Goal: Information Seeking & Learning: Learn about a topic

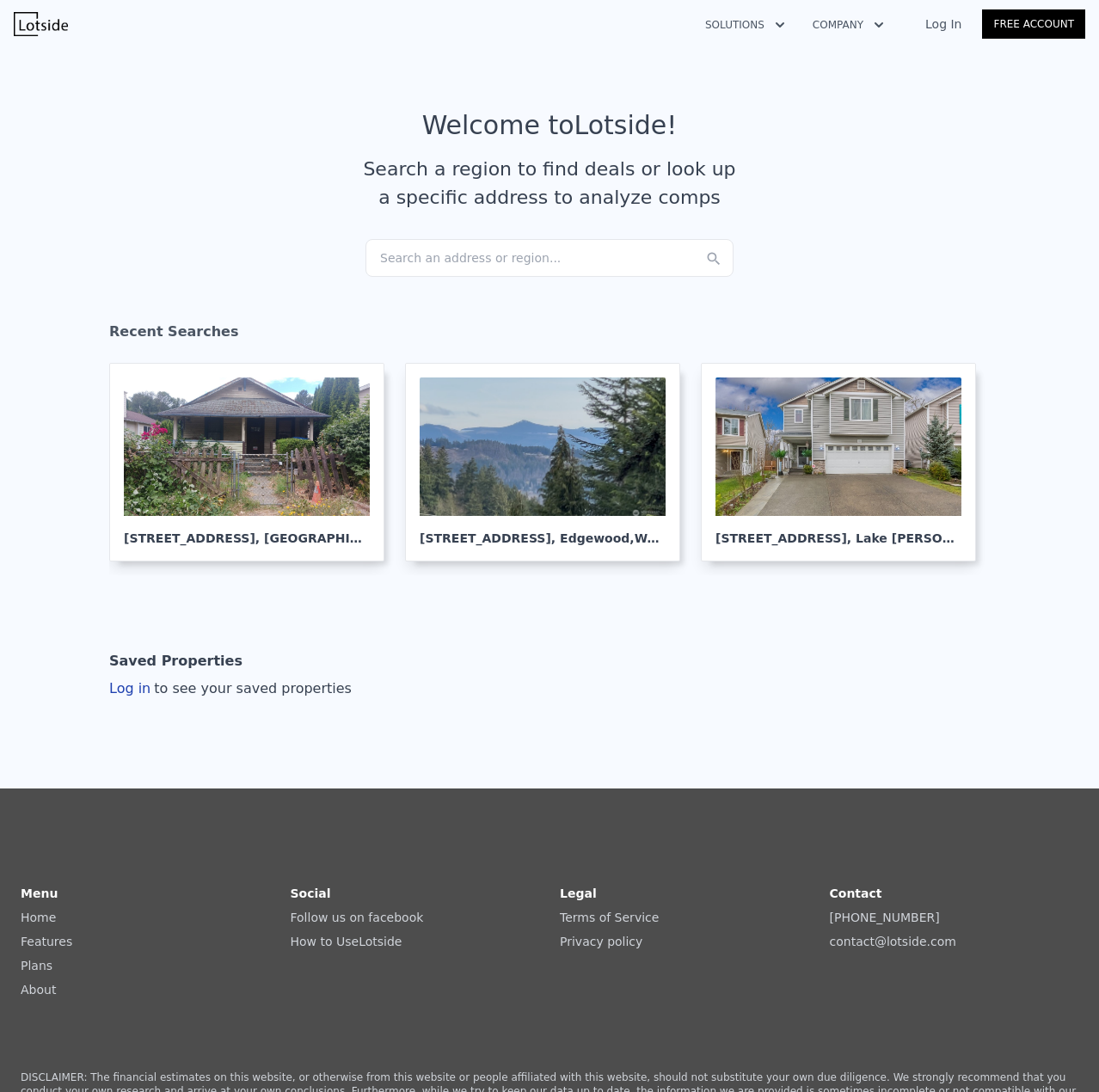
click at [388, 251] on div "Search an address or region..." at bounding box center [550, 257] width 368 height 38
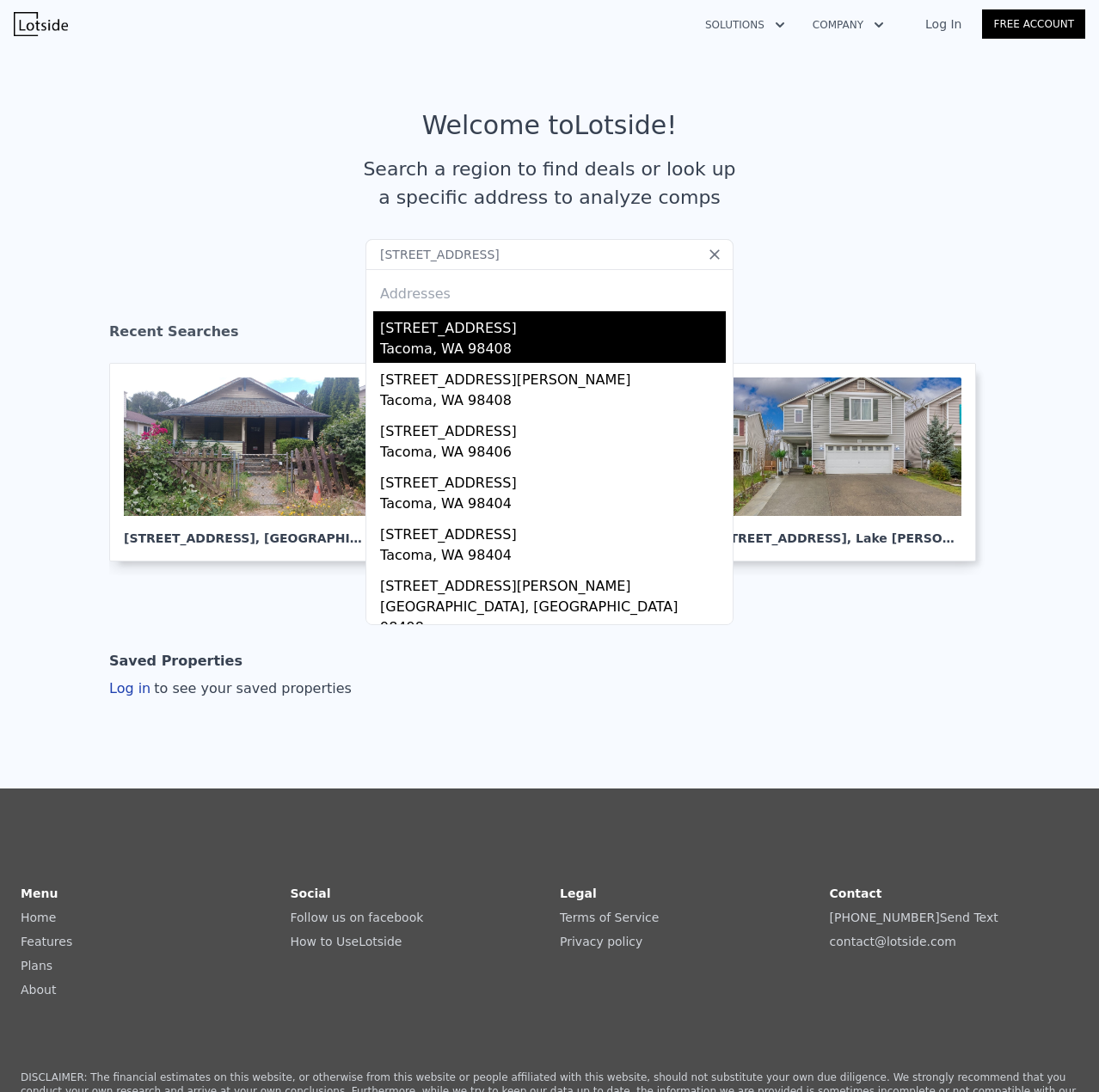
type input "[STREET_ADDRESS]"
click at [442, 339] on div "Tacoma, WA 98408" at bounding box center [552, 350] width 346 height 24
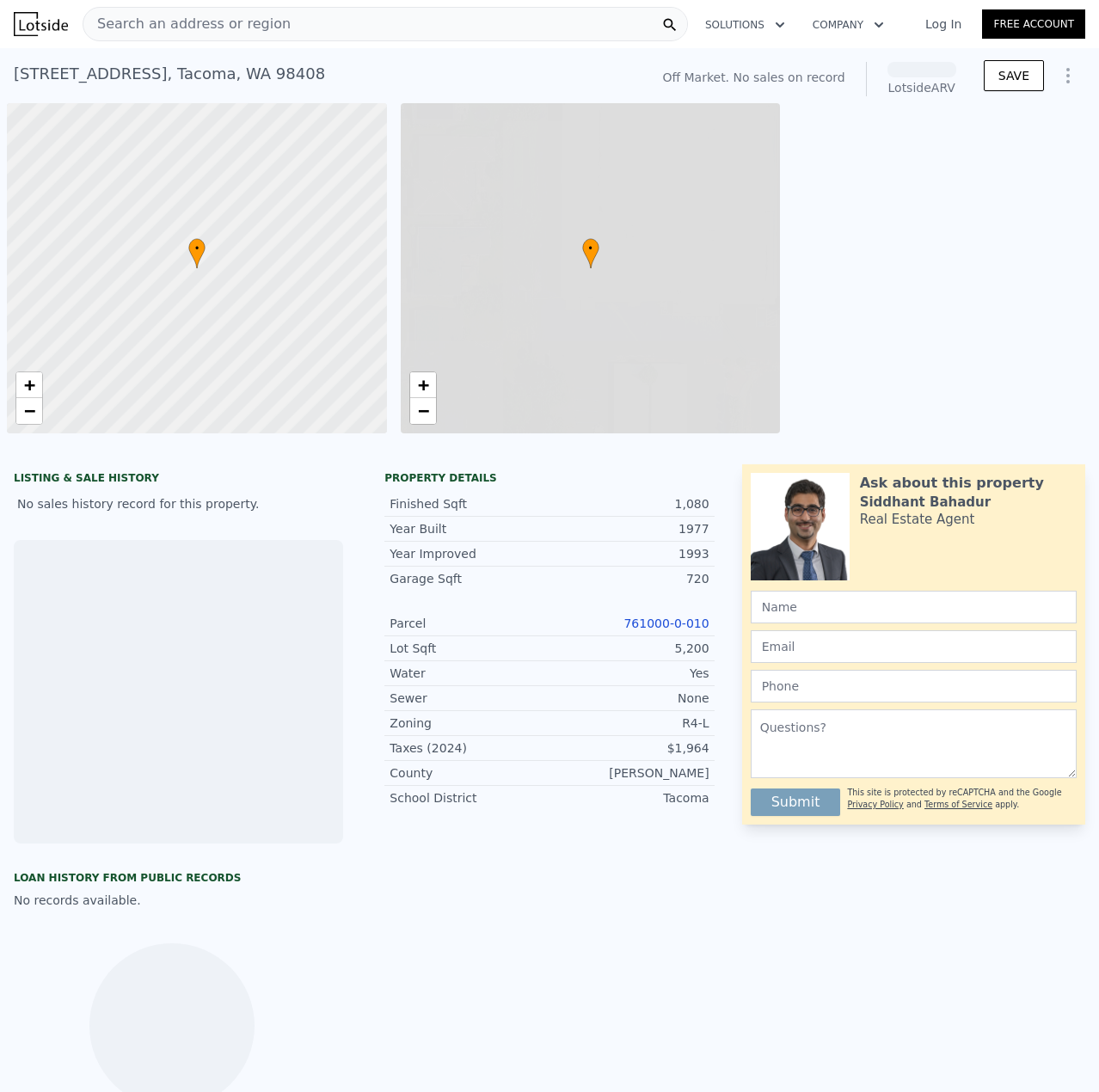
scroll to position [0, 7]
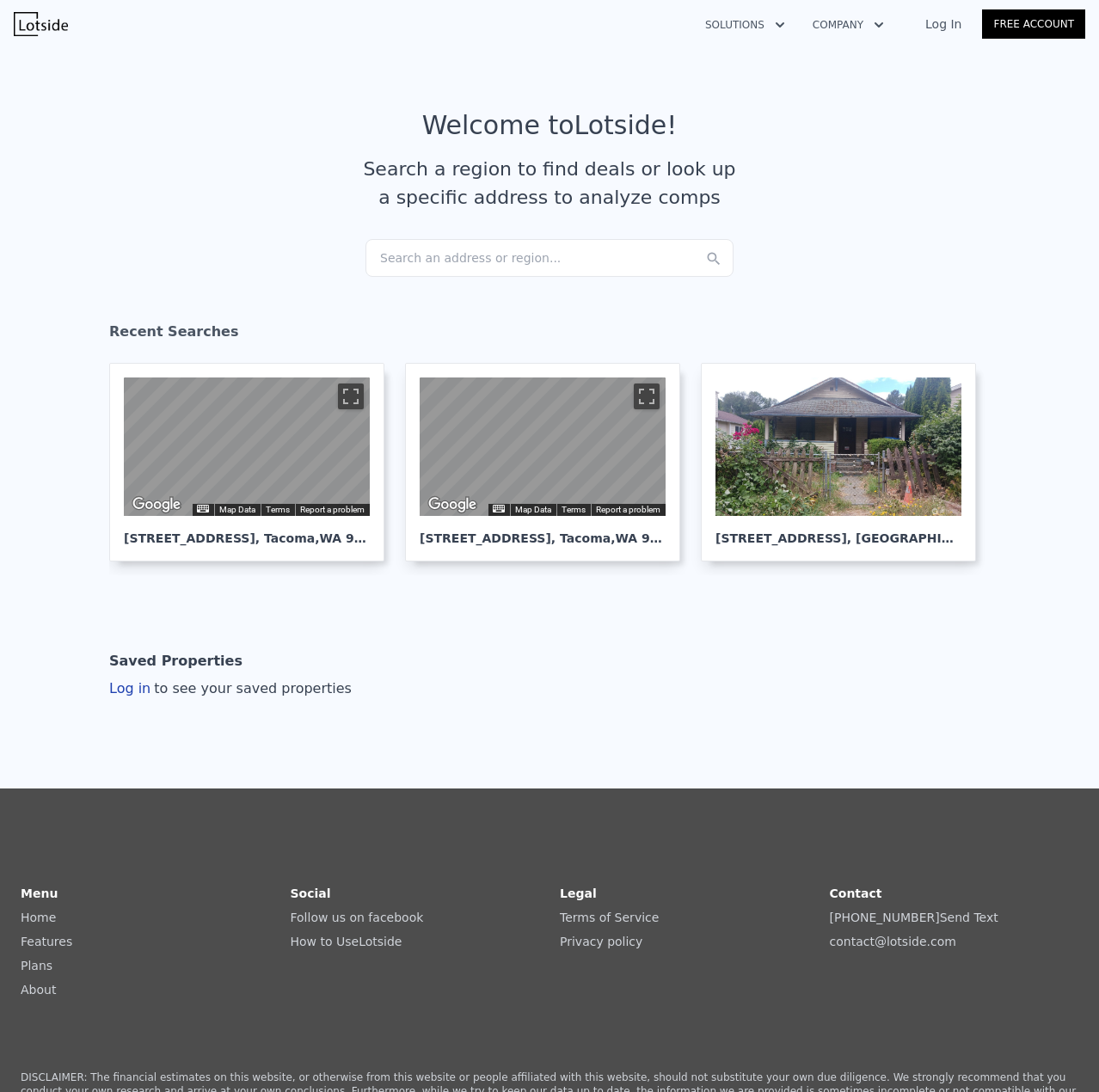
click at [440, 259] on div "Search an address or region..." at bounding box center [550, 257] width 368 height 38
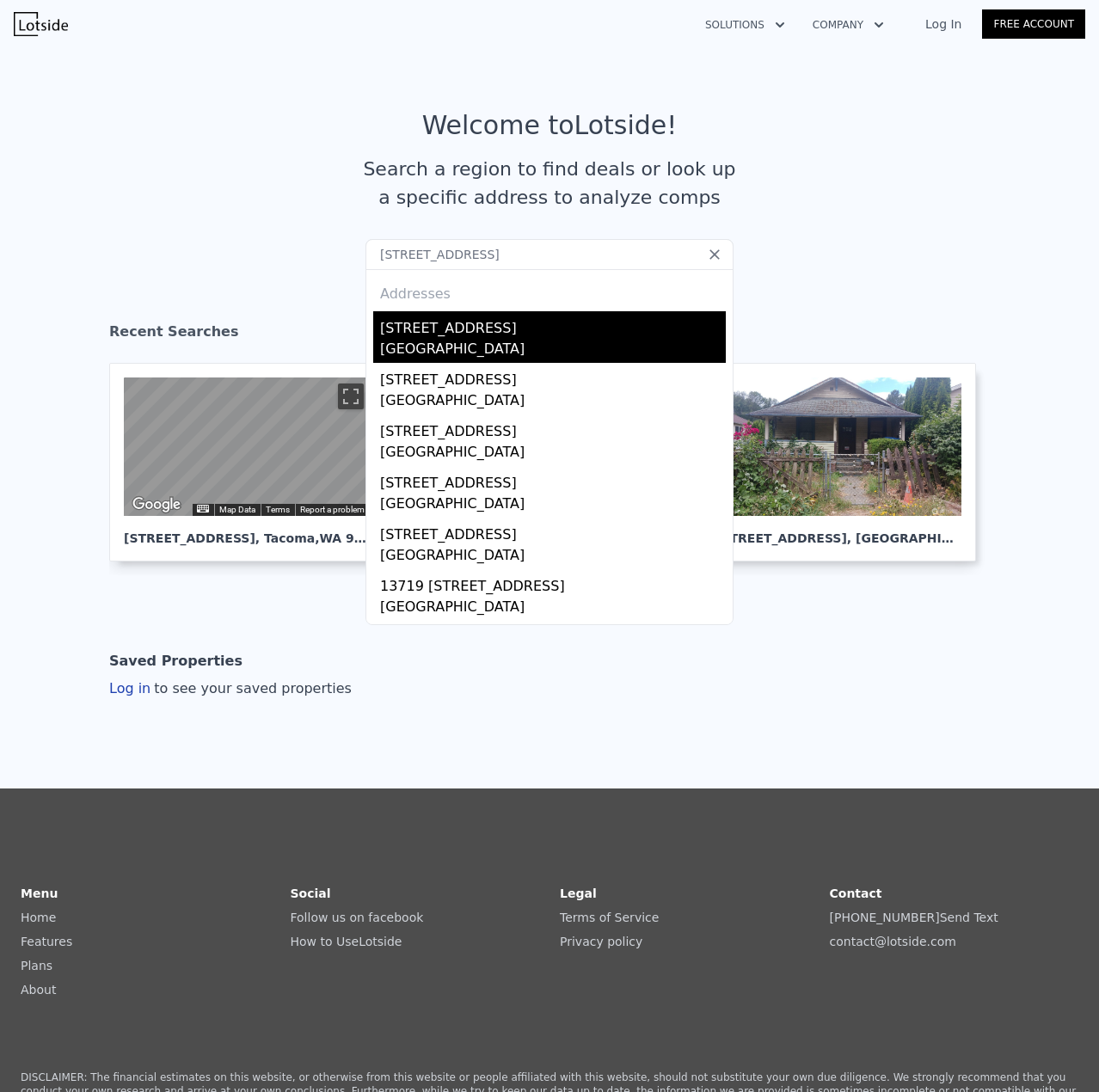
type input "[STREET_ADDRESS]"
click at [482, 341] on div "[GEOGRAPHIC_DATA]" at bounding box center [552, 350] width 346 height 24
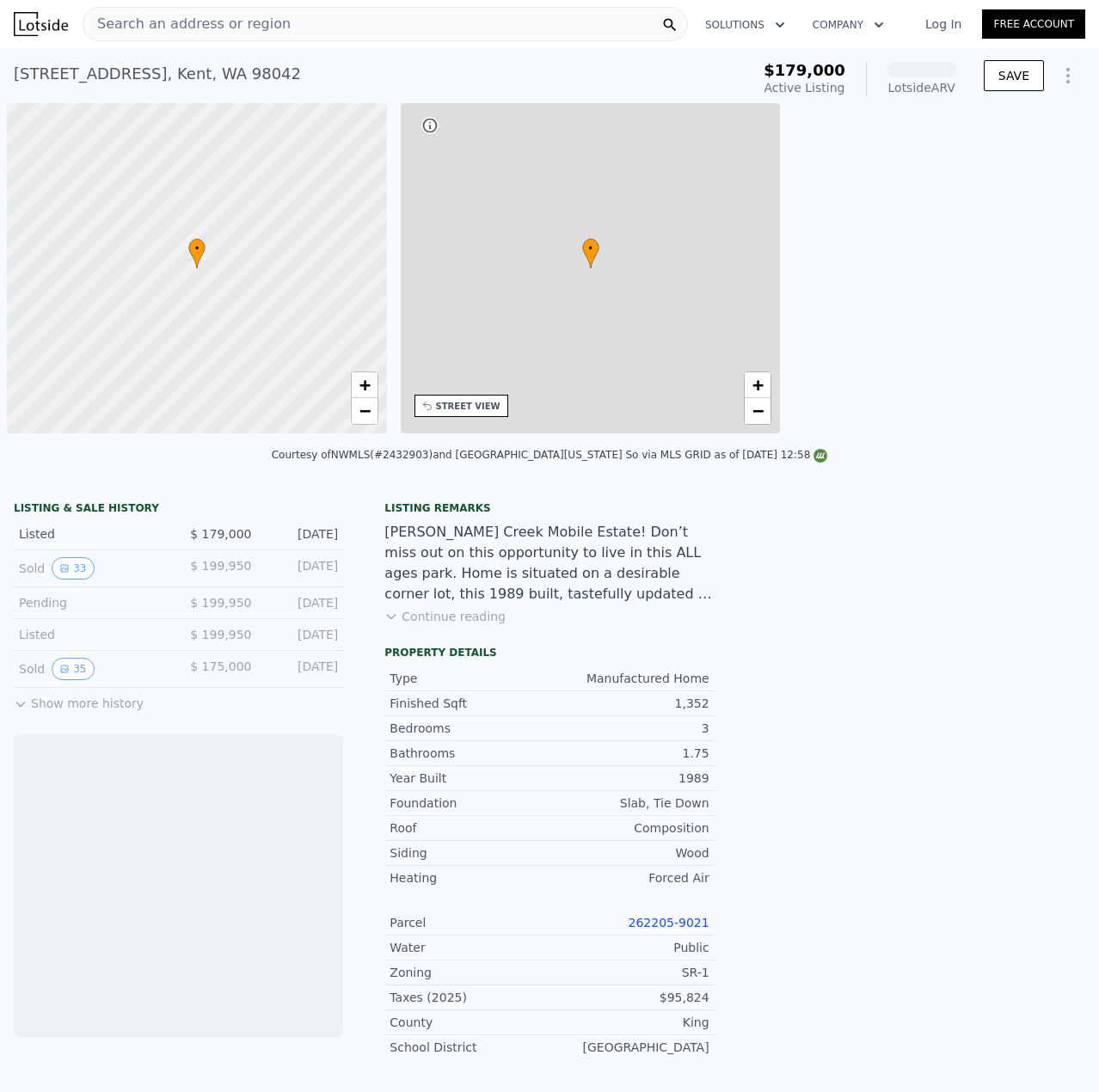
scroll to position [0, 7]
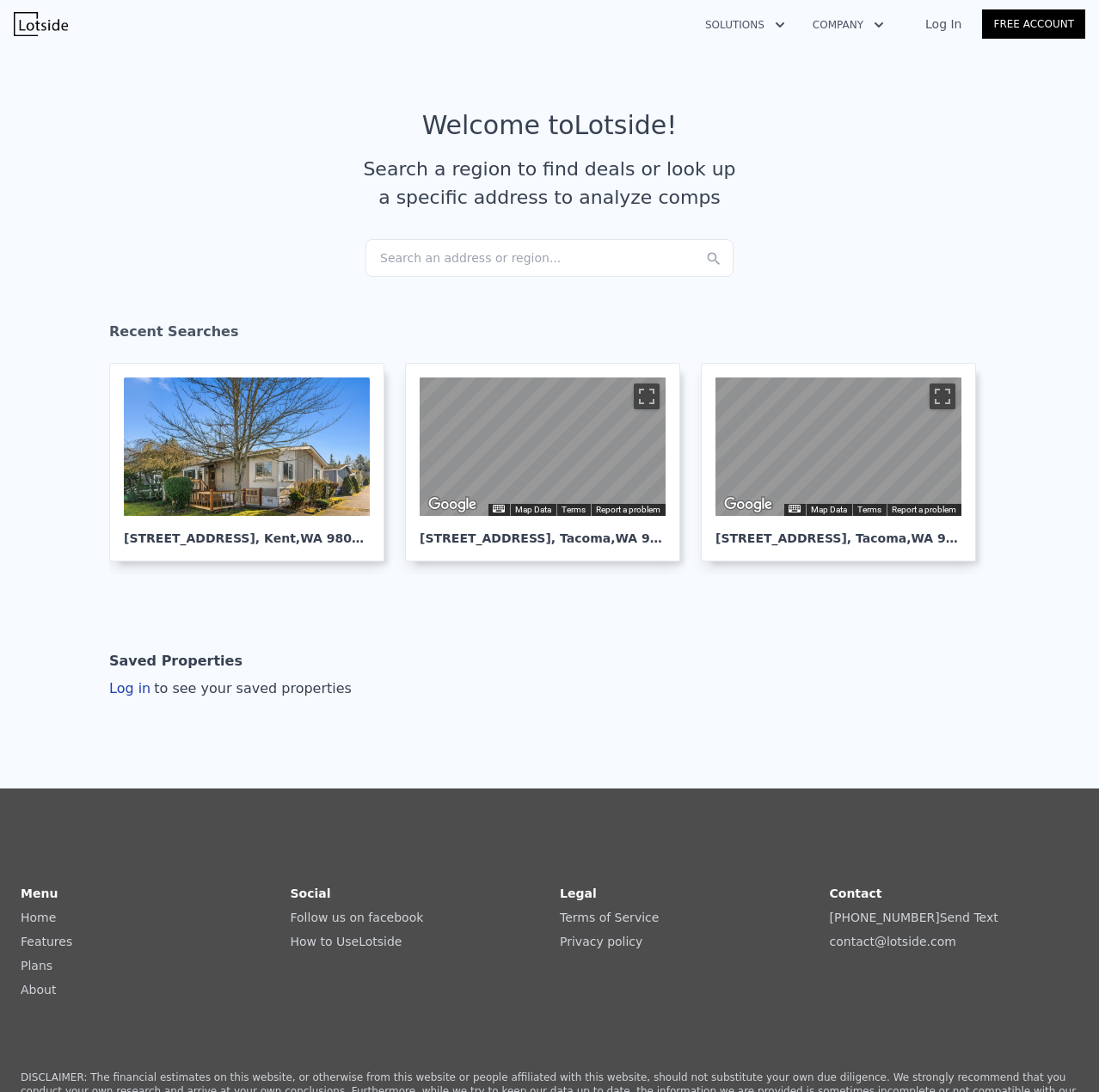
click at [452, 265] on div "Search an address or region..." at bounding box center [550, 257] width 368 height 38
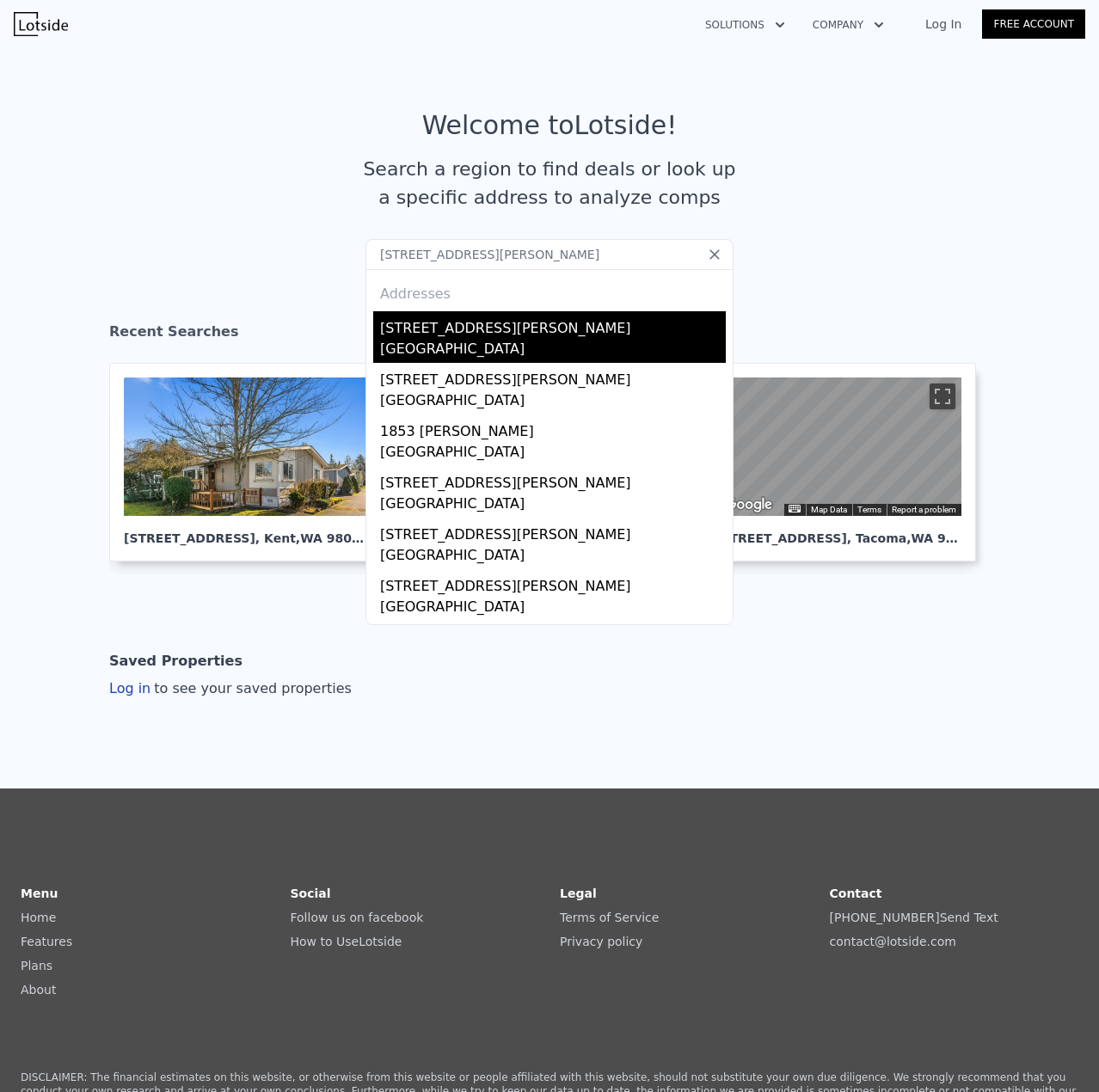
type input "[STREET_ADDRESS][PERSON_NAME]"
click at [472, 332] on div "[STREET_ADDRESS][PERSON_NAME]" at bounding box center [552, 324] width 346 height 28
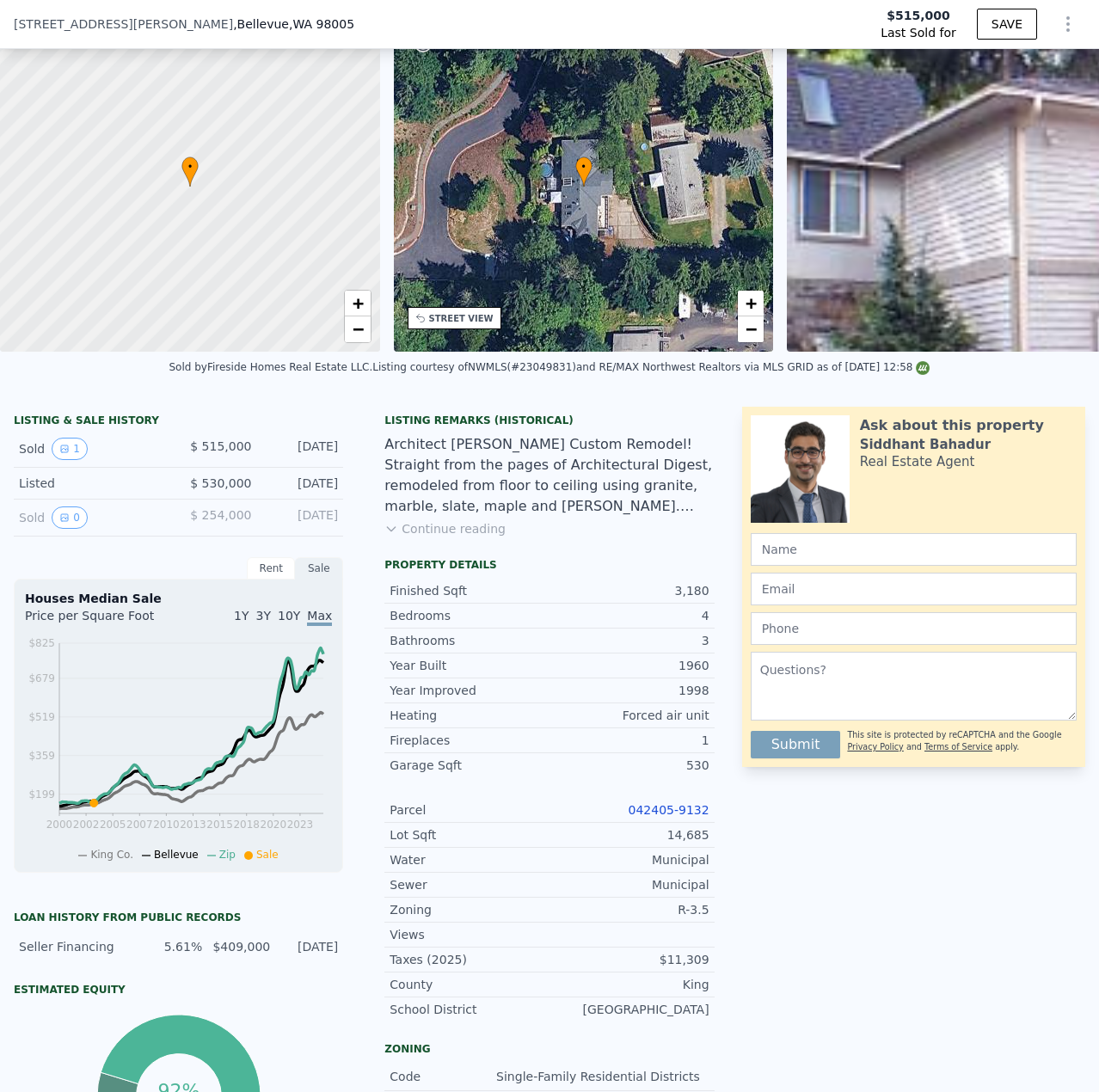
scroll to position [166, 0]
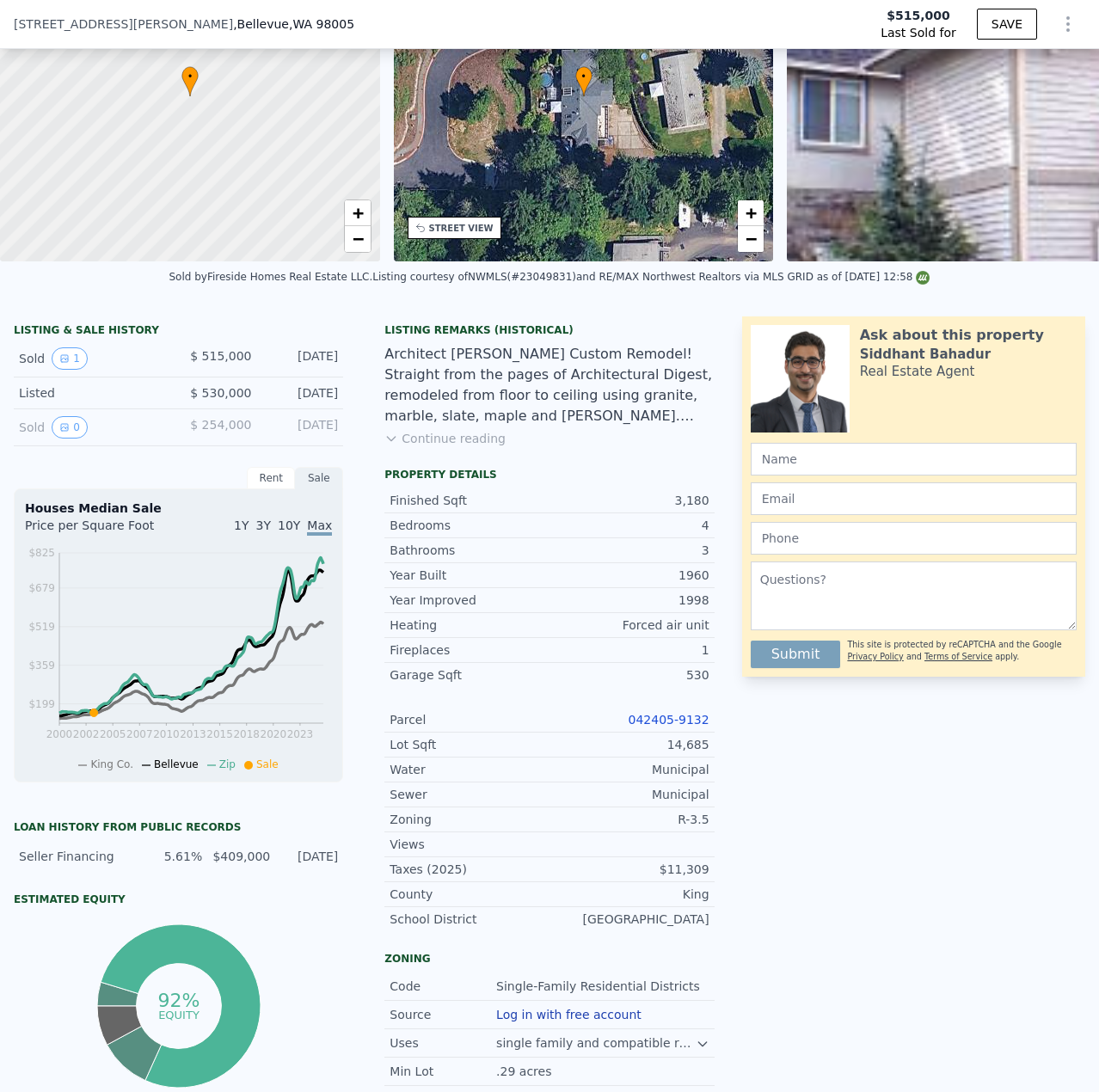
click at [691, 727] on link "042405-9132" at bounding box center [668, 719] width 80 height 13
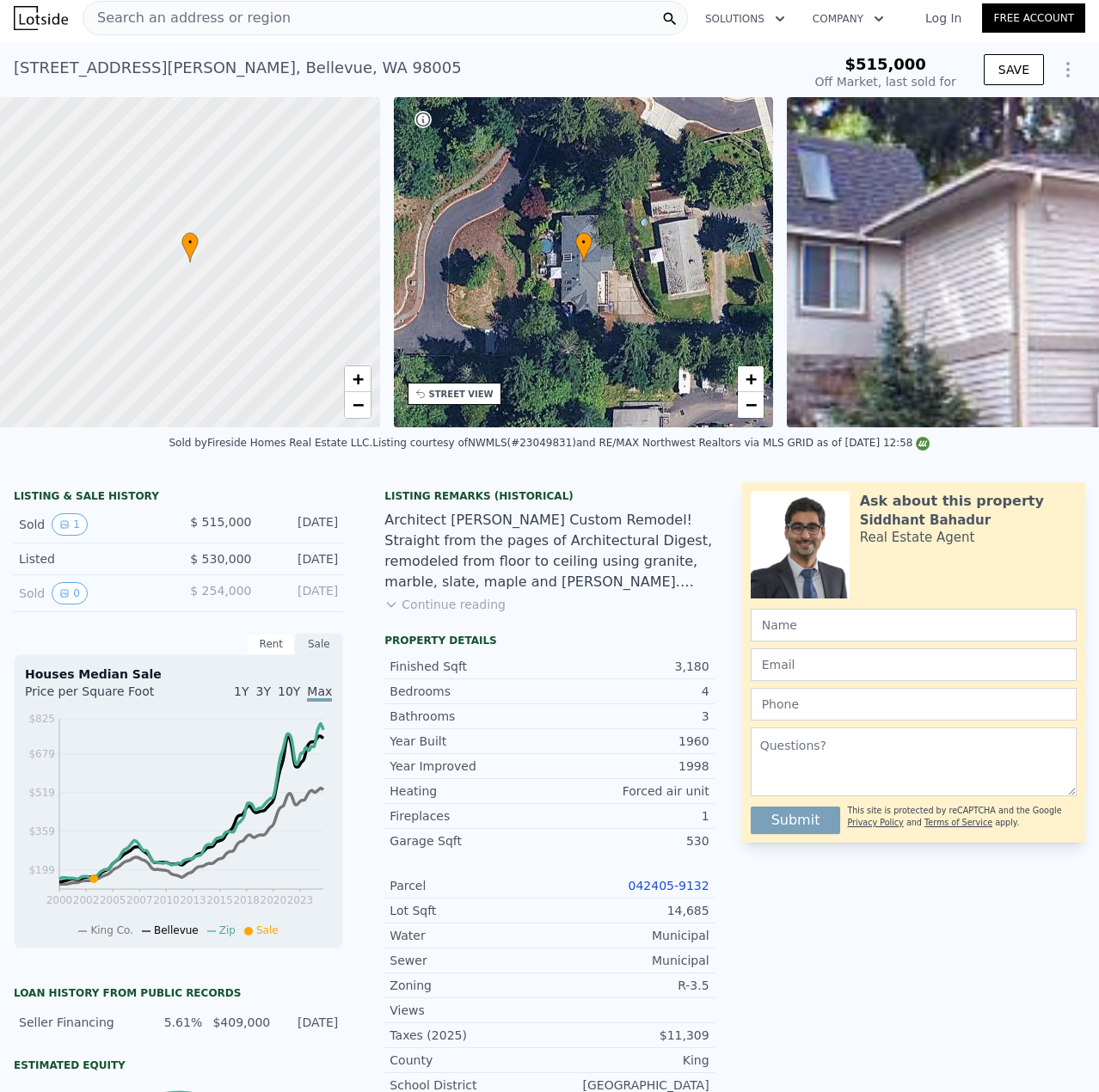
scroll to position [0, 0]
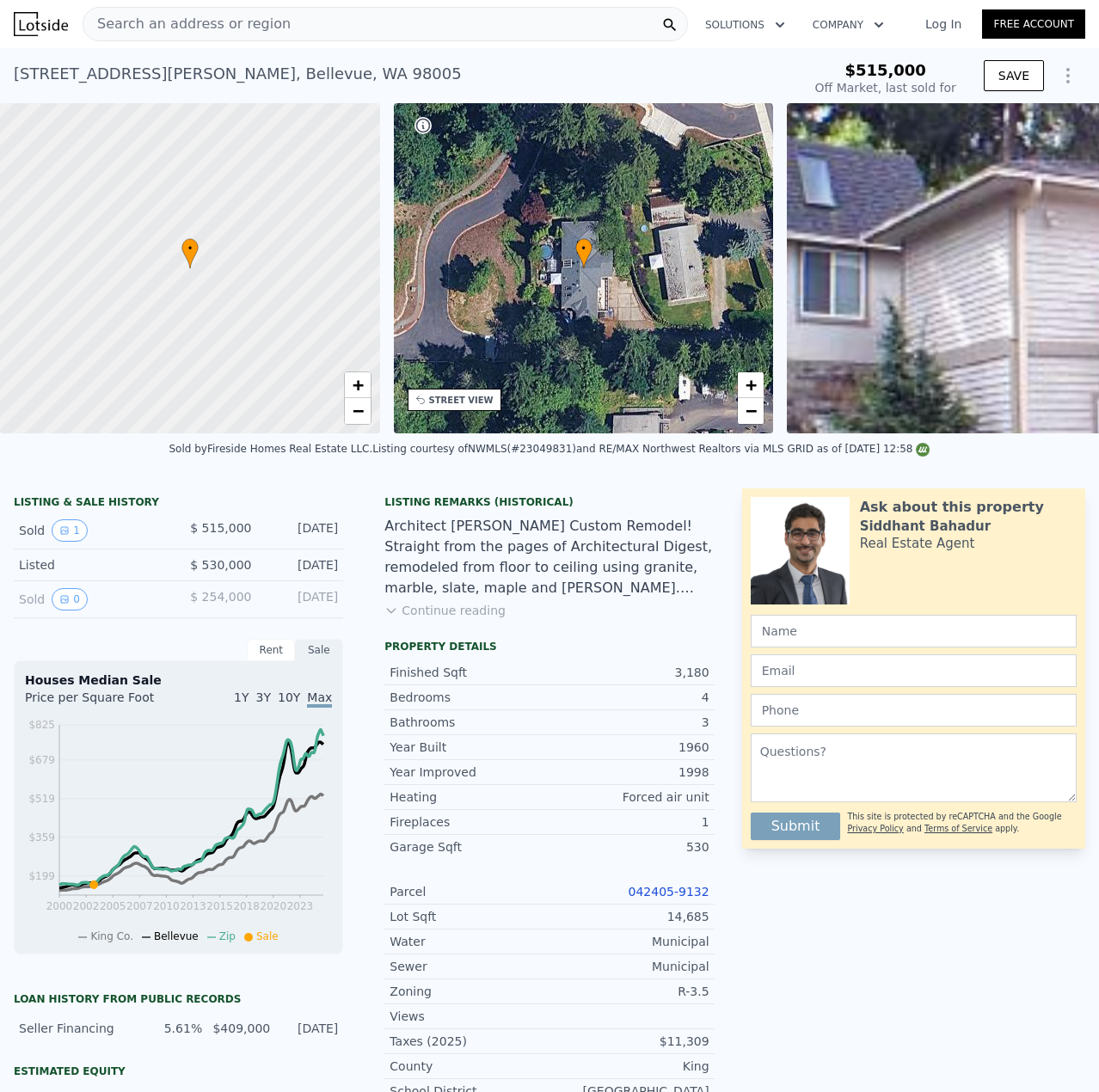
click at [286, 29] on div "Search an address or region" at bounding box center [384, 24] width 605 height 34
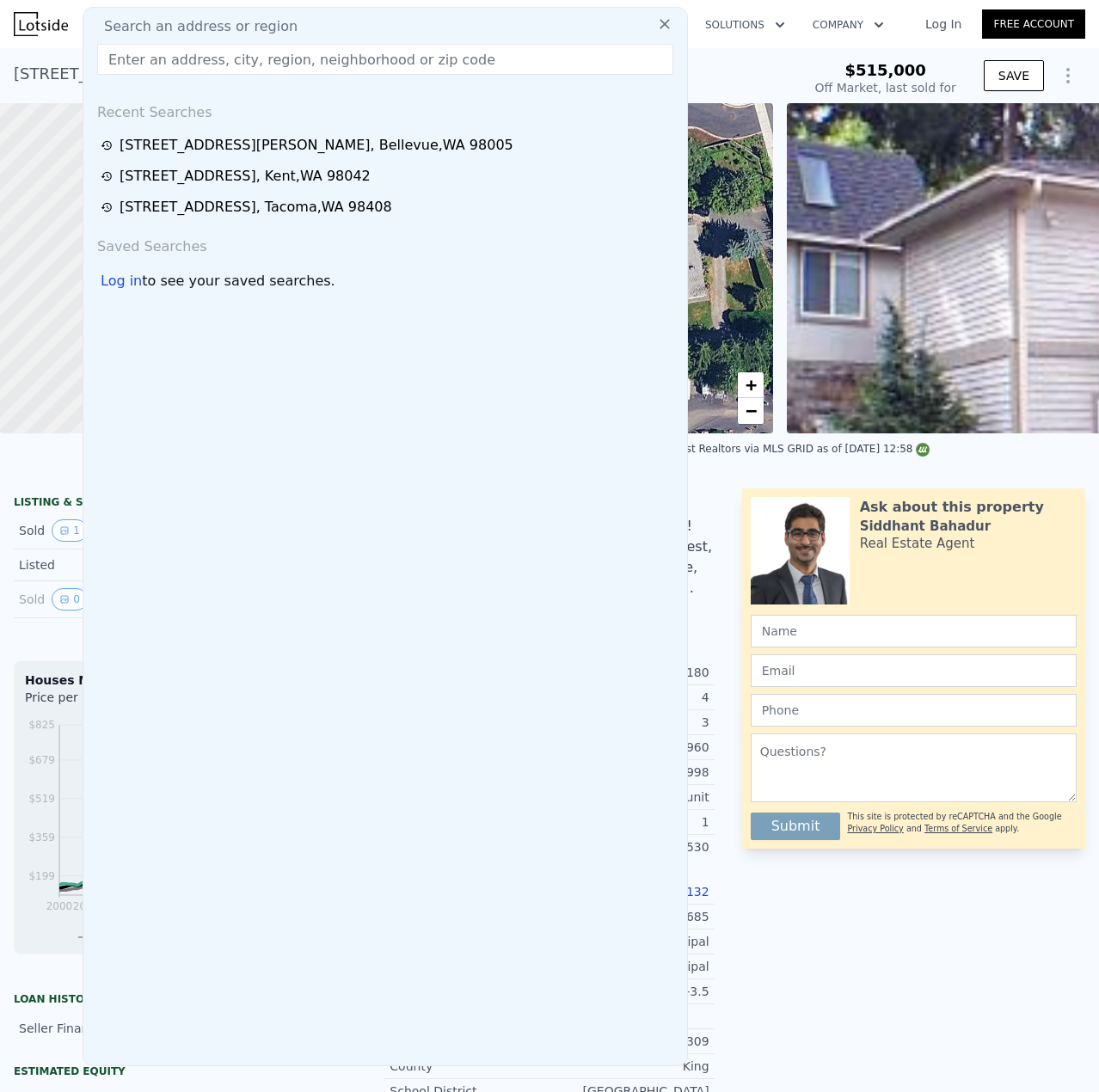
type input "$ 2,316,000"
type input "$ 1,545,829"
click at [259, 68] on input "text" at bounding box center [385, 59] width 576 height 31
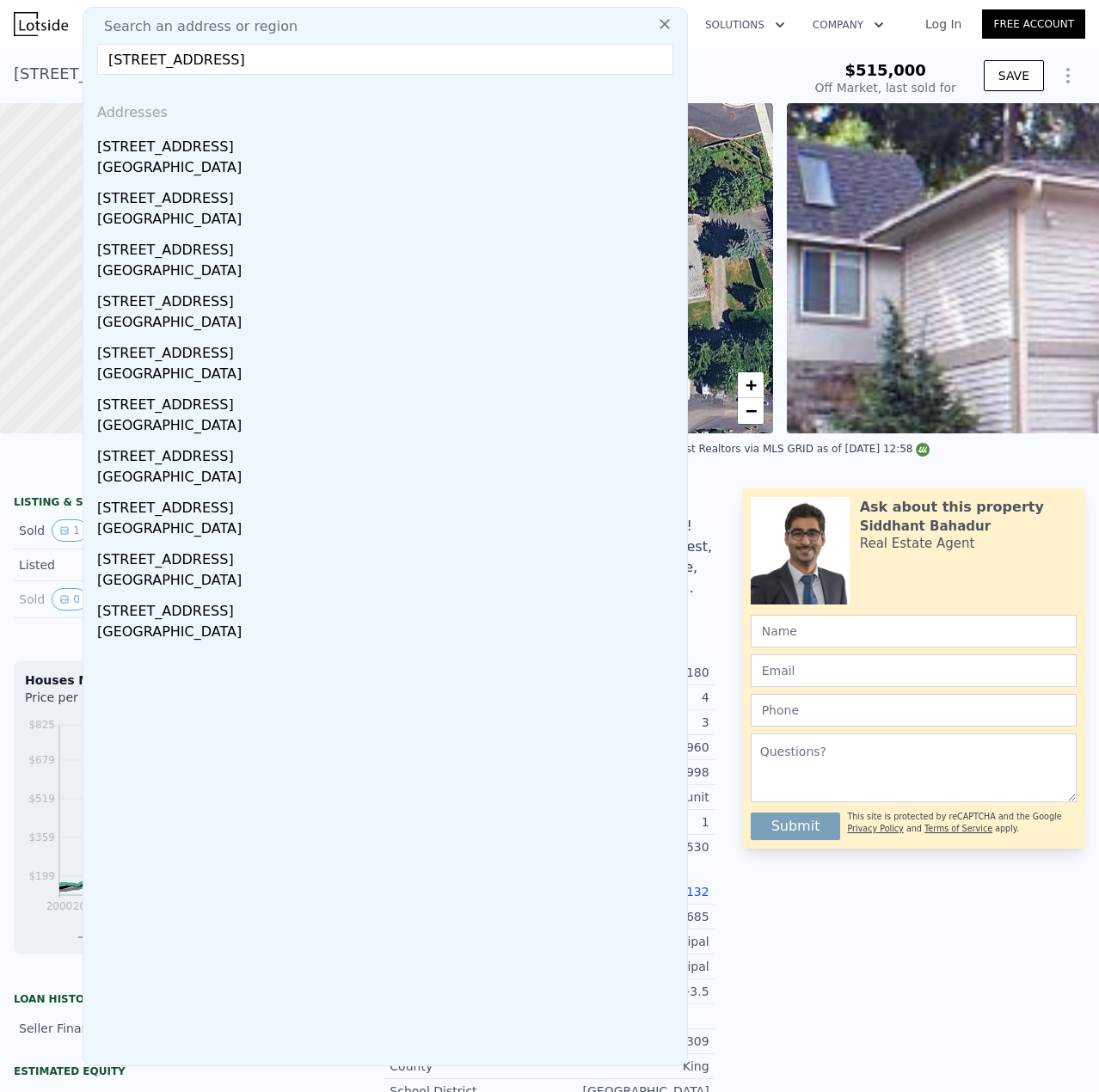
type input "[STREET_ADDRESS]"
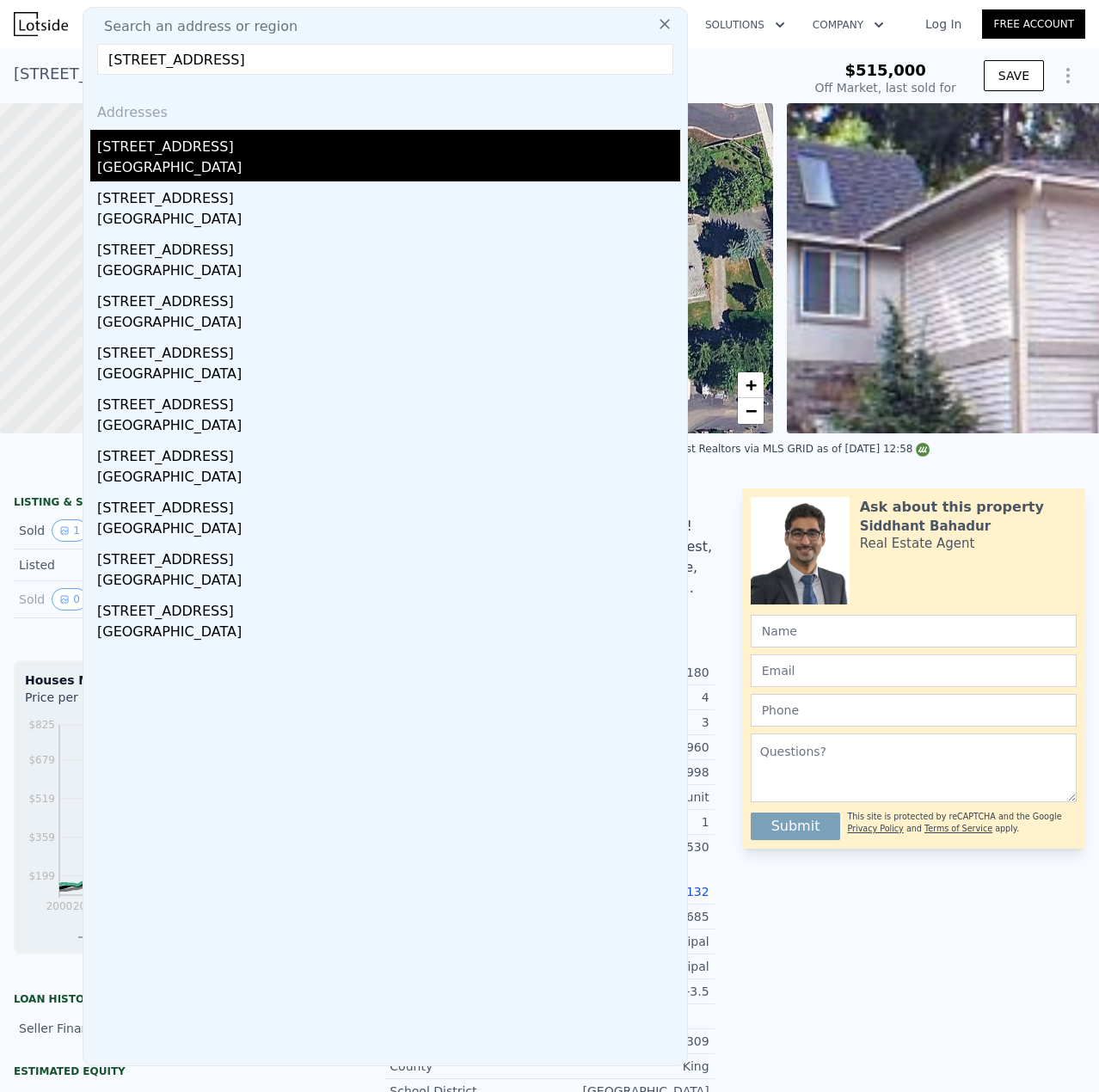
click at [351, 151] on div "[STREET_ADDRESS]" at bounding box center [389, 143] width 583 height 28
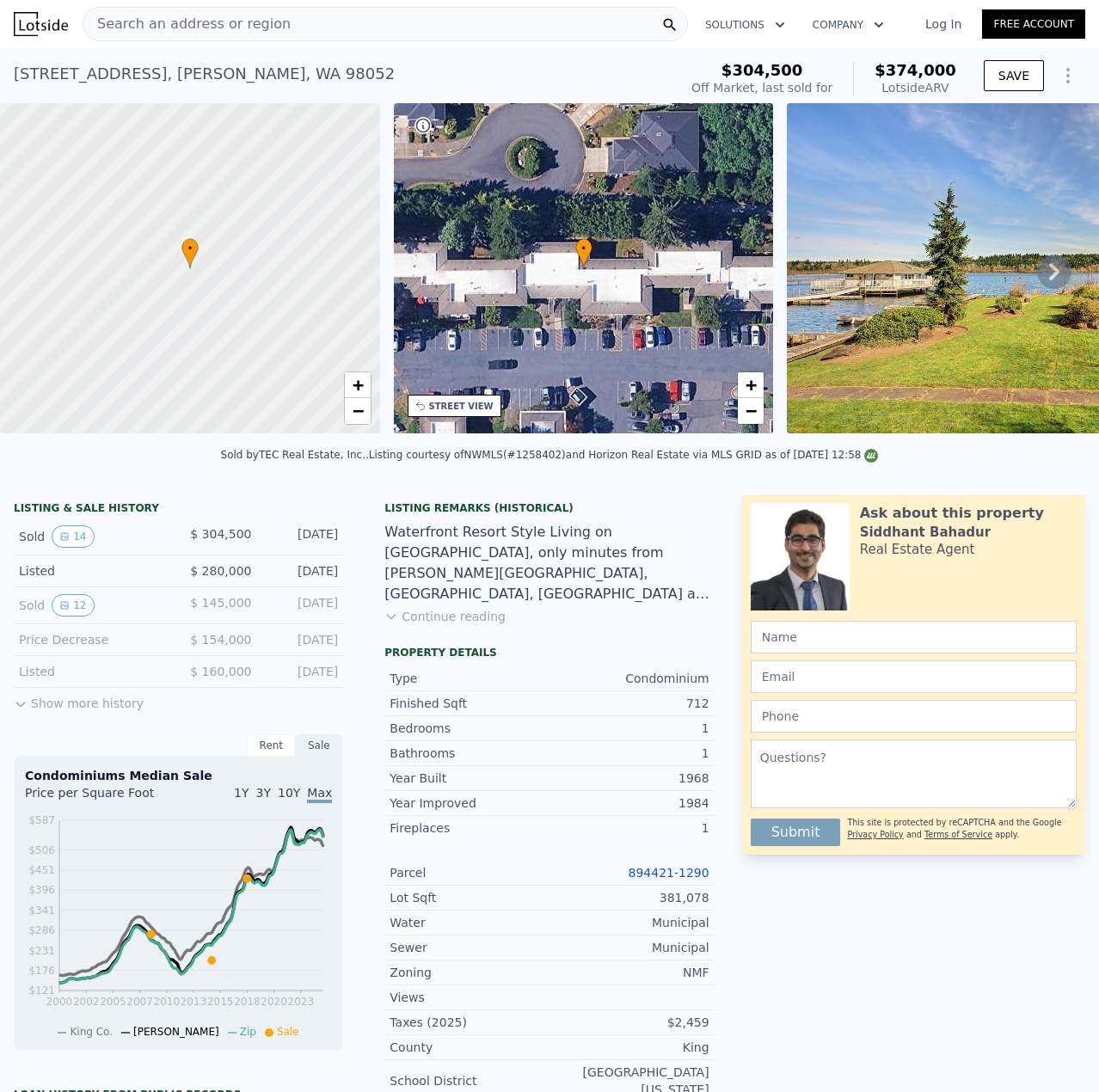
click at [370, 30] on div "Search an address or region" at bounding box center [384, 24] width 605 height 34
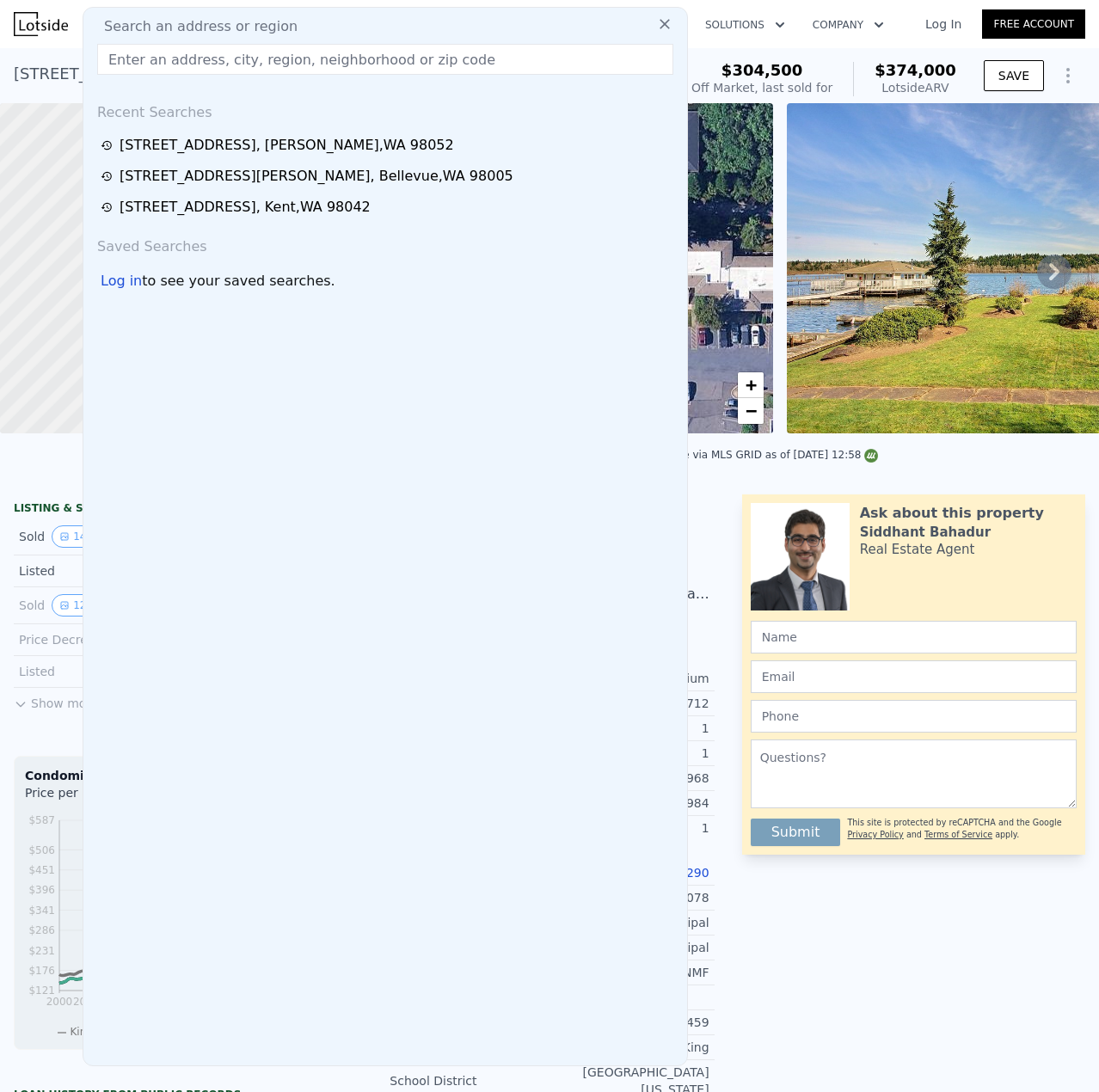
click at [320, 56] on input "text" at bounding box center [385, 59] width 576 height 31
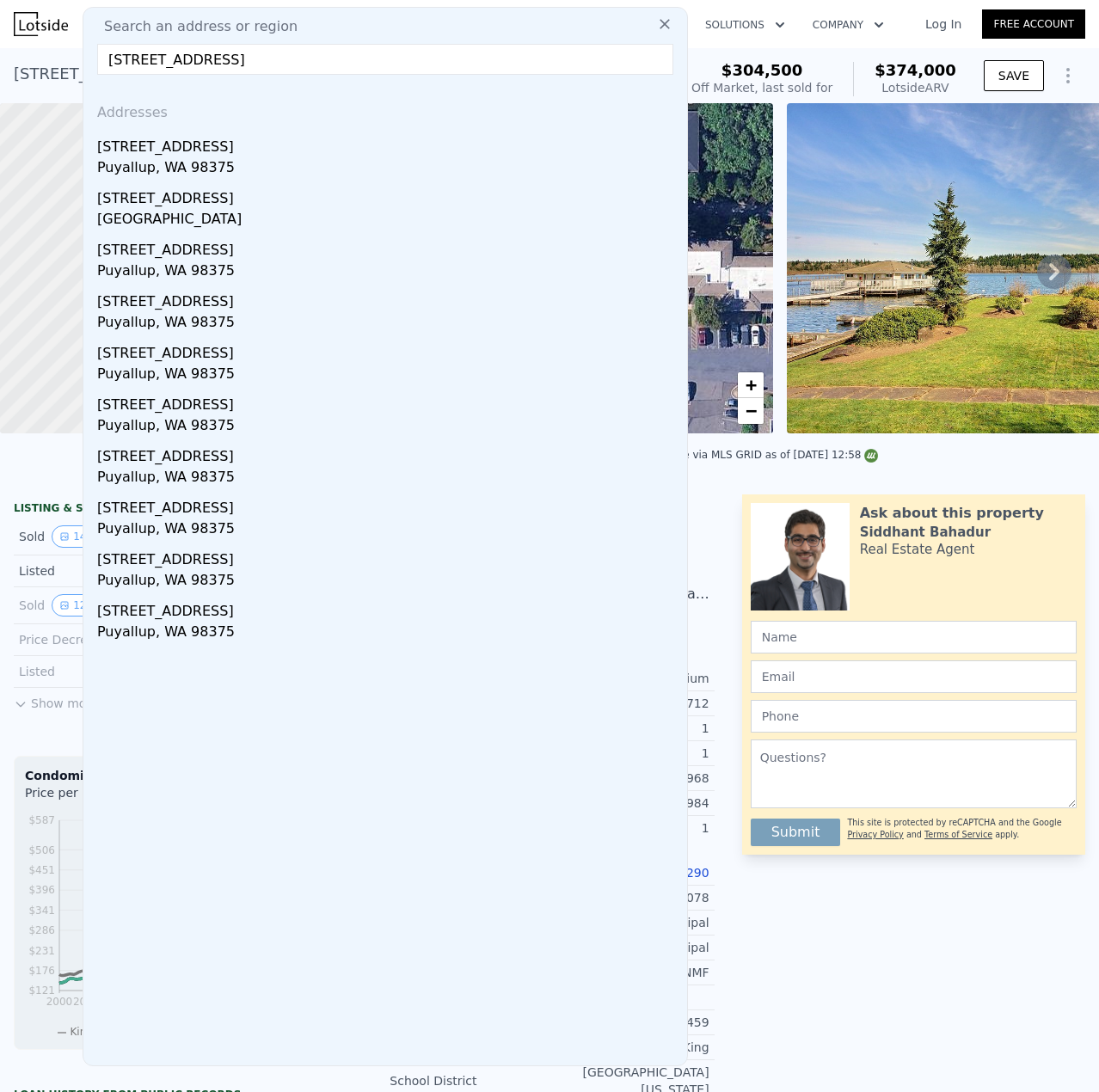
type input "[STREET_ADDRESS]"
click at [334, 68] on input "[STREET_ADDRESS]" at bounding box center [385, 59] width 576 height 31
click at [345, 63] on input "[STREET_ADDRESS]" at bounding box center [385, 59] width 576 height 31
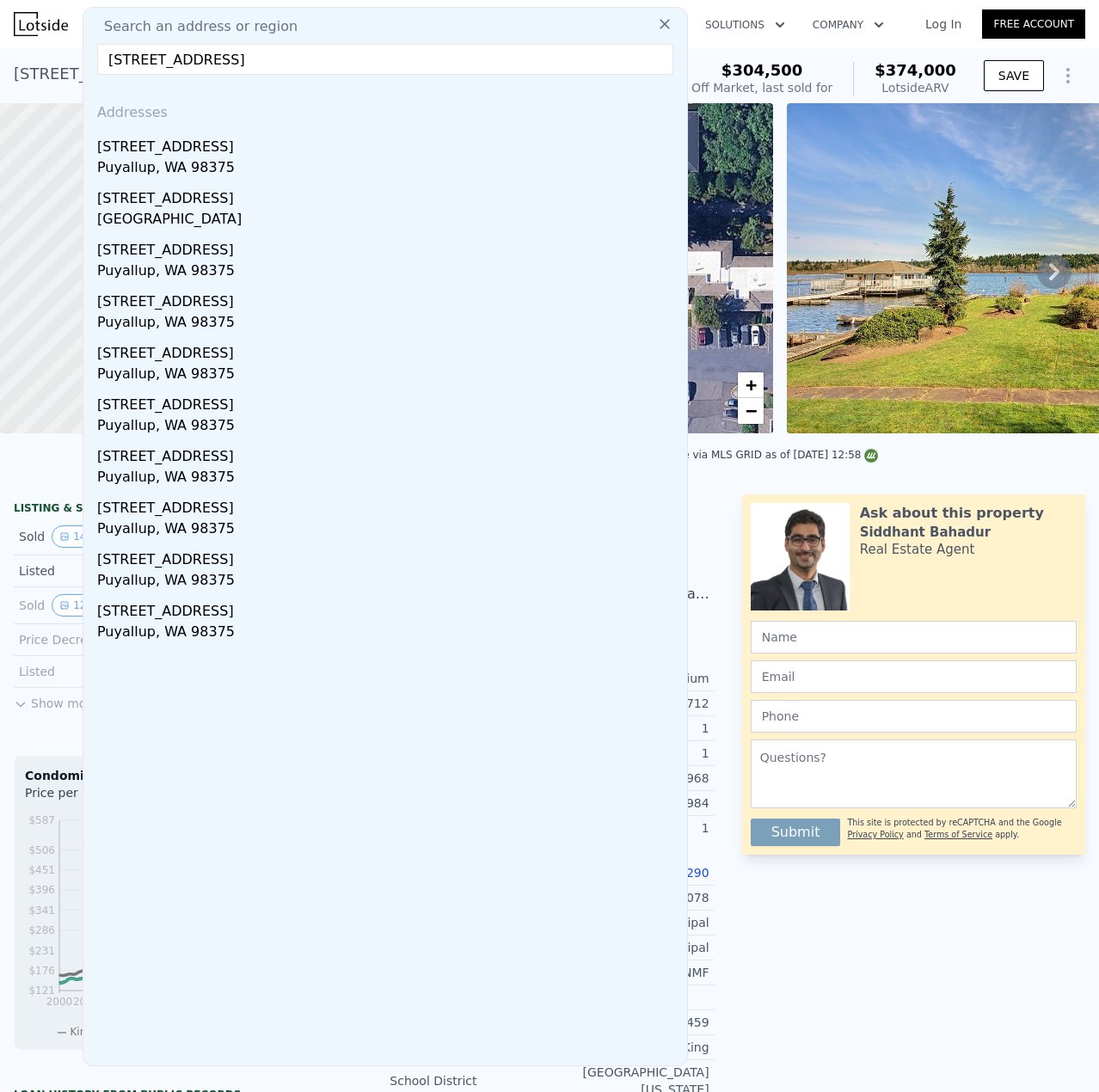
click at [345, 63] on input "[STREET_ADDRESS]" at bounding box center [385, 59] width 576 height 31
click at [153, 156] on div "[STREET_ADDRESS]" at bounding box center [389, 143] width 583 height 28
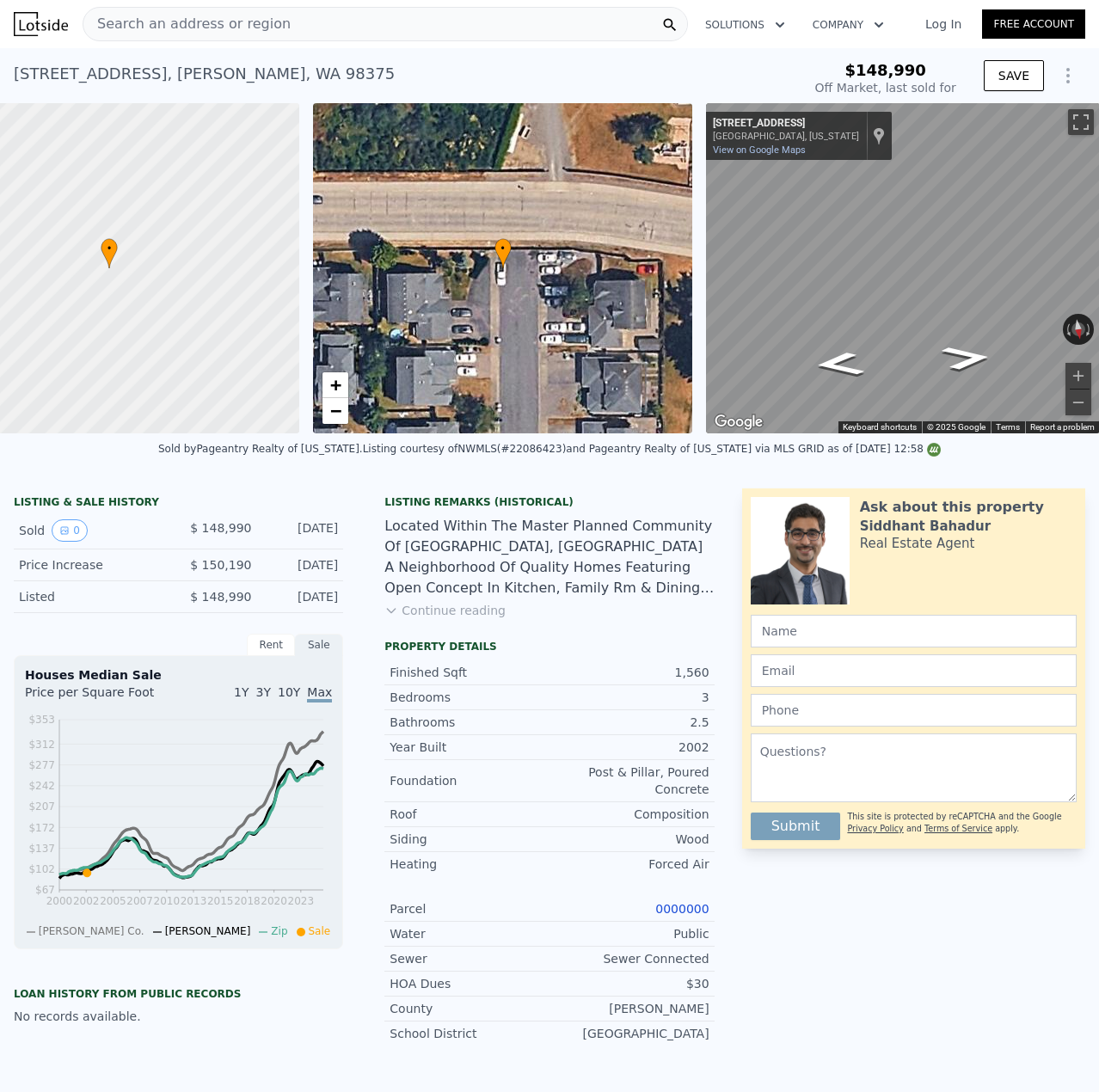
scroll to position [0, 102]
click at [1095, 253] on div "Search an address or region Solutions Company Open main menu Log In Free Accoun…" at bounding box center [550, 546] width 1099 height 1092
click at [295, 28] on div "Search an address or region" at bounding box center [384, 24] width 605 height 34
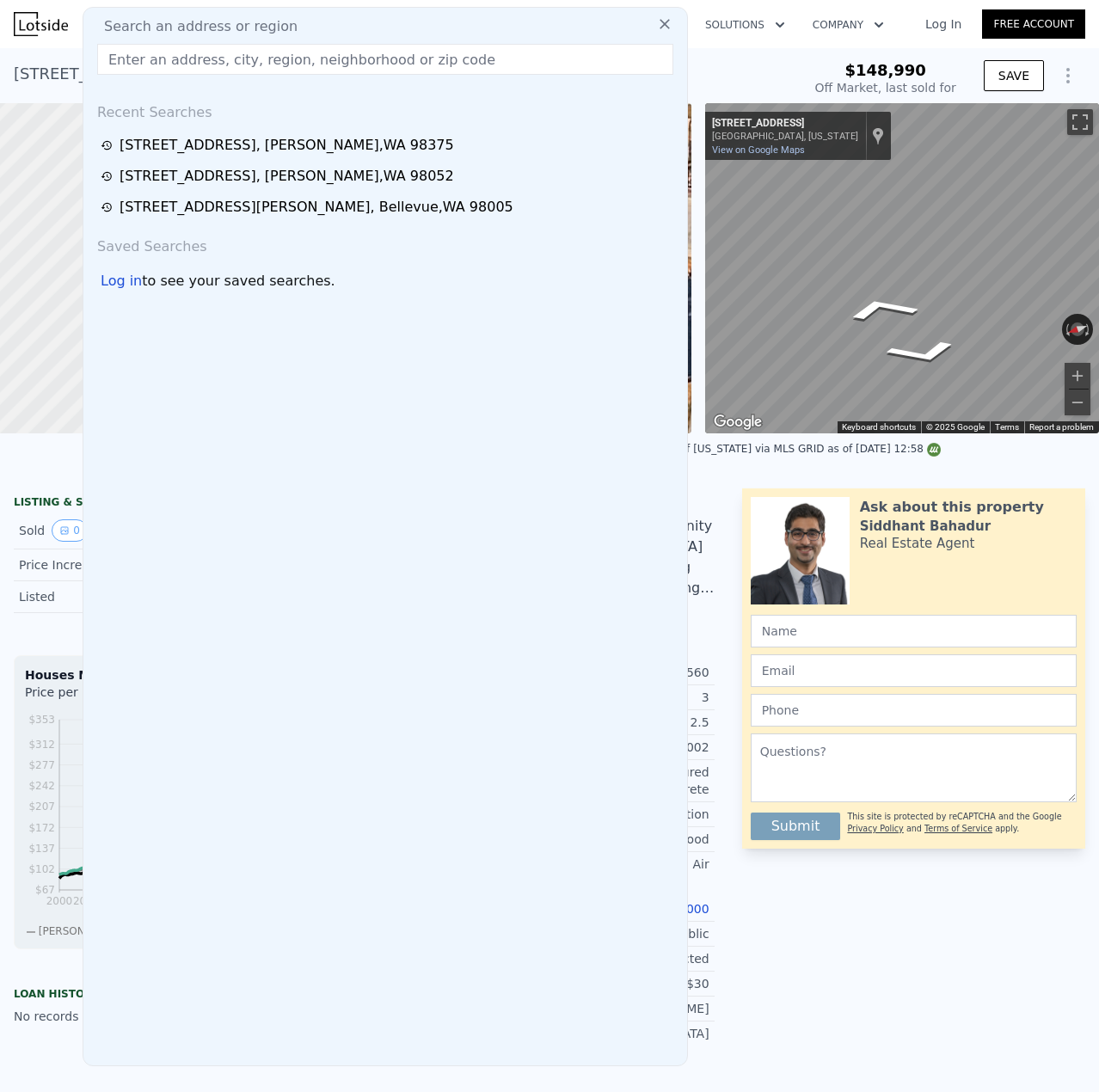
click at [295, 28] on div "Search an address or region" at bounding box center [385, 26] width 590 height 21
click at [285, 62] on input "text" at bounding box center [385, 59] width 576 height 31
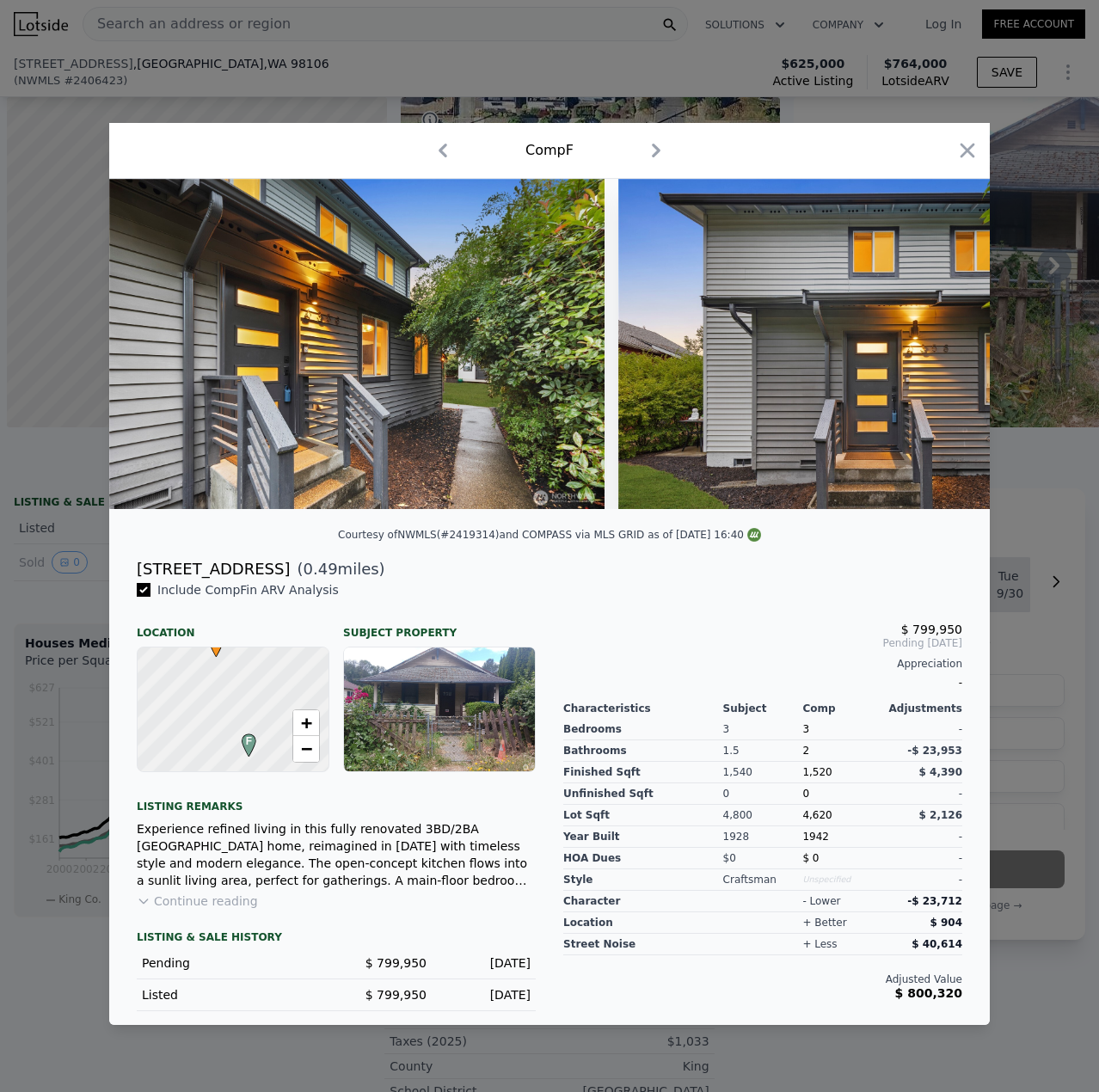
scroll to position [0, 7]
click at [962, 144] on icon "button" at bounding box center [967, 150] width 24 height 24
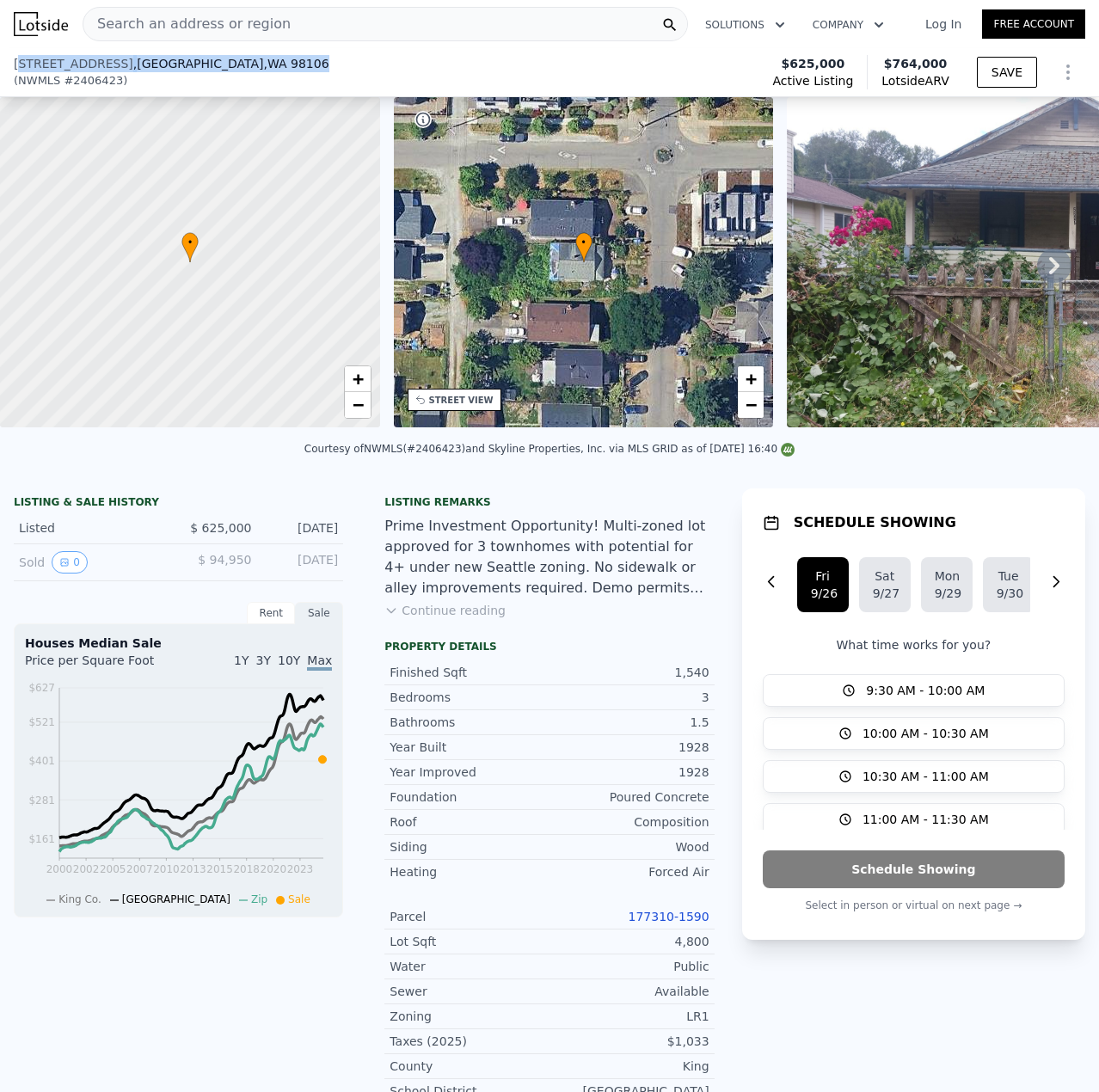
drag, startPoint x: 224, startPoint y: 63, endPoint x: 21, endPoint y: 59, distance: 203.0
click at [21, 59] on div "5605 25th Ave SW , Seattle , WA 98106 ( NWMLS # 2406423 ) Active Listing $625,0…" at bounding box center [550, 72] width 1099 height 48
click at [21, 59] on span "[STREET_ADDRESS]" at bounding box center [73, 63] width 120 height 17
copy span "8106"
drag, startPoint x: 190, startPoint y: 64, endPoint x: 8, endPoint y: 68, distance: 182.0
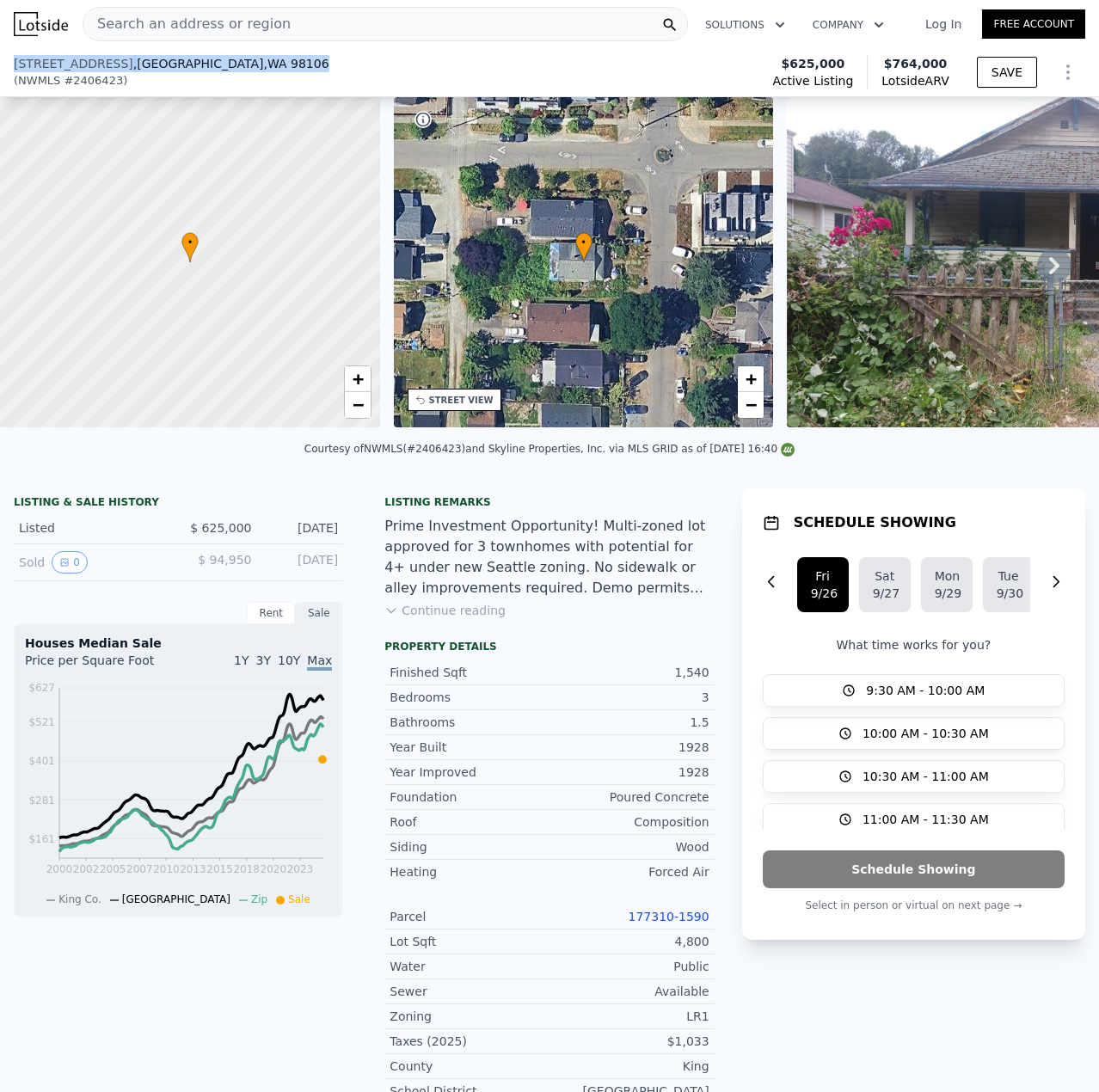
click at [8, 68] on div "5605 25th Ave SW , Seattle , WA 98106 ( NWMLS # 2406423 ) Active Listing $625,0…" at bounding box center [550, 72] width 1099 height 48
click at [222, 21] on span "Search an address or region" at bounding box center [187, 23] width 207 height 21
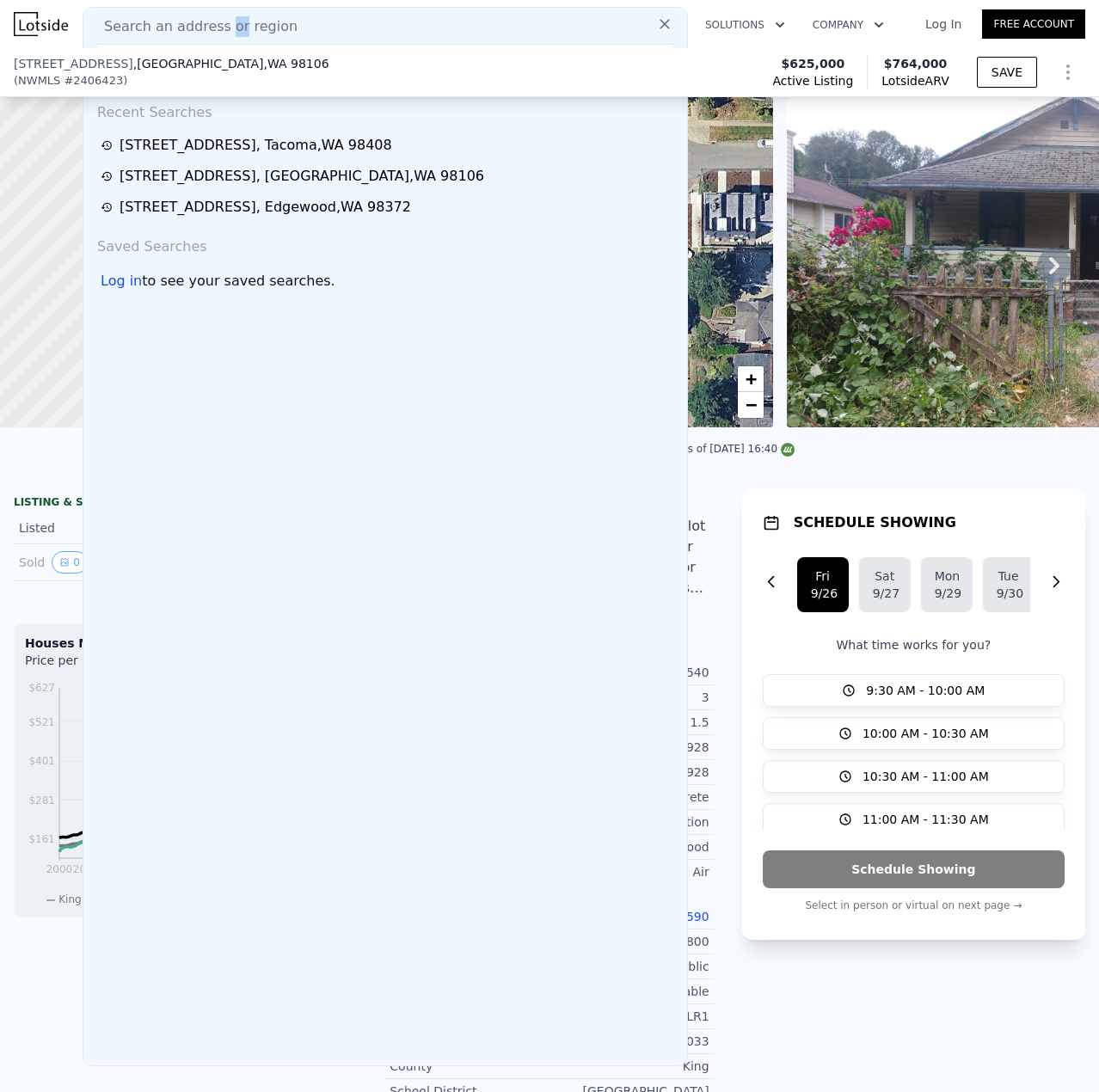
click at [223, 21] on span "Search an address or region" at bounding box center [194, 26] width 207 height 21
click at [223, 29] on span "Search an address or region" at bounding box center [194, 26] width 207 height 21
click at [225, 29] on span "Search an address or region" at bounding box center [194, 26] width 207 height 21
drag, startPoint x: 225, startPoint y: 29, endPoint x: 502, endPoint y: 18, distance: 277.2
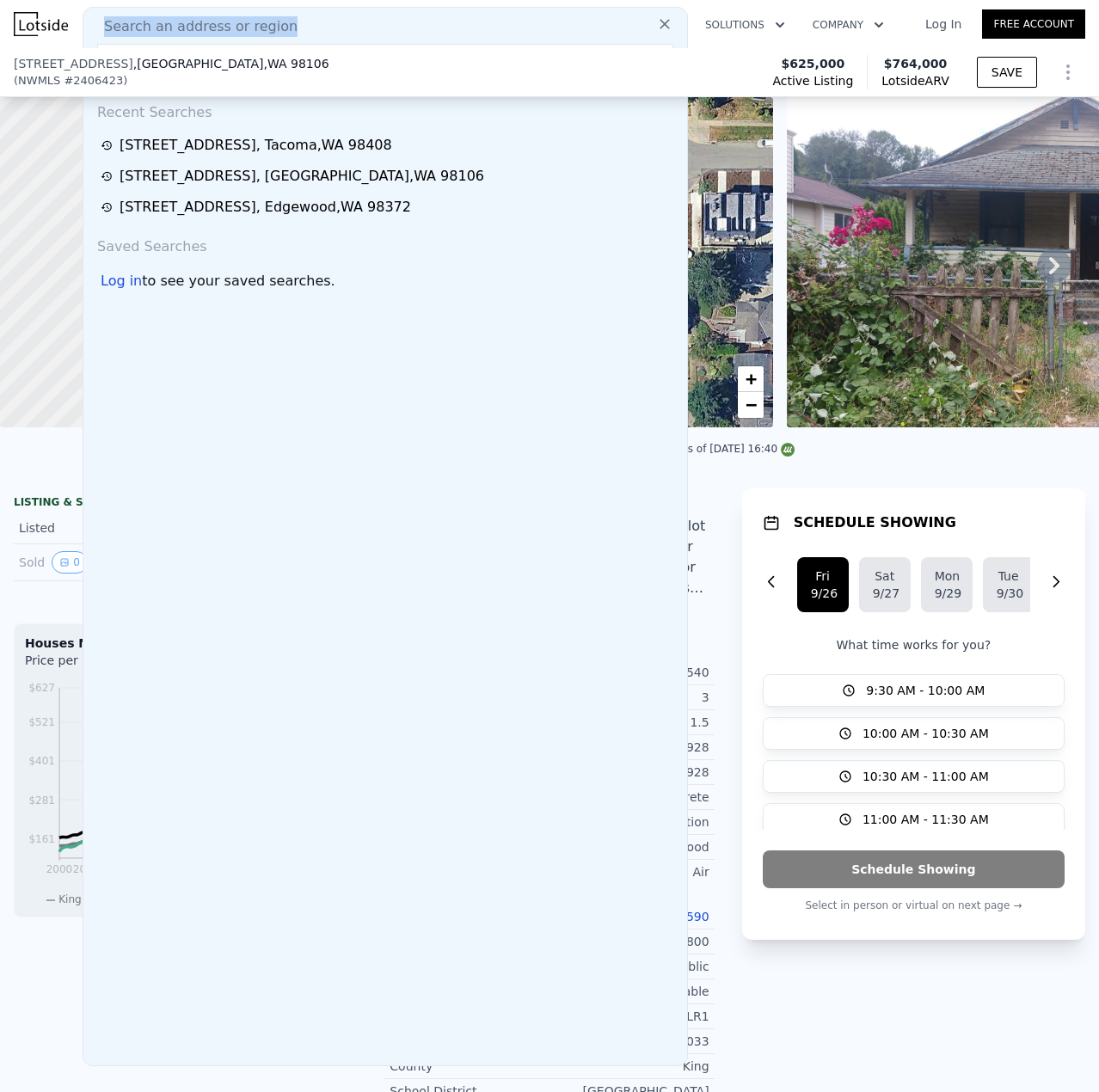
click at [498, 16] on div "Search an address or region" at bounding box center [385, 26] width 590 height 21
click at [507, 29] on div "Search an address or region" at bounding box center [385, 26] width 590 height 21
drag, startPoint x: 505, startPoint y: 29, endPoint x: 334, endPoint y: 29, distance: 171.0
click at [332, 29] on div "Search an address or region" at bounding box center [385, 26] width 590 height 21
click at [334, 29] on div "Search an address or region" at bounding box center [385, 26] width 590 height 21
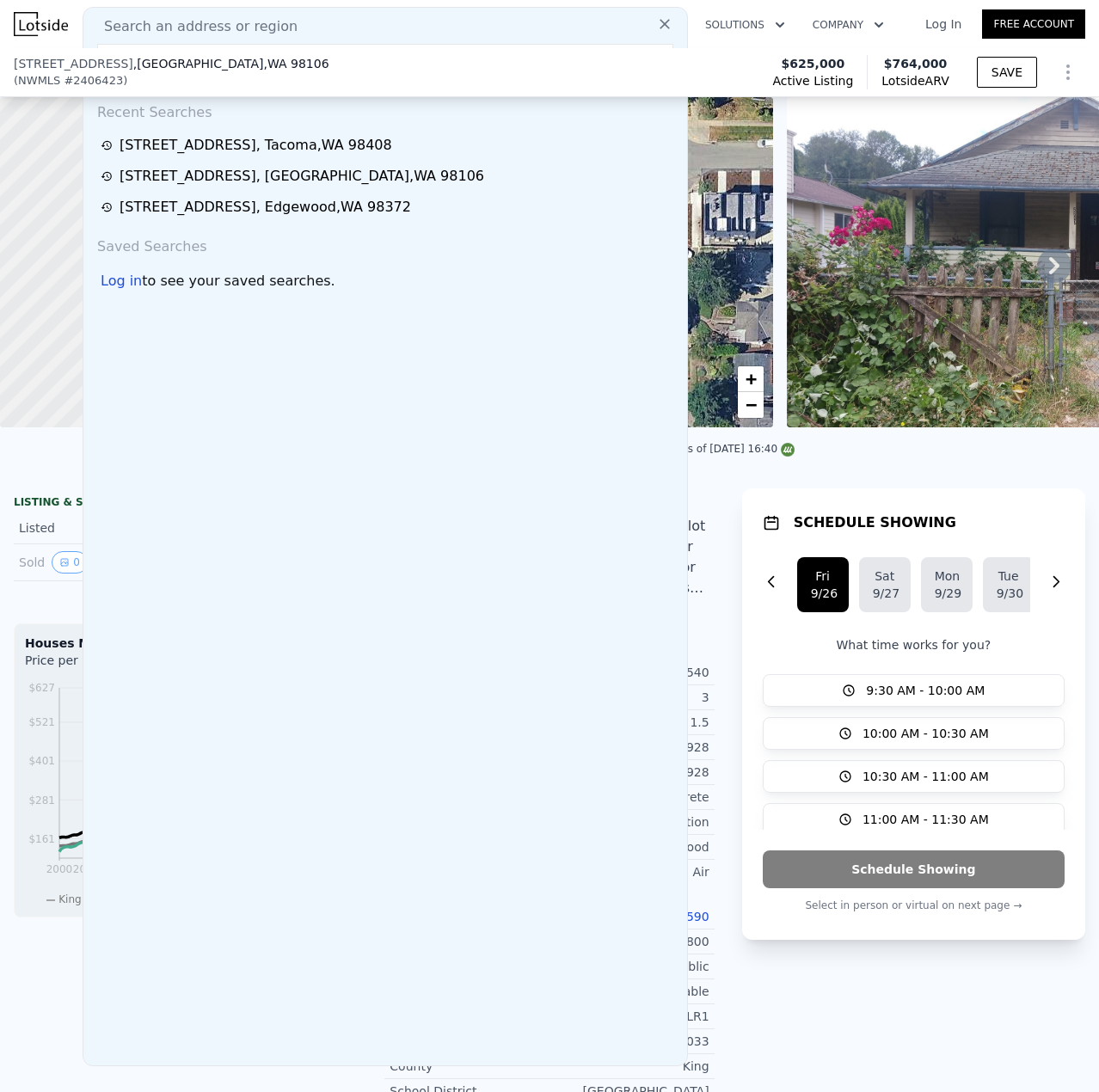
click at [656, 20] on icon at bounding box center [664, 23] width 17 height 17
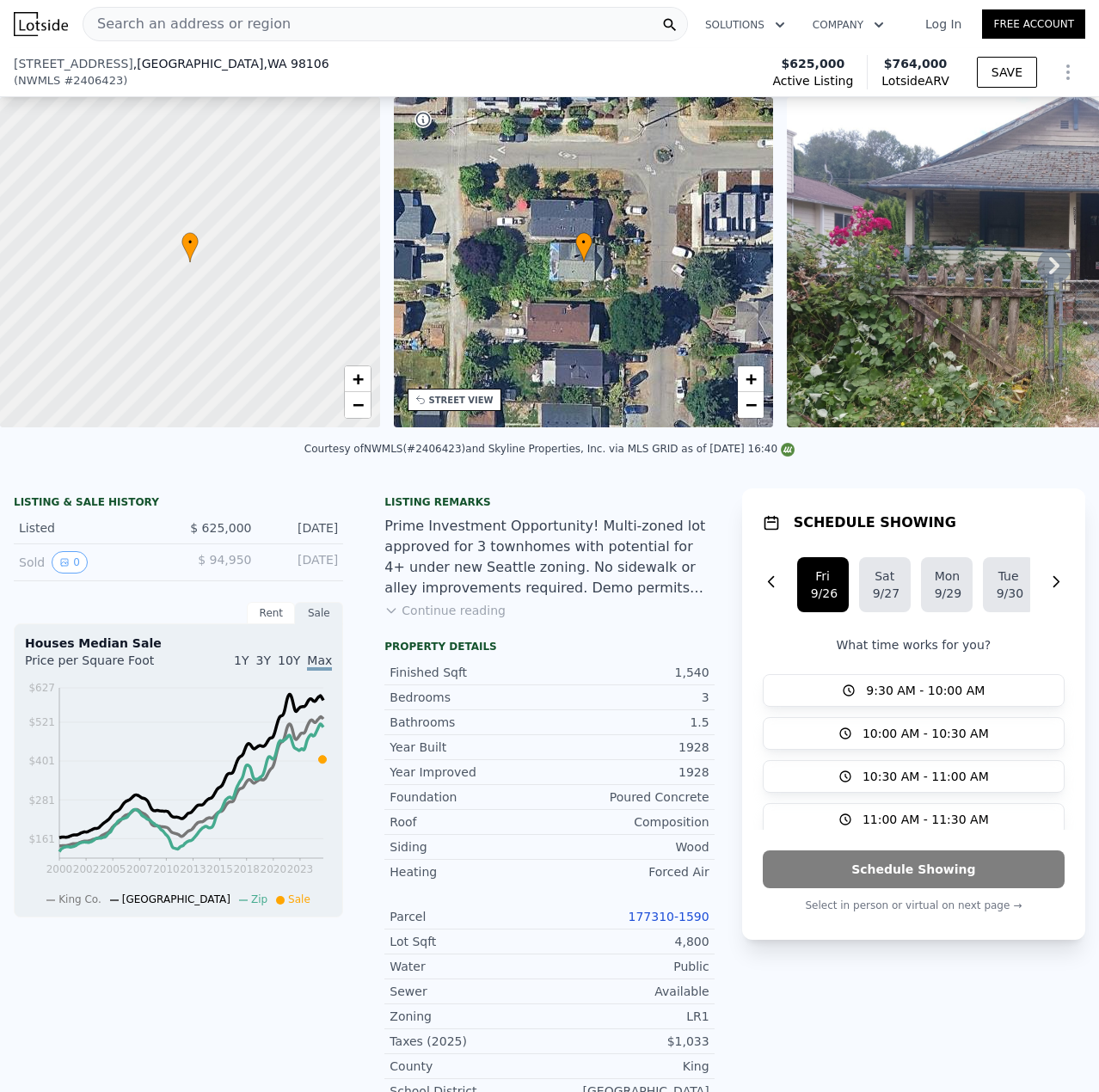
click at [159, 22] on span "Search an address or region" at bounding box center [187, 23] width 207 height 21
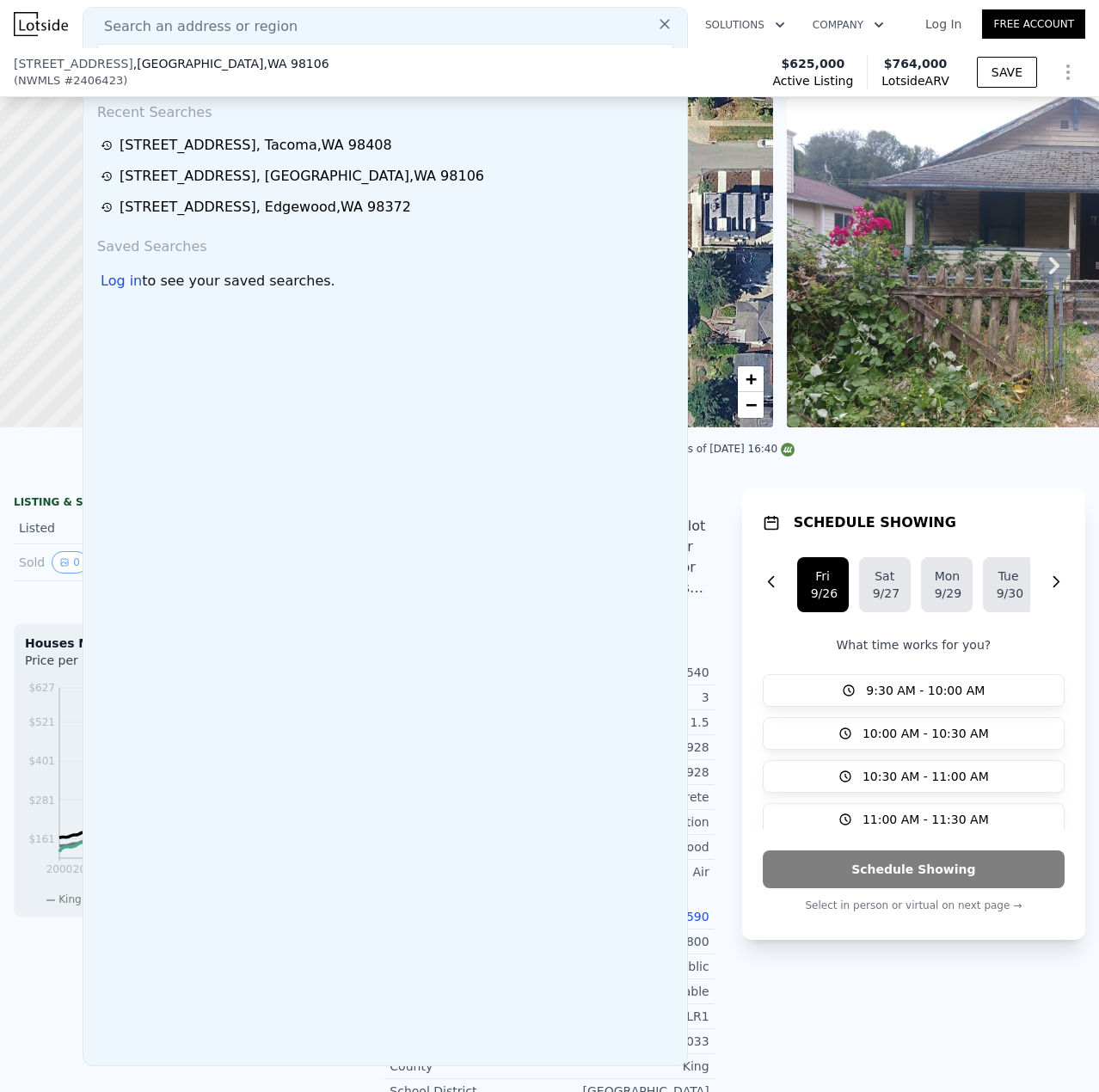
drag, startPoint x: 189, startPoint y: 29, endPoint x: 164, endPoint y: 25, distance: 25.3
click at [164, 25] on span "Search an address or region" at bounding box center [194, 26] width 207 height 21
drag, startPoint x: 164, startPoint y: 25, endPoint x: 142, endPoint y: 29, distance: 22.4
click at [142, 29] on span "Search an address or region" at bounding box center [194, 26] width 207 height 21
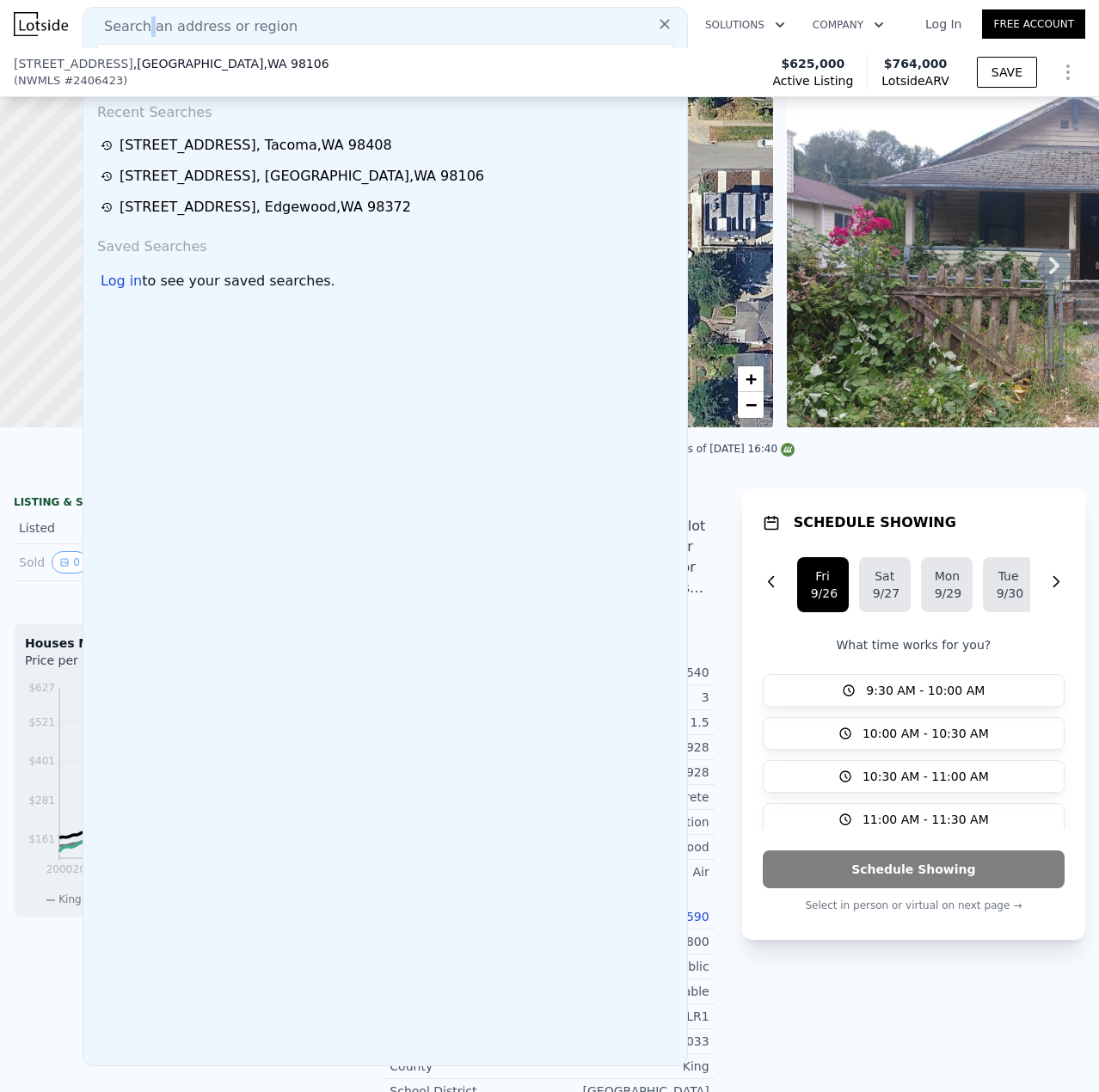
click at [142, 29] on span "Search an address or region" at bounding box center [194, 26] width 207 height 21
drag, startPoint x: 142, startPoint y: 29, endPoint x: 127, endPoint y: 29, distance: 15.0
click at [127, 29] on span "Search an address or region" at bounding box center [194, 26] width 207 height 21
click at [659, 25] on icon at bounding box center [665, 24] width 11 height 11
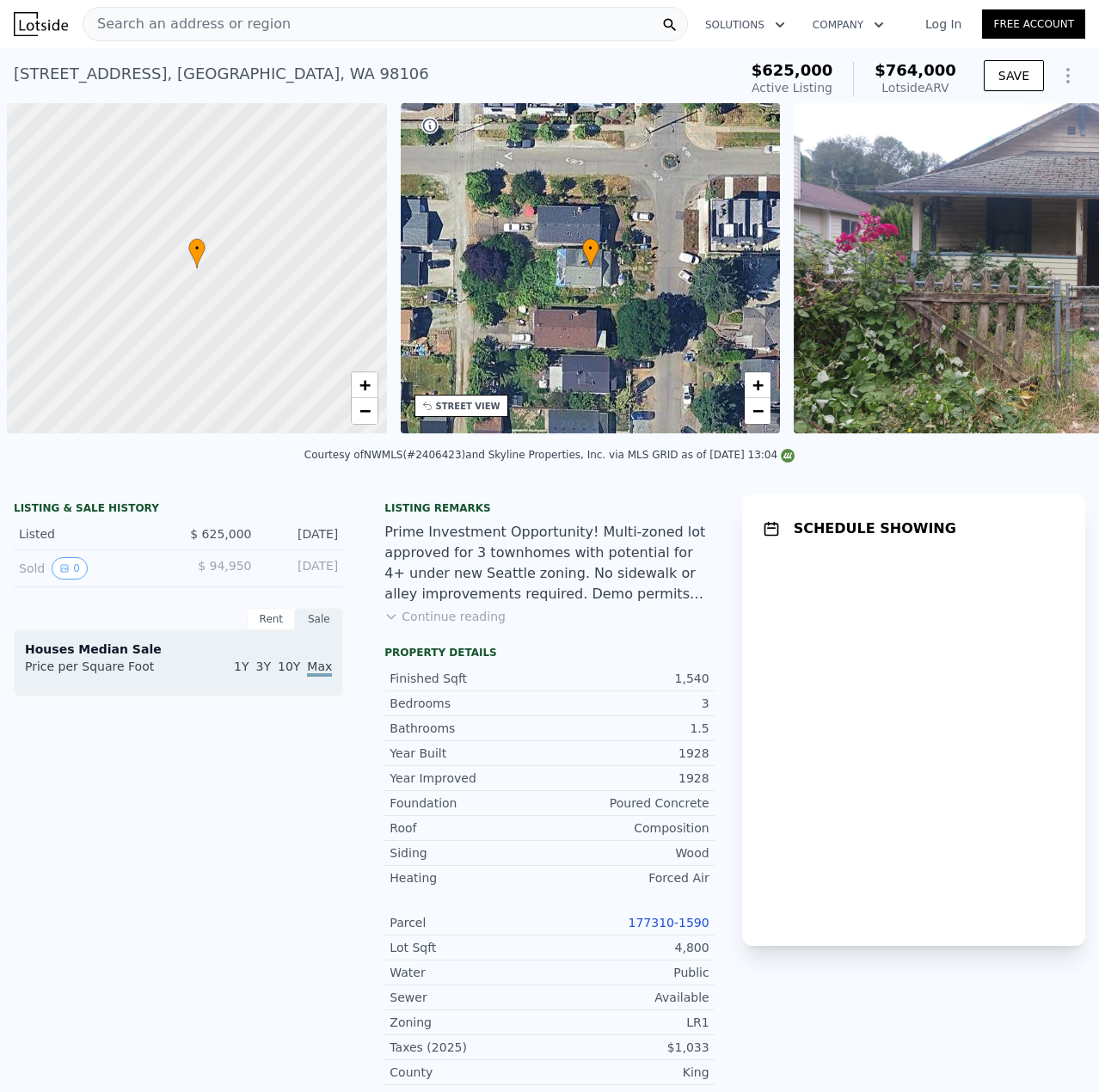
click at [171, 25] on span "Search an address or region" at bounding box center [187, 23] width 207 height 21
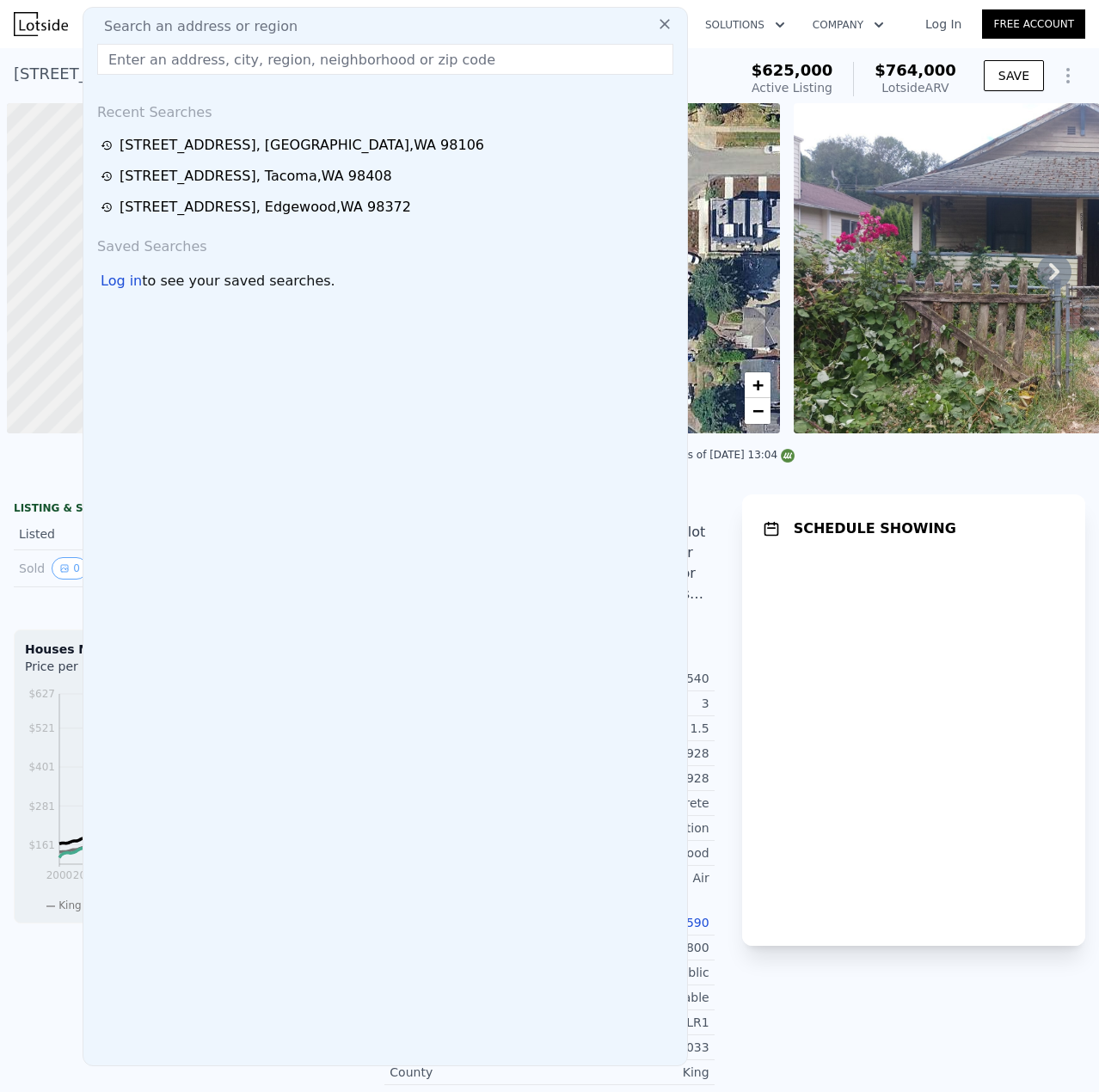
scroll to position [0, 7]
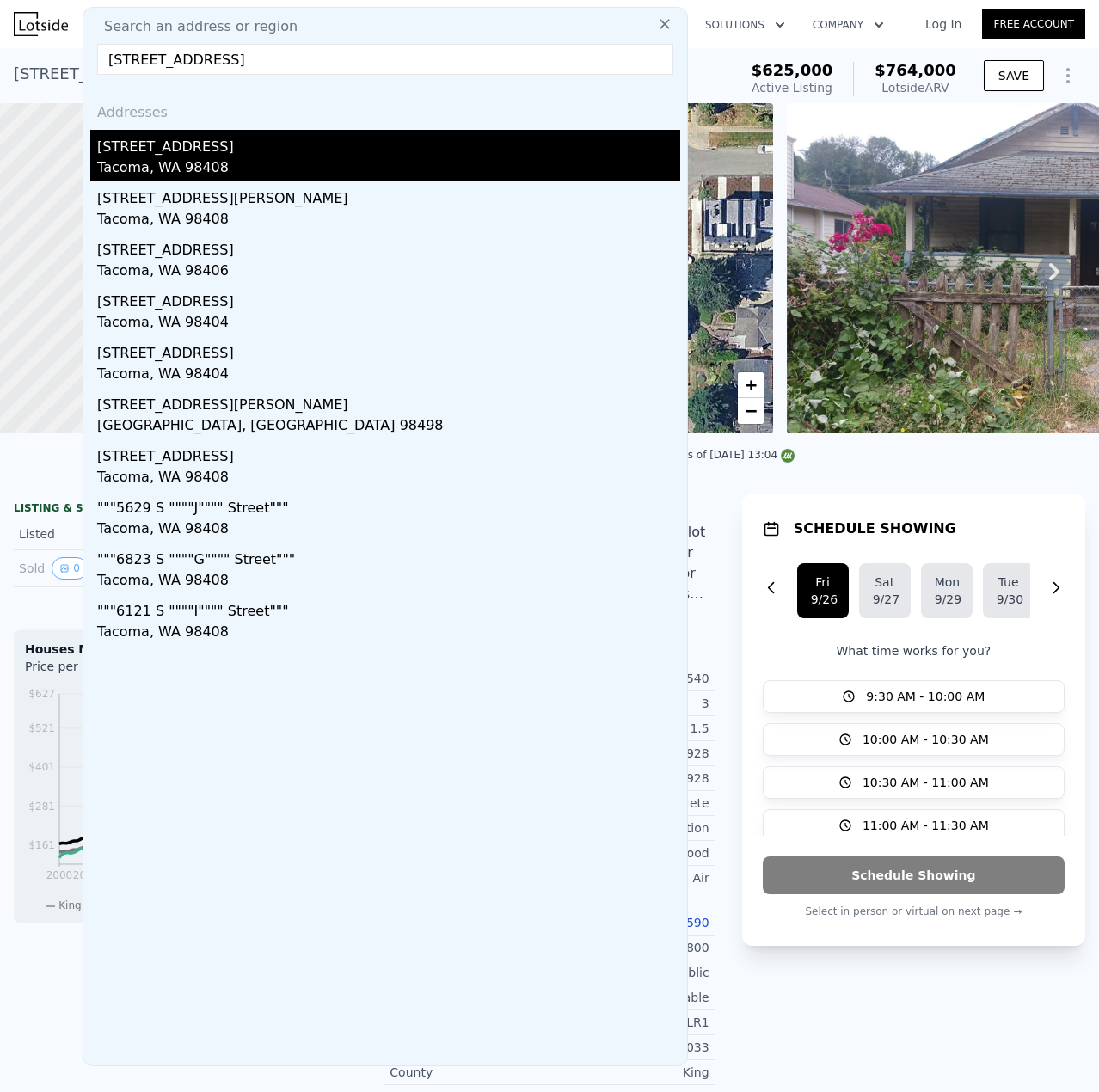
type input "[STREET_ADDRESS]"
click at [189, 156] on div "[STREET_ADDRESS]" at bounding box center [389, 143] width 583 height 28
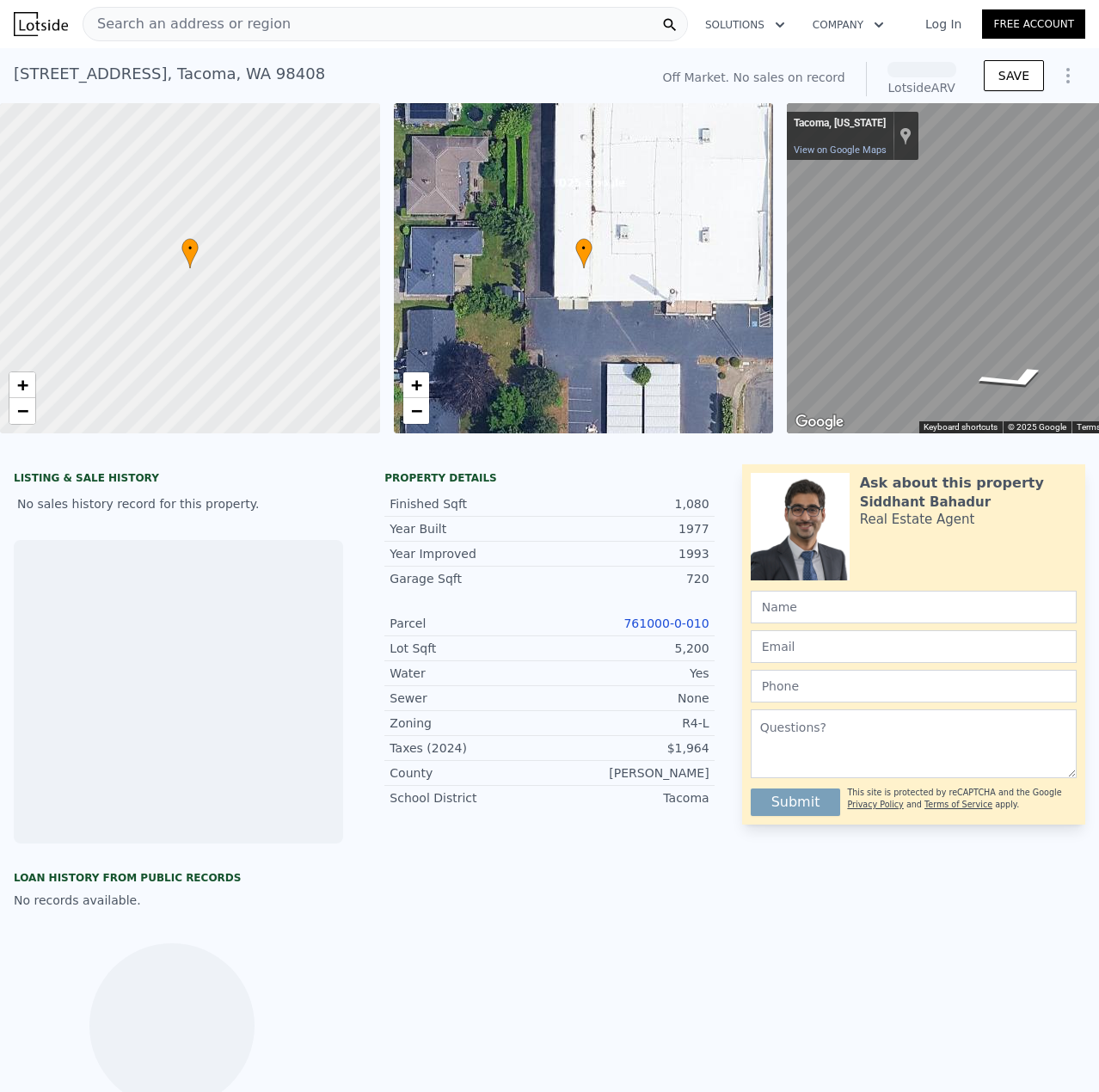
click at [677, 630] on link "761000-0-010" at bounding box center [666, 623] width 85 height 13
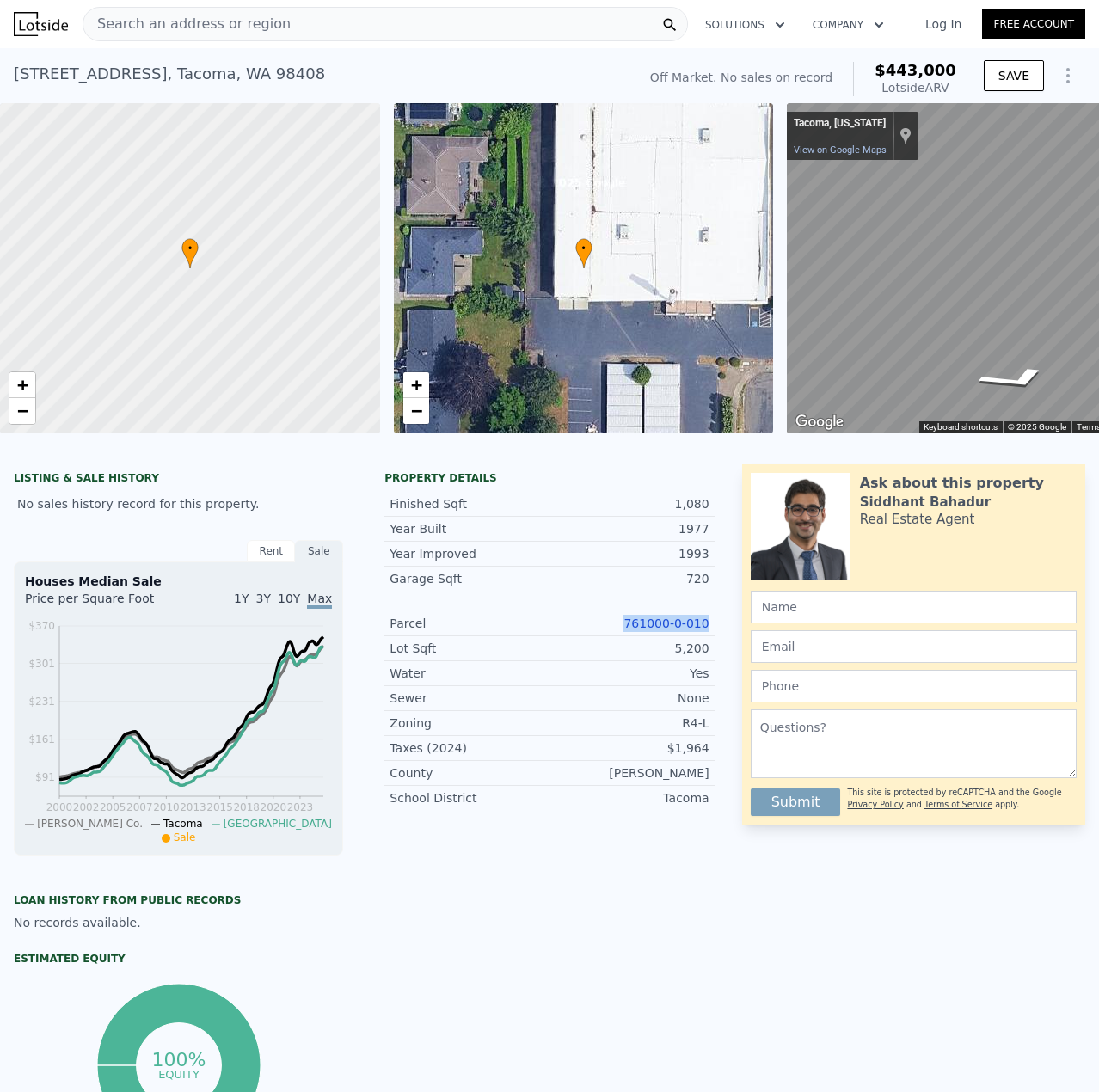
drag, startPoint x: 717, startPoint y: 632, endPoint x: 631, endPoint y: 643, distance: 86.7
click at [631, 643] on div "Property details Finished Sqft 1,080 Year Built 1977 Year Improved 1993 Garage …" at bounding box center [549, 647] width 357 height 352
copy link "761000-0-010"
click at [231, 32] on span "Search an address or region" at bounding box center [187, 23] width 207 height 21
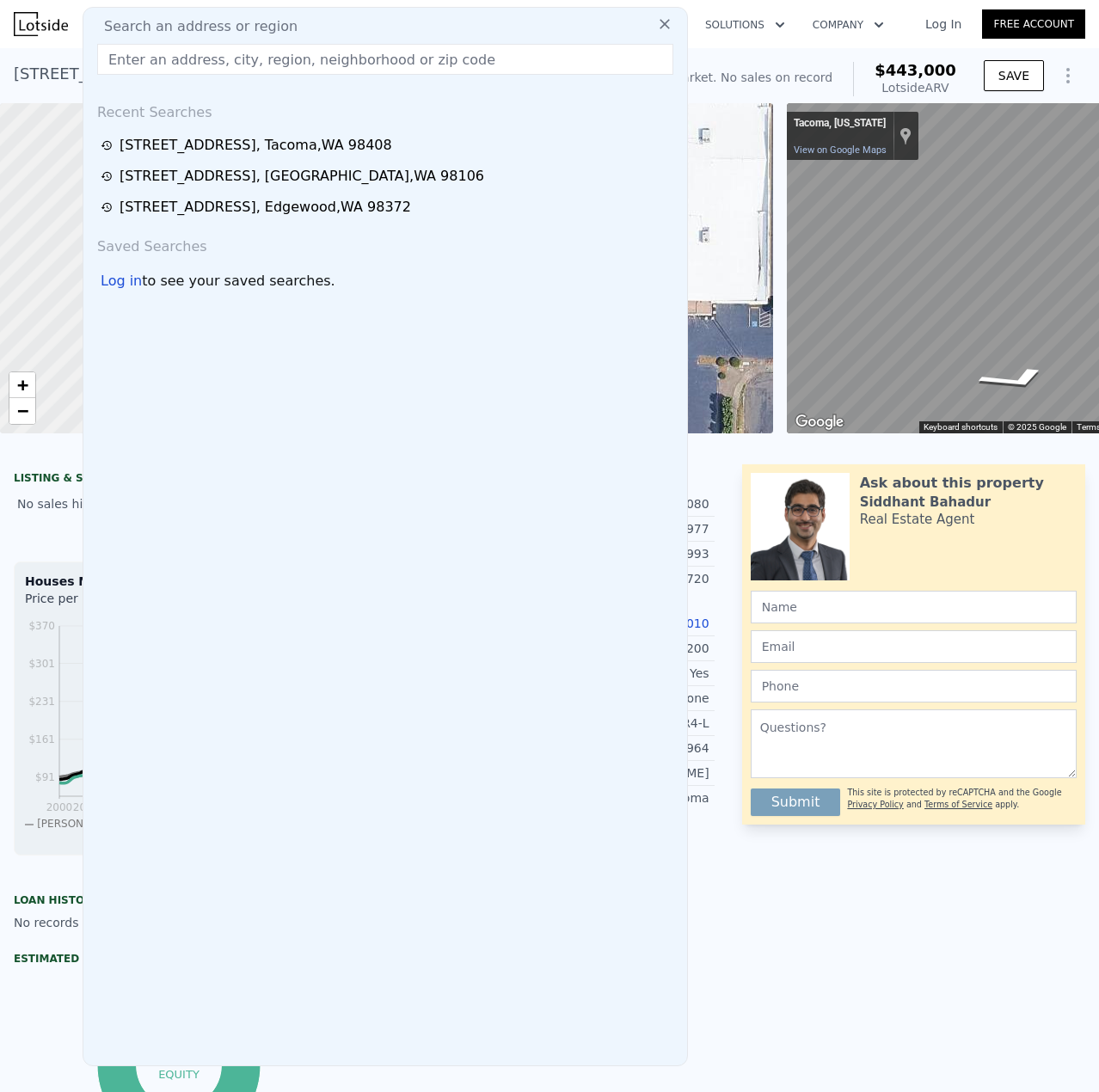
drag, startPoint x: 231, startPoint y: 32, endPoint x: 195, endPoint y: 63, distance: 47.5
click at [195, 63] on input "text" at bounding box center [385, 59] width 576 height 31
paste input "761000-0-010"
type input "761000-0-010"
drag, startPoint x: 217, startPoint y: 64, endPoint x: -1, endPoint y: 33, distance: 220.2
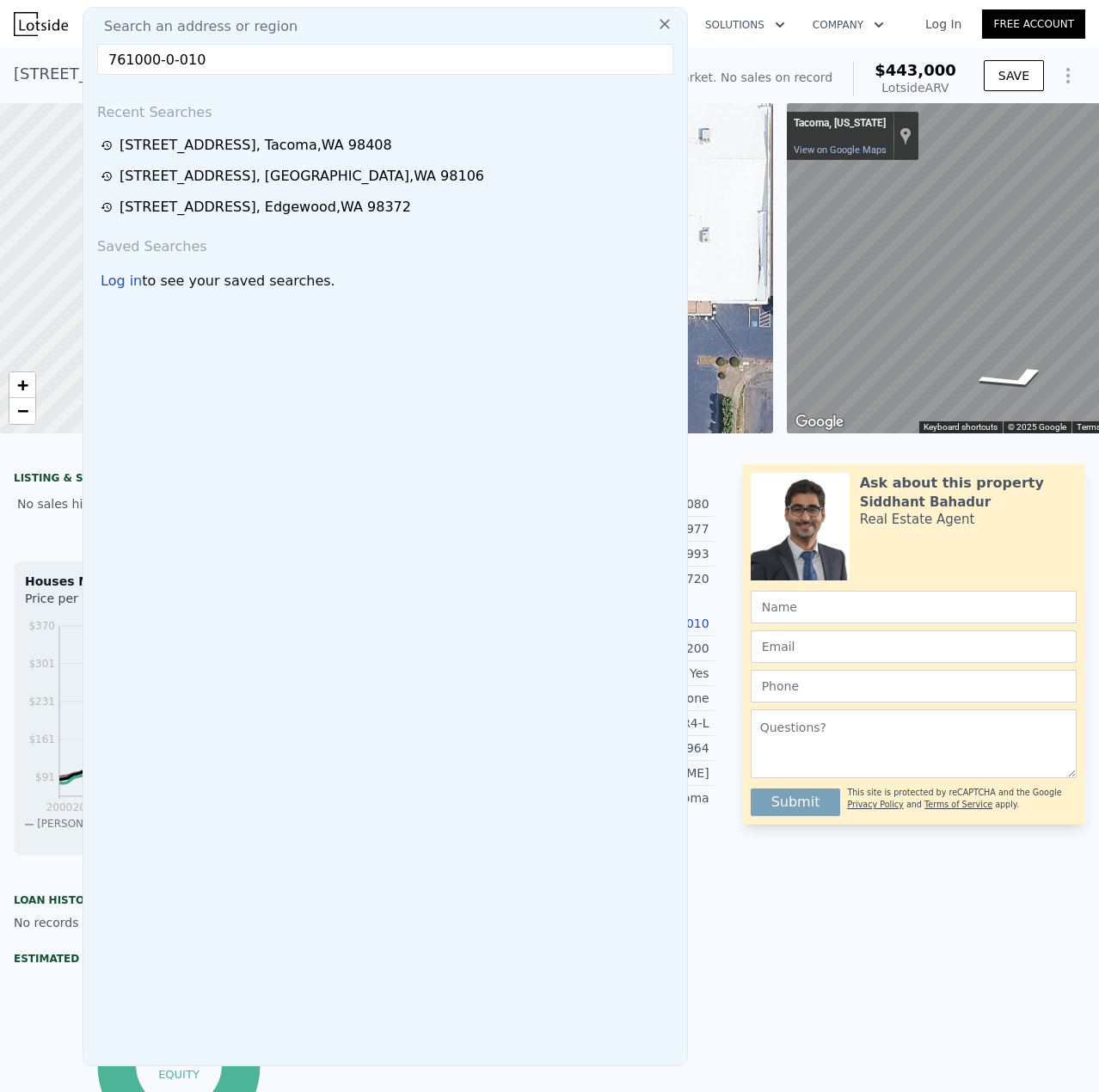
click at [0, 33] on html "Search an address or region Search an address or region 761000-0-010 Recent Sea…" at bounding box center [550, 546] width 1099 height 1092
drag, startPoint x: 272, startPoint y: 135, endPoint x: 274, endPoint y: 119, distance: 16.1
click at [270, 135] on div "8105 S C St , Tacoma , WA 98408" at bounding box center [256, 145] width 273 height 21
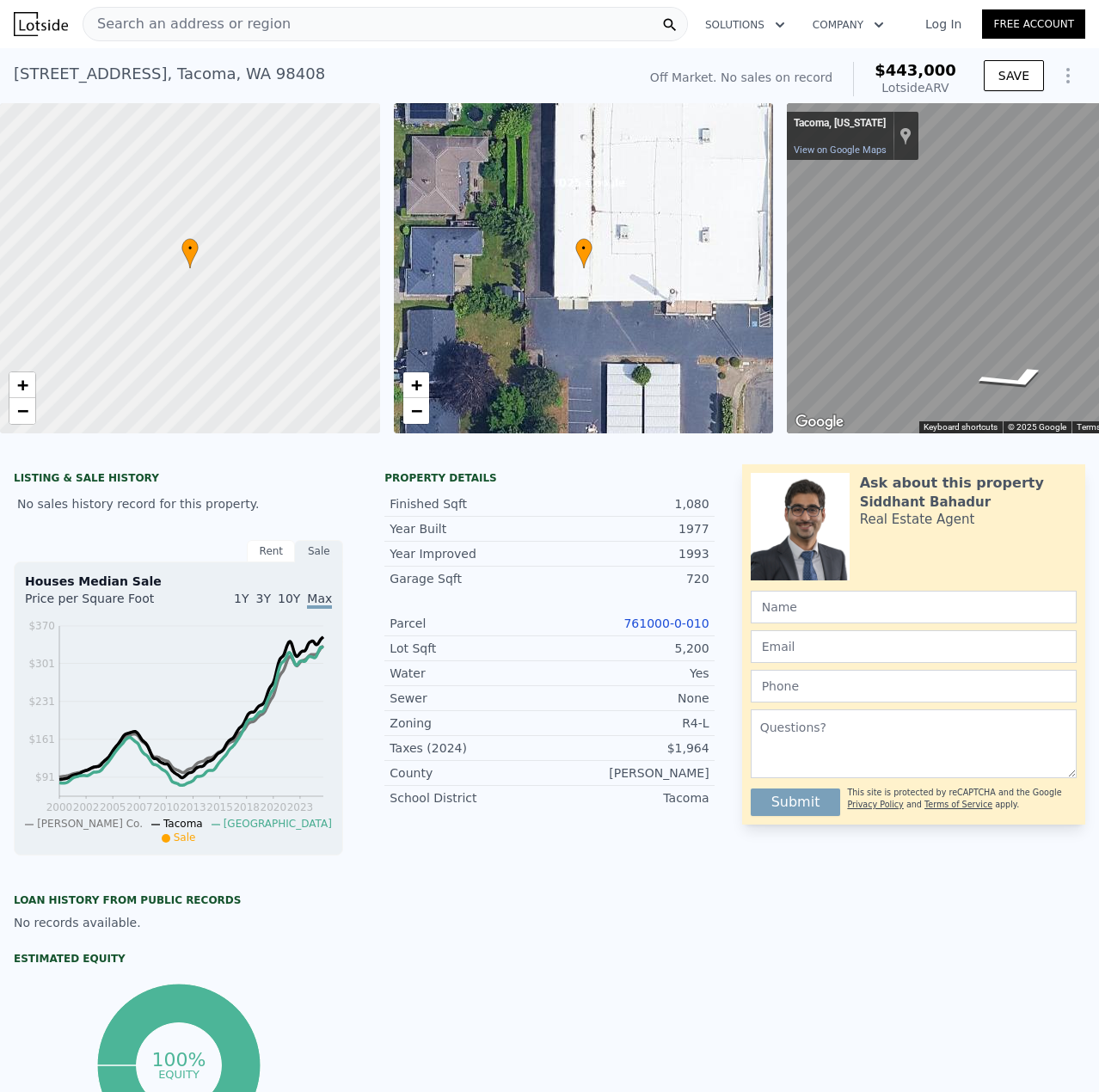
click at [80, 76] on div "8105 S C St , Tacoma , WA 98408" at bounding box center [169, 73] width 311 height 24
click at [275, 88] on div "8105 S C St , Tacoma , WA 98408 No sales on record (~ARV $443k )" at bounding box center [321, 80] width 616 height 48
copy div "8105 S C St , Tacoma , WA 98408"
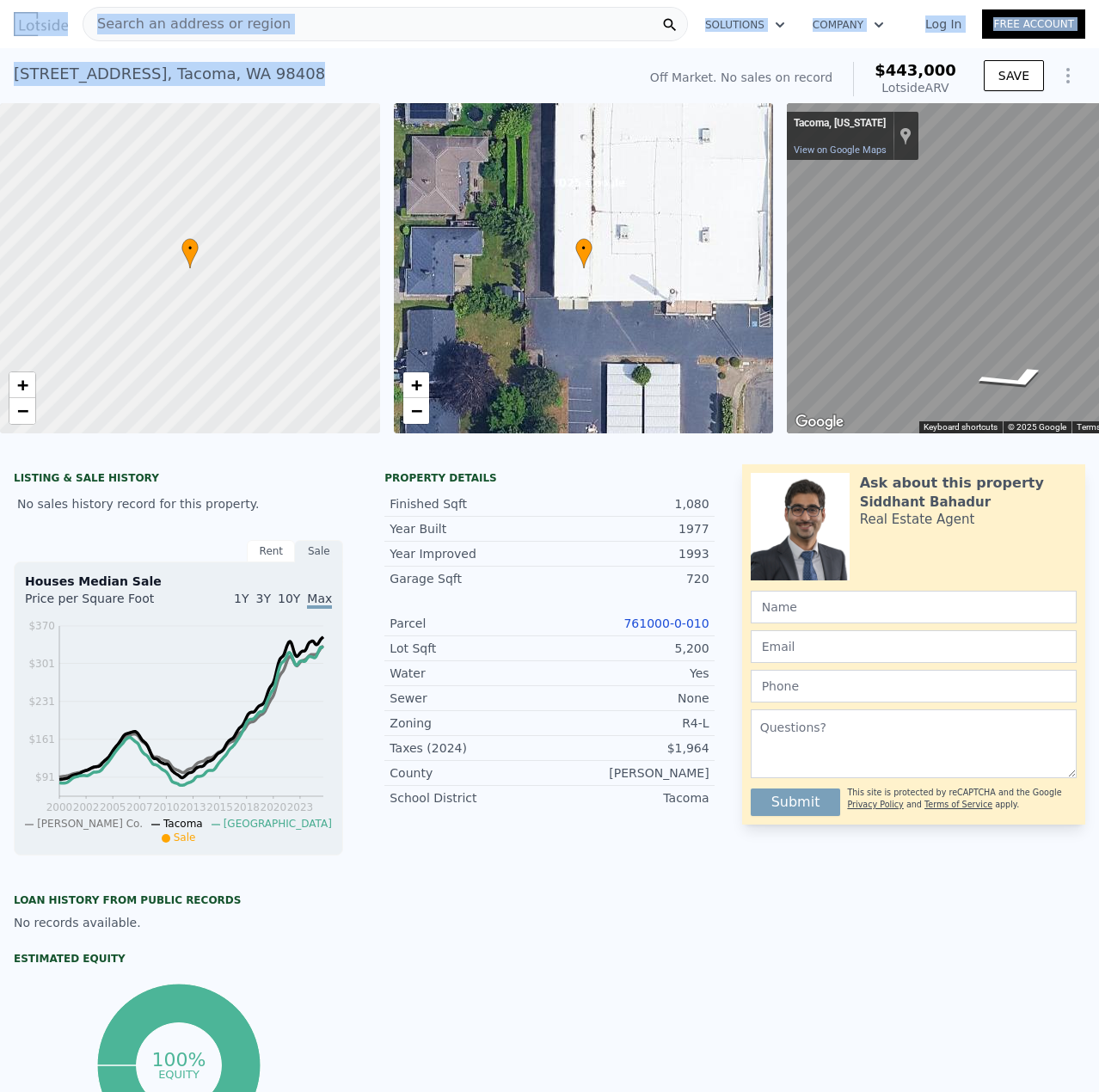
drag, startPoint x: 241, startPoint y: 73, endPoint x: -1, endPoint y: 72, distance: 242.0
click at [0, 72] on html "Search an address or region Solutions Company Open main menu Log In Free Accoun…" at bounding box center [550, 546] width 1099 height 1092
click at [226, 75] on div "8105 S C St , Tacoma , WA 98408" at bounding box center [169, 73] width 311 height 24
click at [239, 73] on div "8105 S C St , Tacoma , WA 98408 No sales on record (~ARV $443k )" at bounding box center [321, 80] width 616 height 48
drag, startPoint x: 234, startPoint y: 79, endPoint x: 15, endPoint y: 90, distance: 219.3
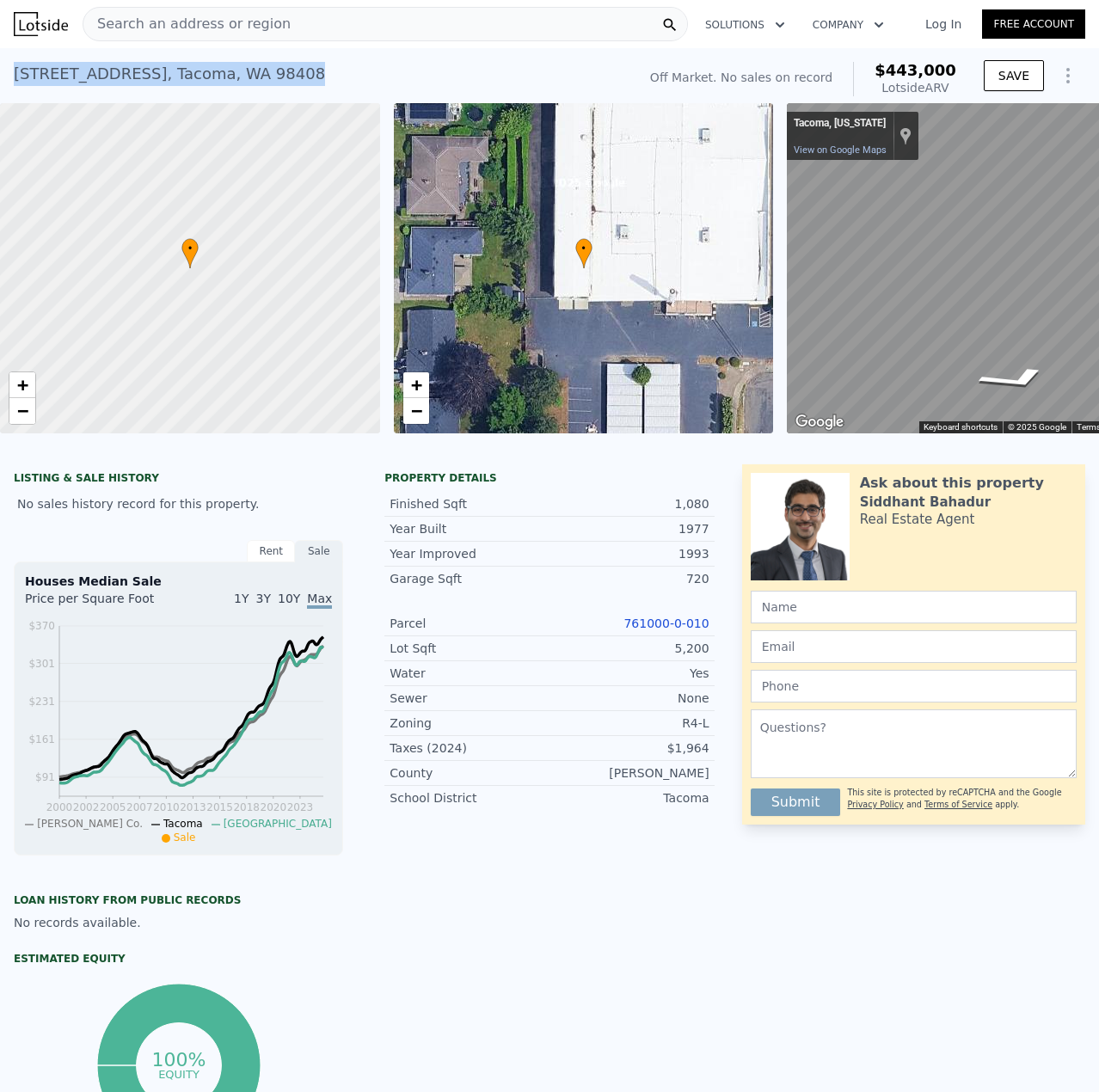
click at [15, 90] on div "8105 S C St , Tacoma , WA 98408 No sales on record (~ARV $443k )" at bounding box center [321, 80] width 616 height 48
copy div "8105 S C St , Tacoma , WA 98408"
click at [170, 13] on div "Search an address or region" at bounding box center [187, 24] width 207 height 33
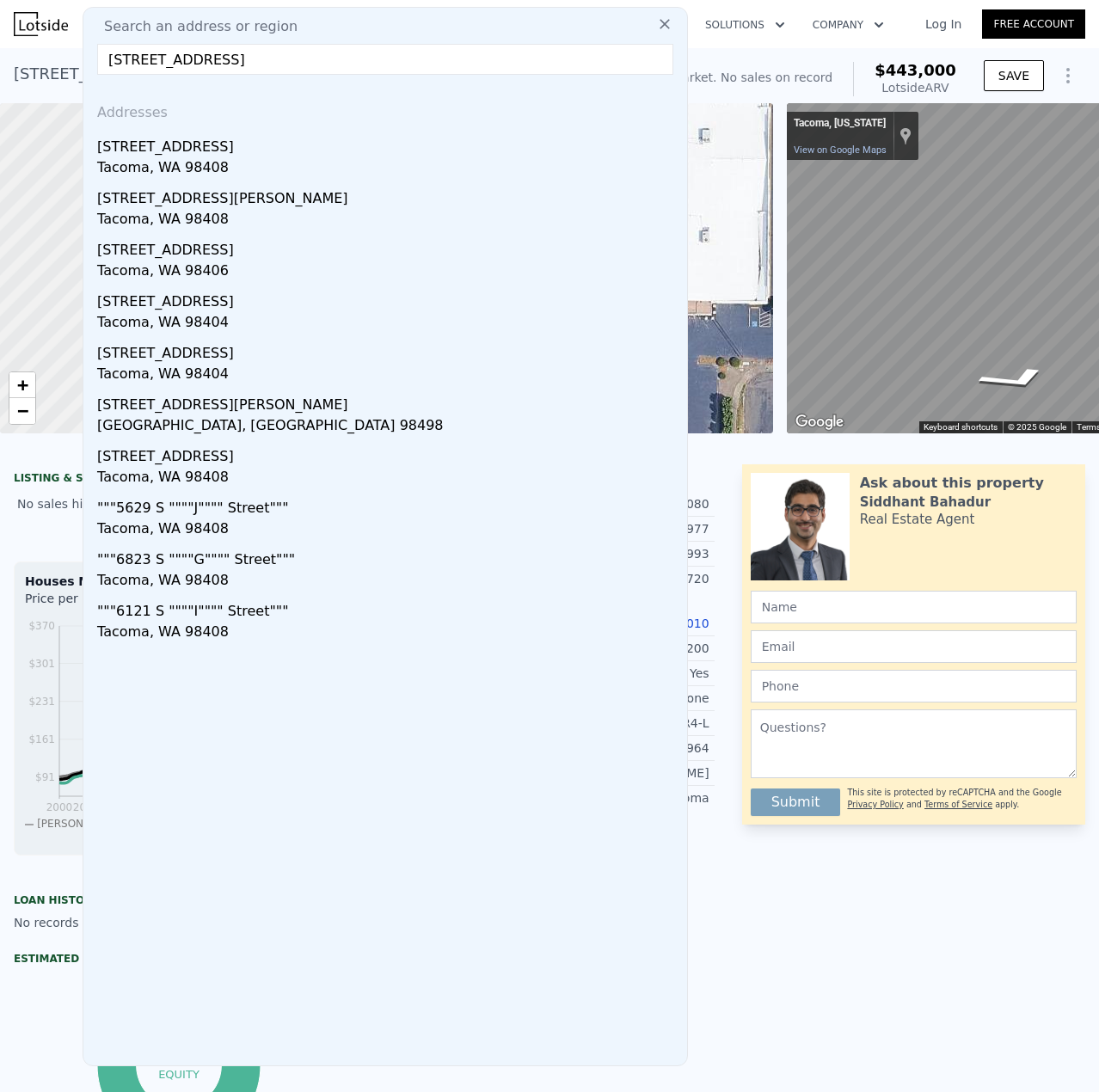
click at [138, 57] on input "[STREET_ADDRESS]" at bounding box center [385, 59] width 576 height 31
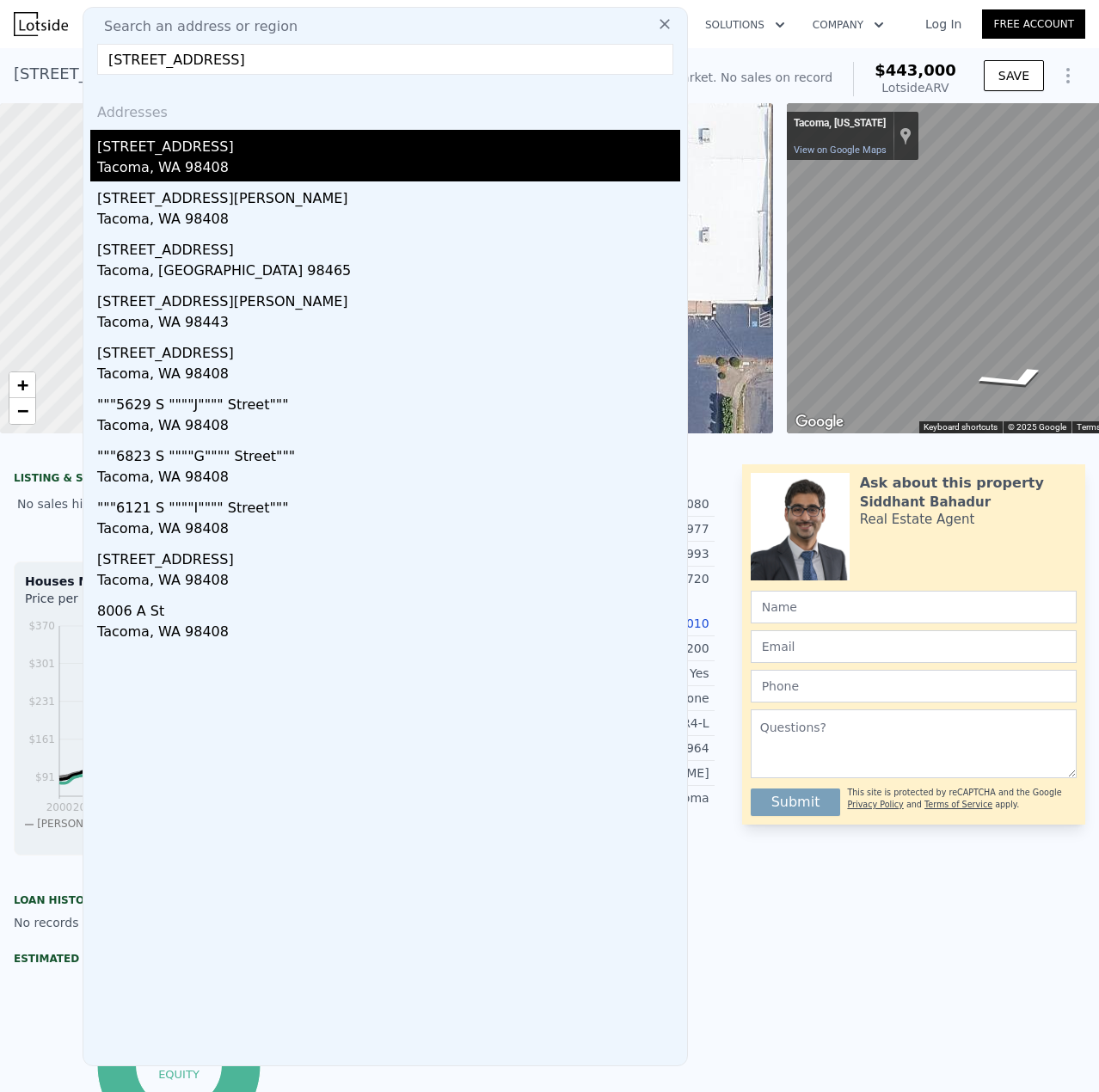
type input "8107 S C St, Tacoma, WA 98408"
click at [185, 153] on div "[STREET_ADDRESS]" at bounding box center [389, 143] width 583 height 28
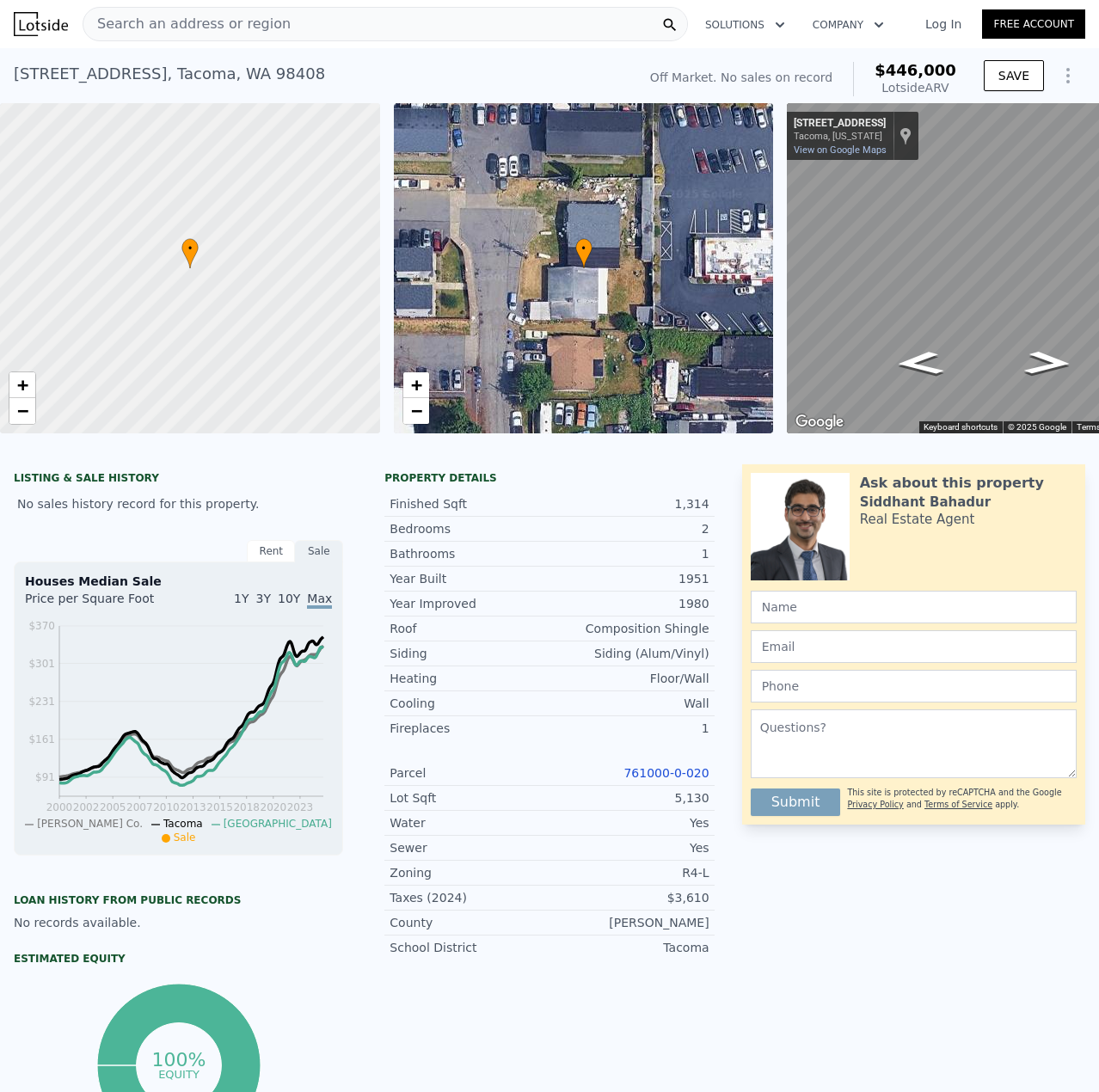
click at [668, 780] on link "761000-0-020" at bounding box center [666, 772] width 85 height 13
drag, startPoint x: 698, startPoint y: 782, endPoint x: 610, endPoint y: 791, distance: 88.5
click at [610, 791] on div "Property details Finished Sqft 1,314 Bedrooms 2 Bathrooms 1 Year Built 1951 Yea…" at bounding box center [549, 722] width 357 height 502
copy link "761000-0-020"
click at [675, 753] on div "Year Improved 1980 Roof Composition Shingle Siding Siding (Alum/Vinyl) Heating …" at bounding box center [549, 775] width 329 height 369
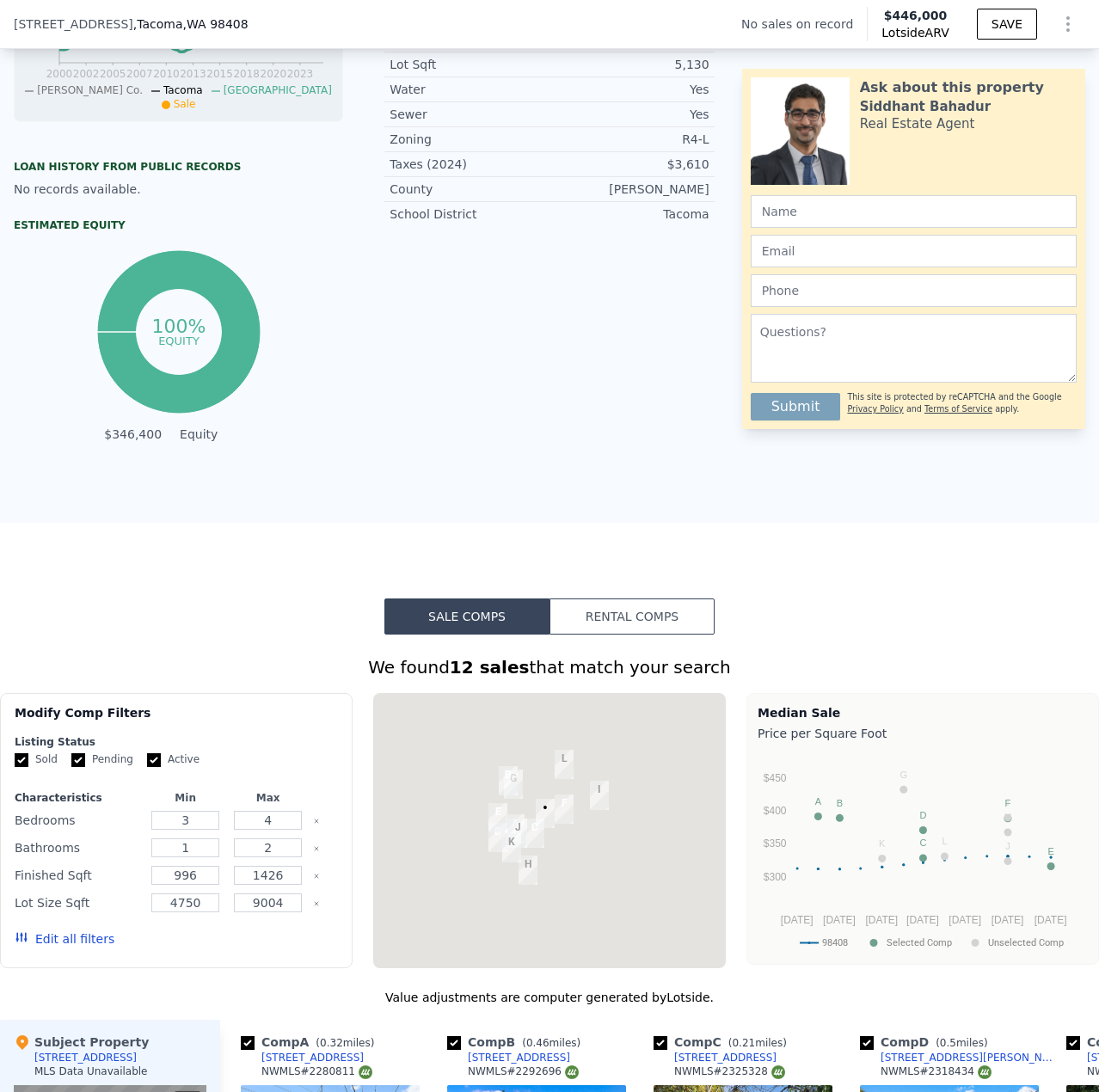
scroll to position [1283, 0]
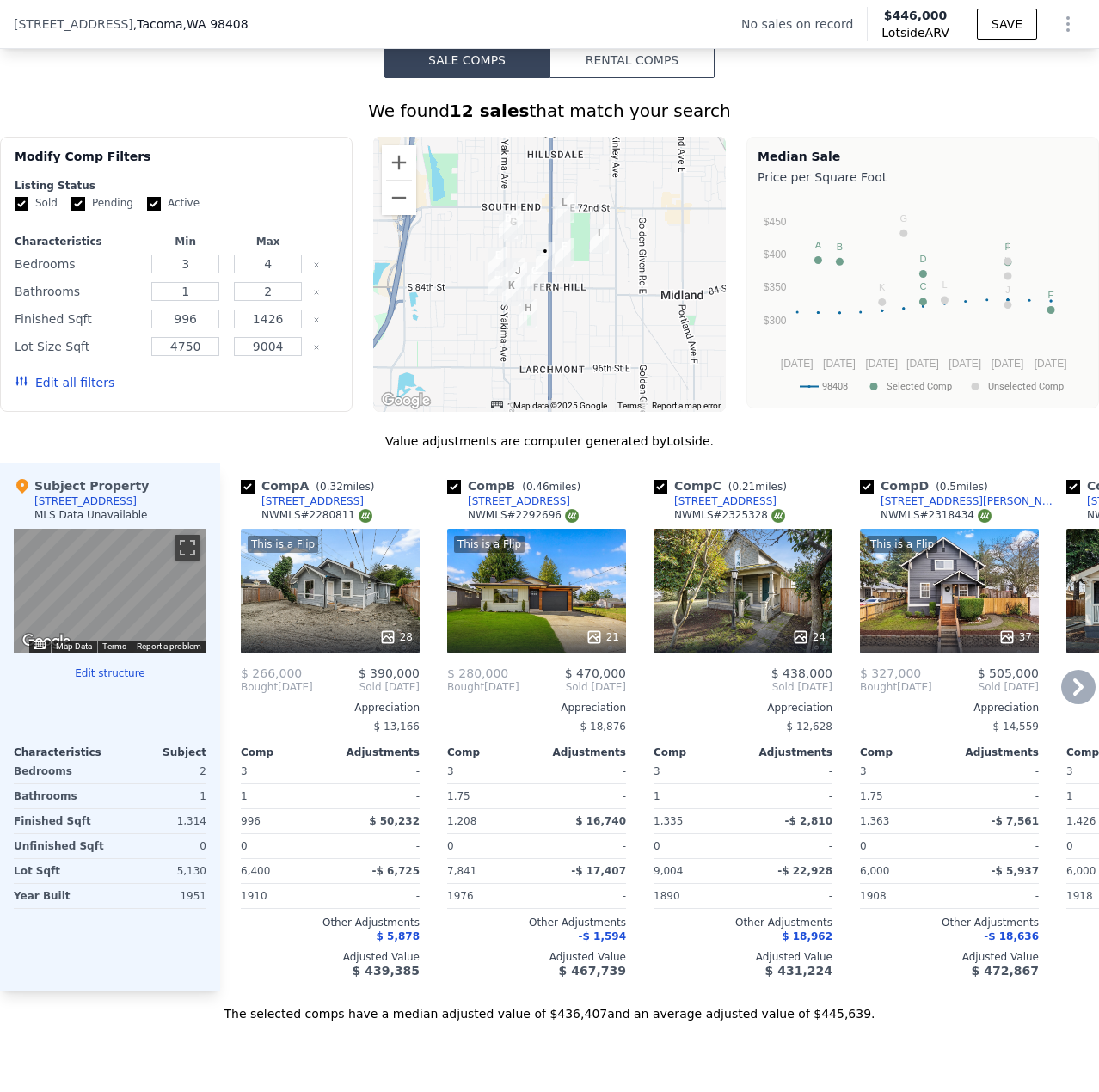
click at [557, 623] on div "This is a Flip 21" at bounding box center [536, 591] width 179 height 124
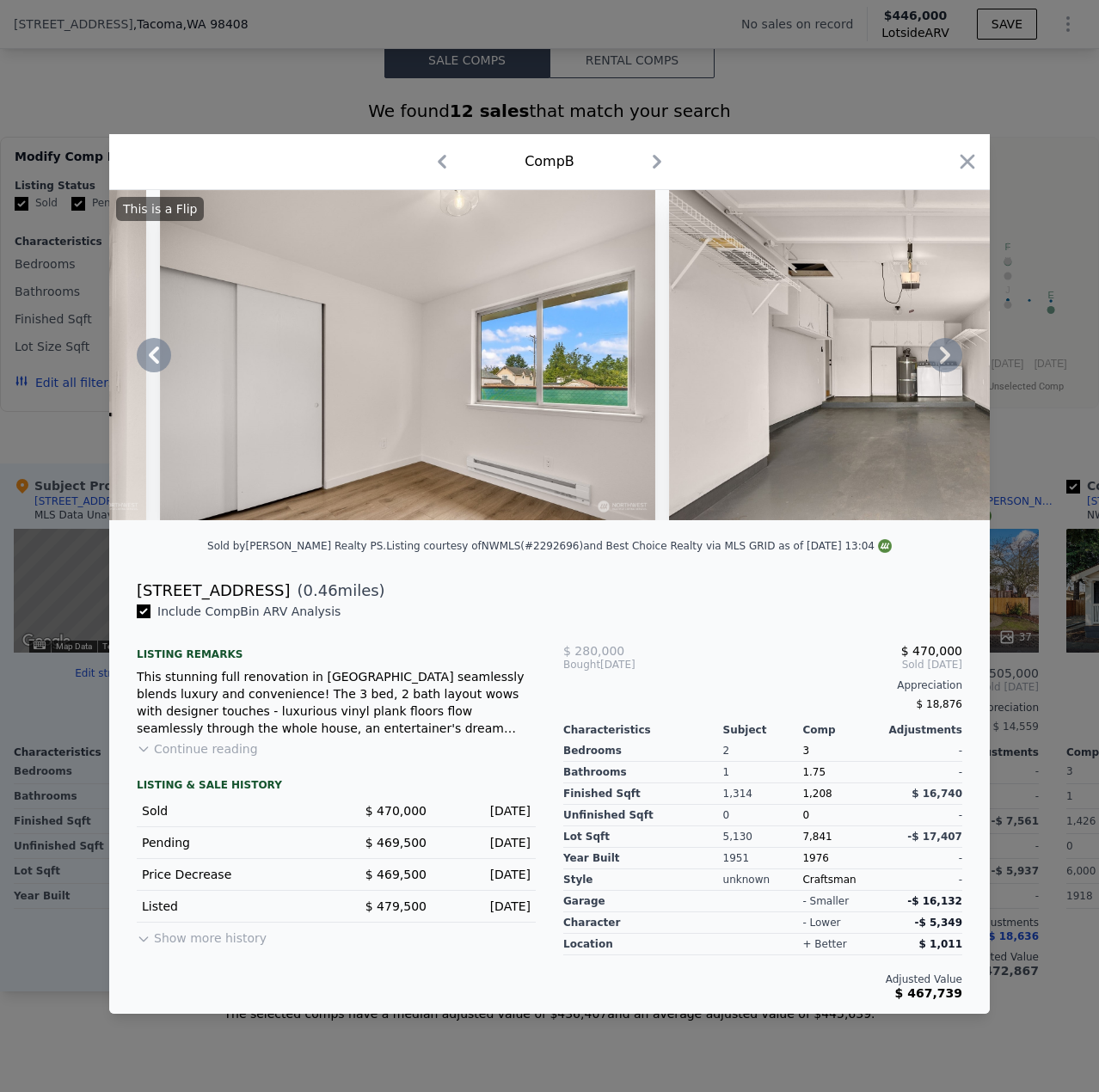
scroll to position [0, 6556]
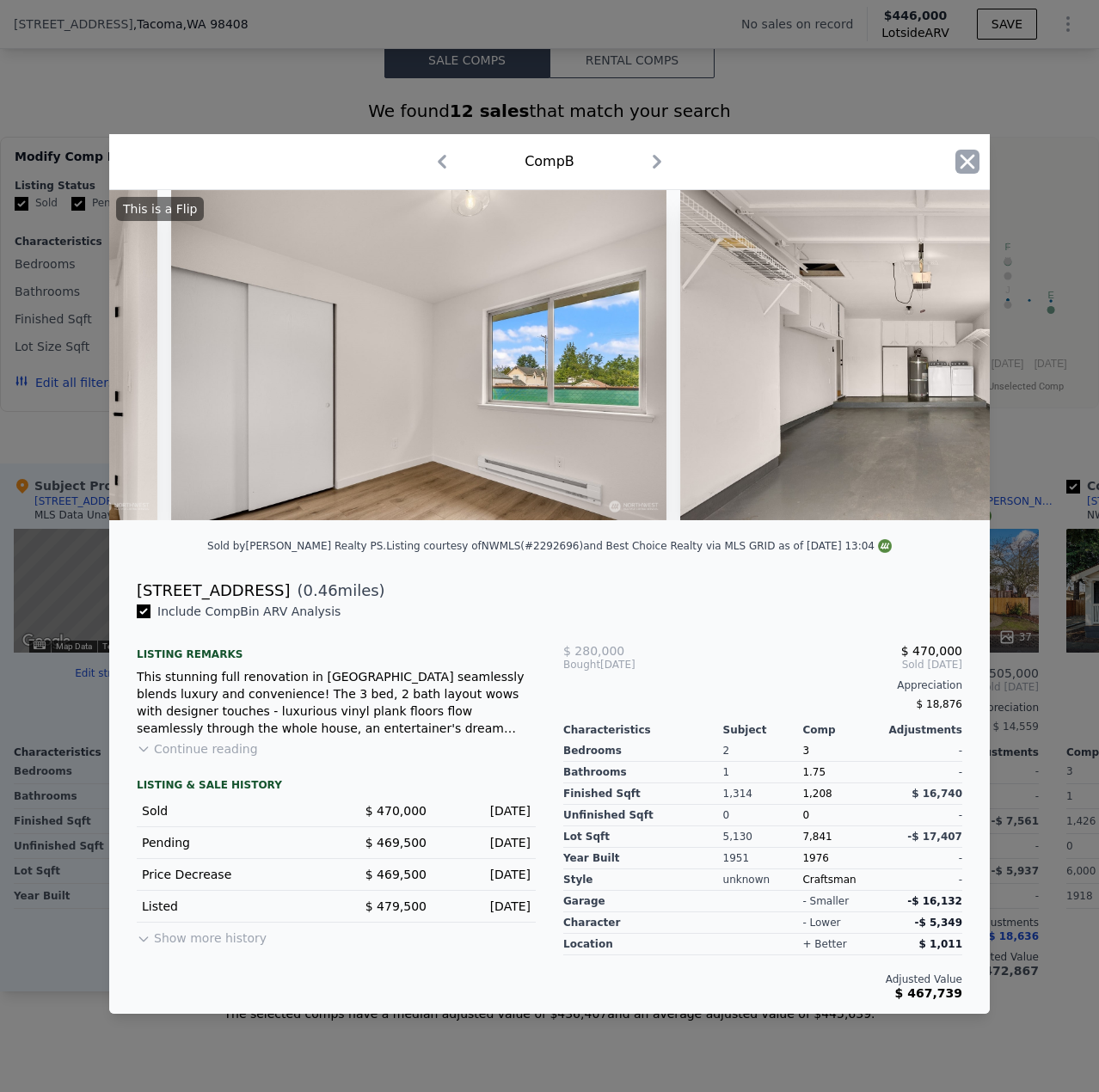
click at [965, 155] on icon "button" at bounding box center [967, 161] width 24 height 24
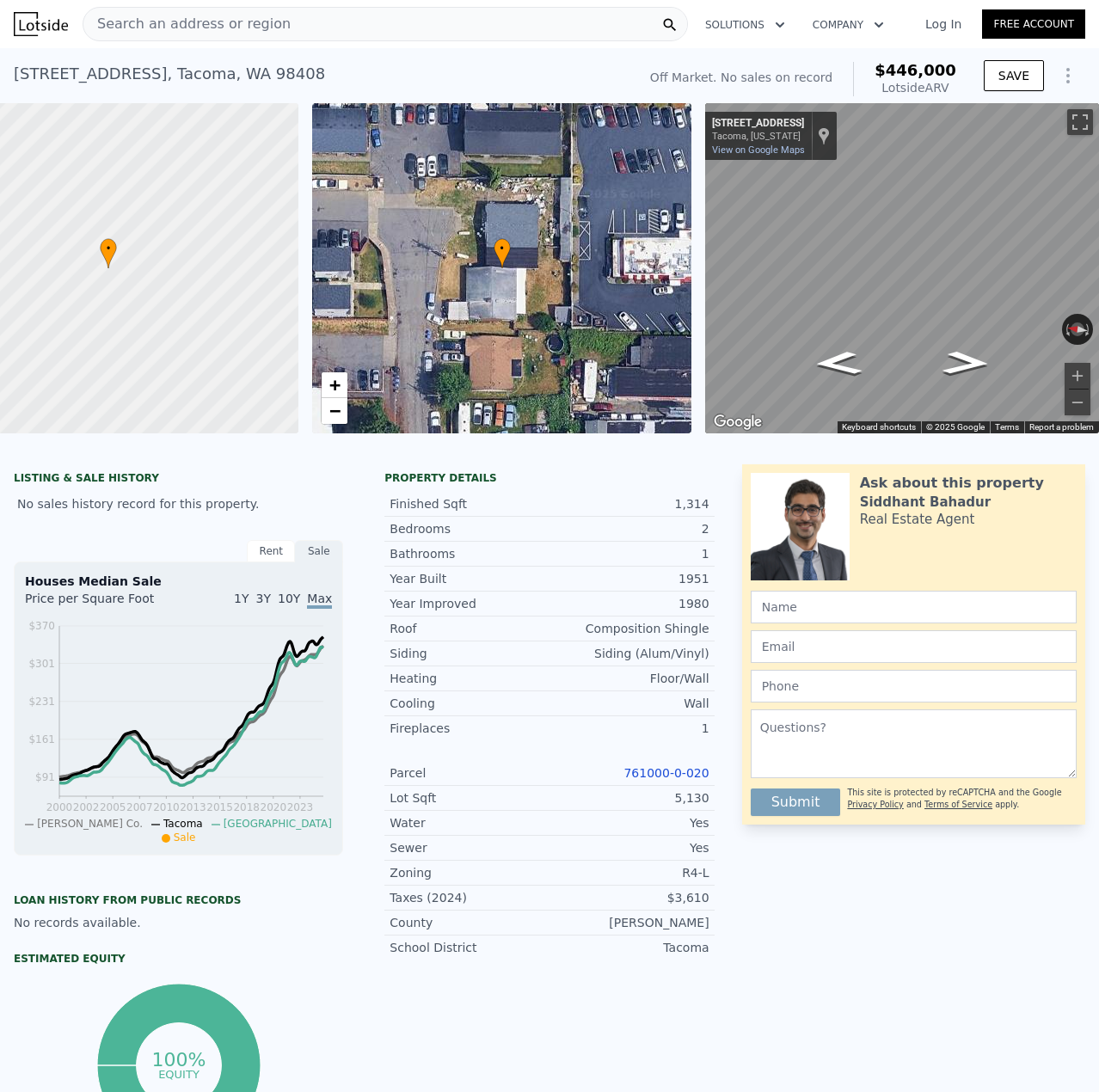
click at [183, 18] on span "Search an address or region" at bounding box center [187, 23] width 207 height 21
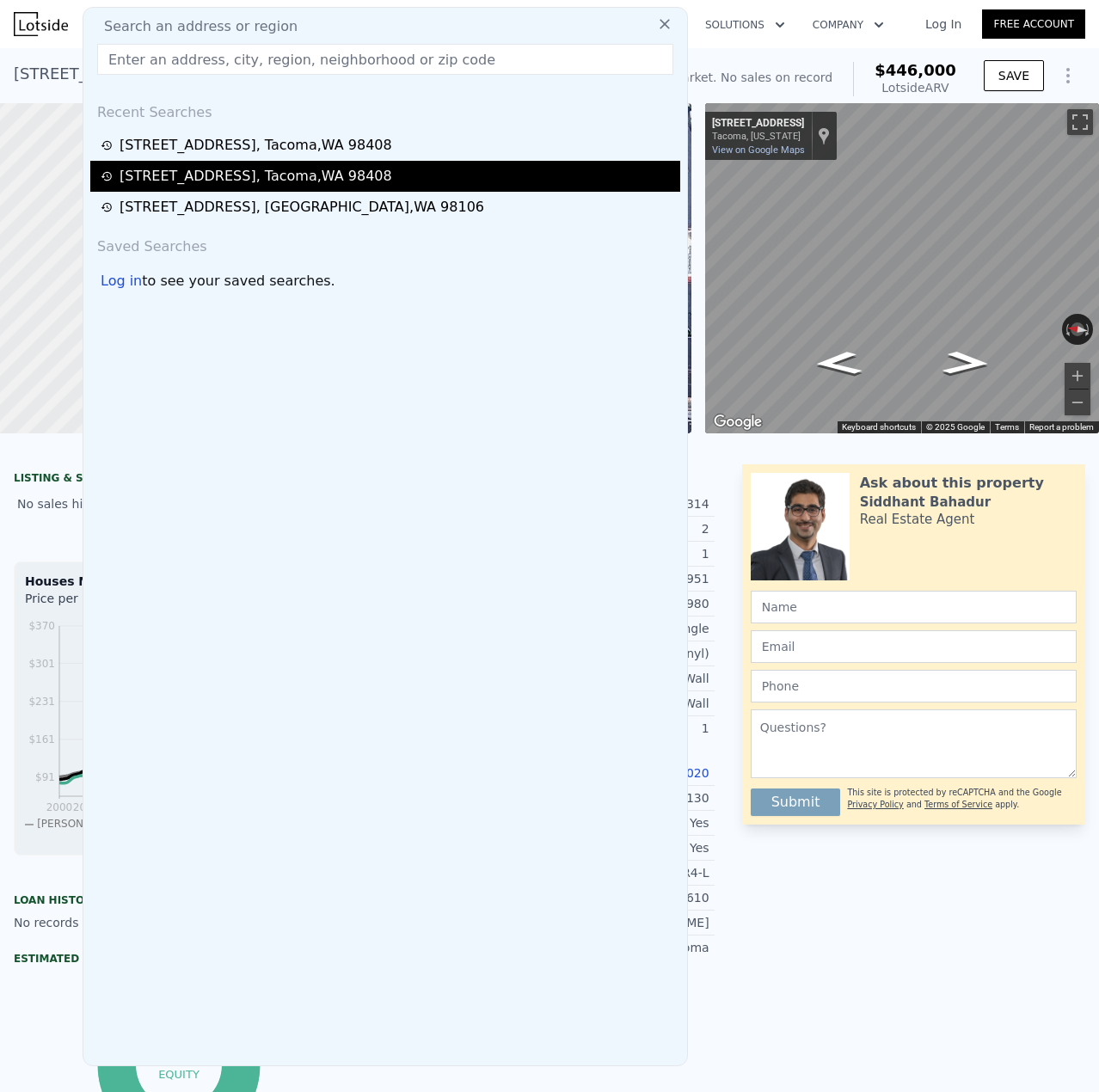
click at [145, 174] on div "8105 S C St , Tacoma , WA 98408" at bounding box center [256, 176] width 273 height 21
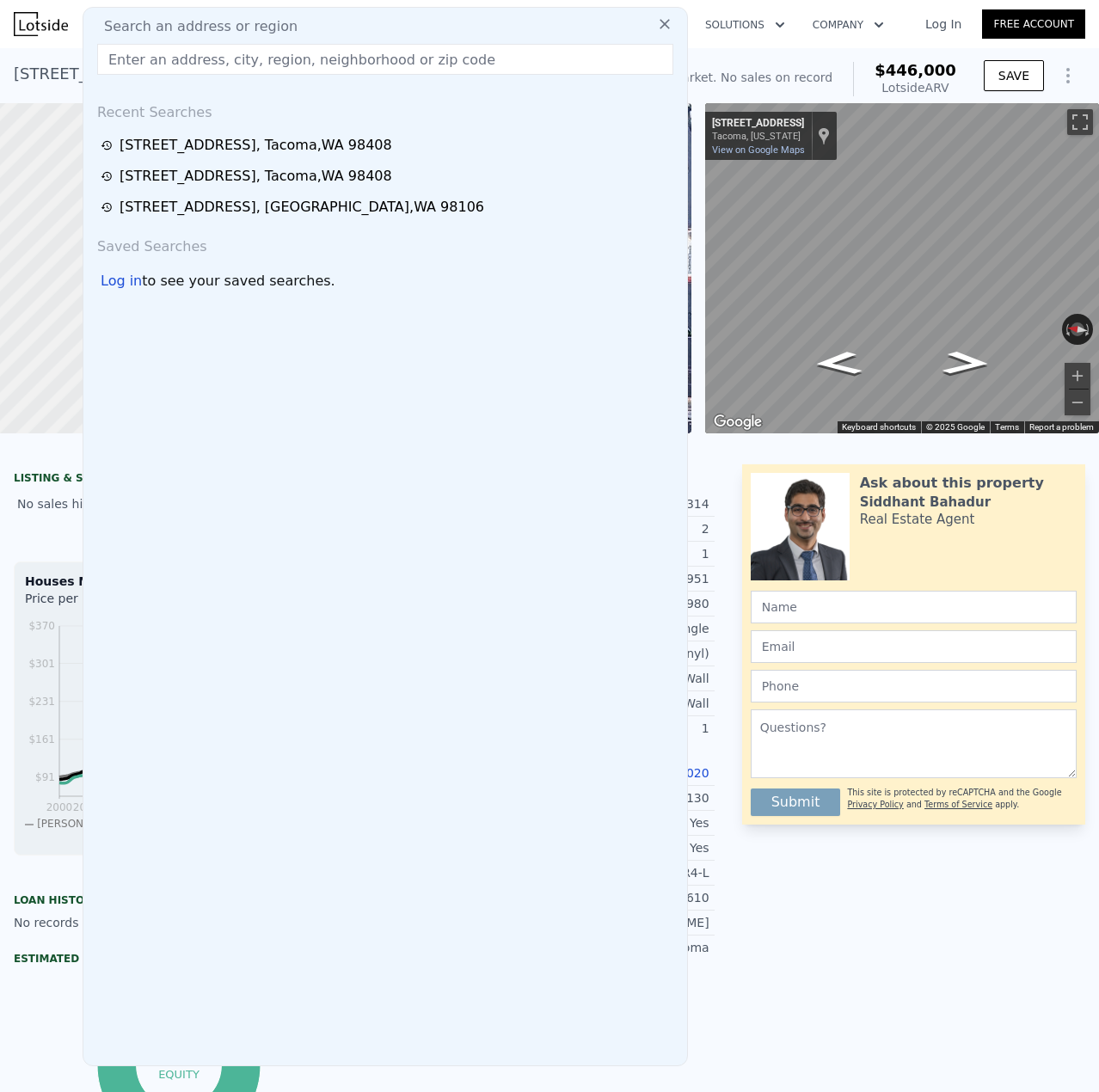
type input "2"
type input "2.5"
type input "897"
type input "1432"
type input "4800"
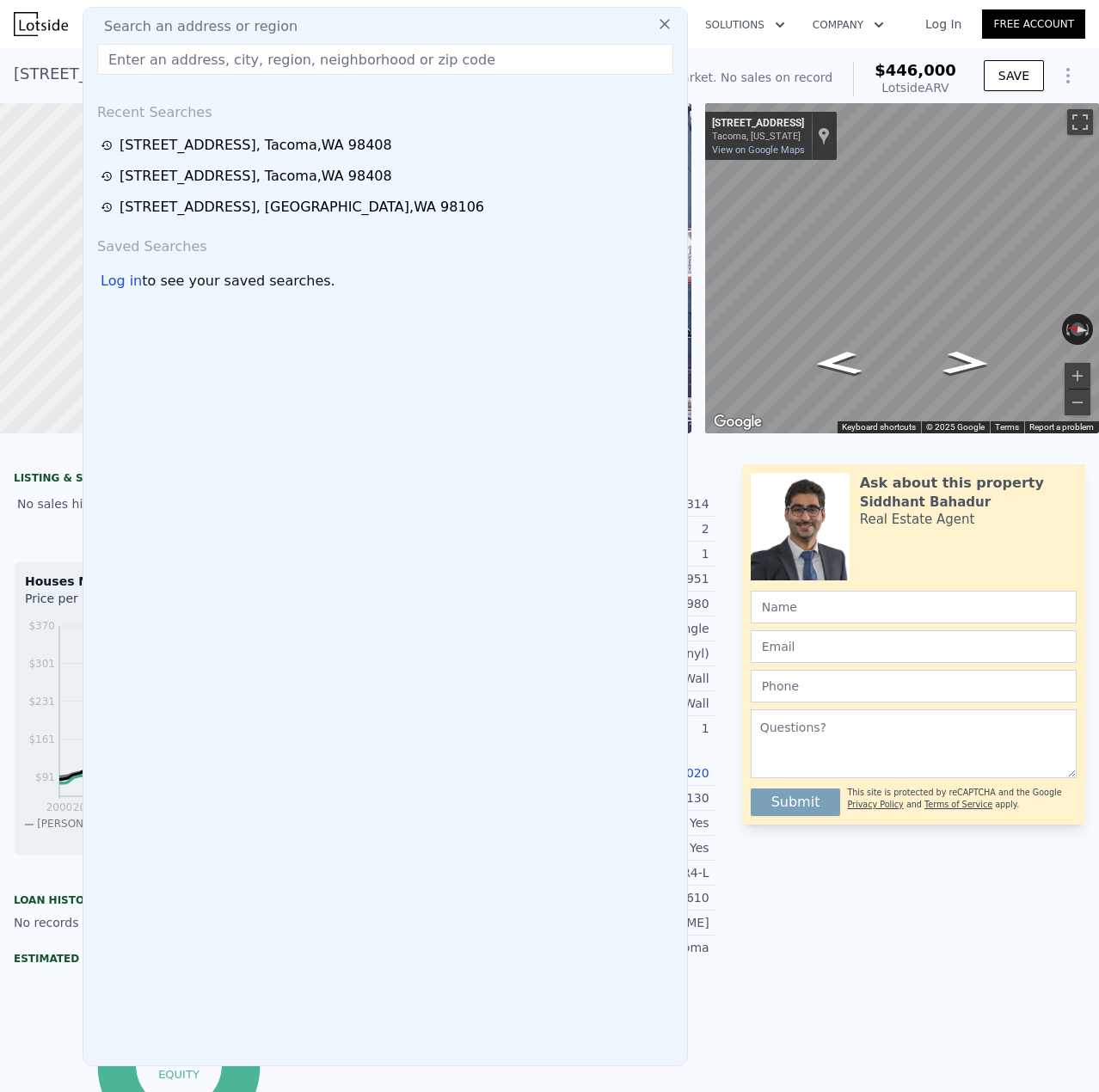
type input "9359"
type input "$ 443,000"
type input "4"
type input "$ 29,999"
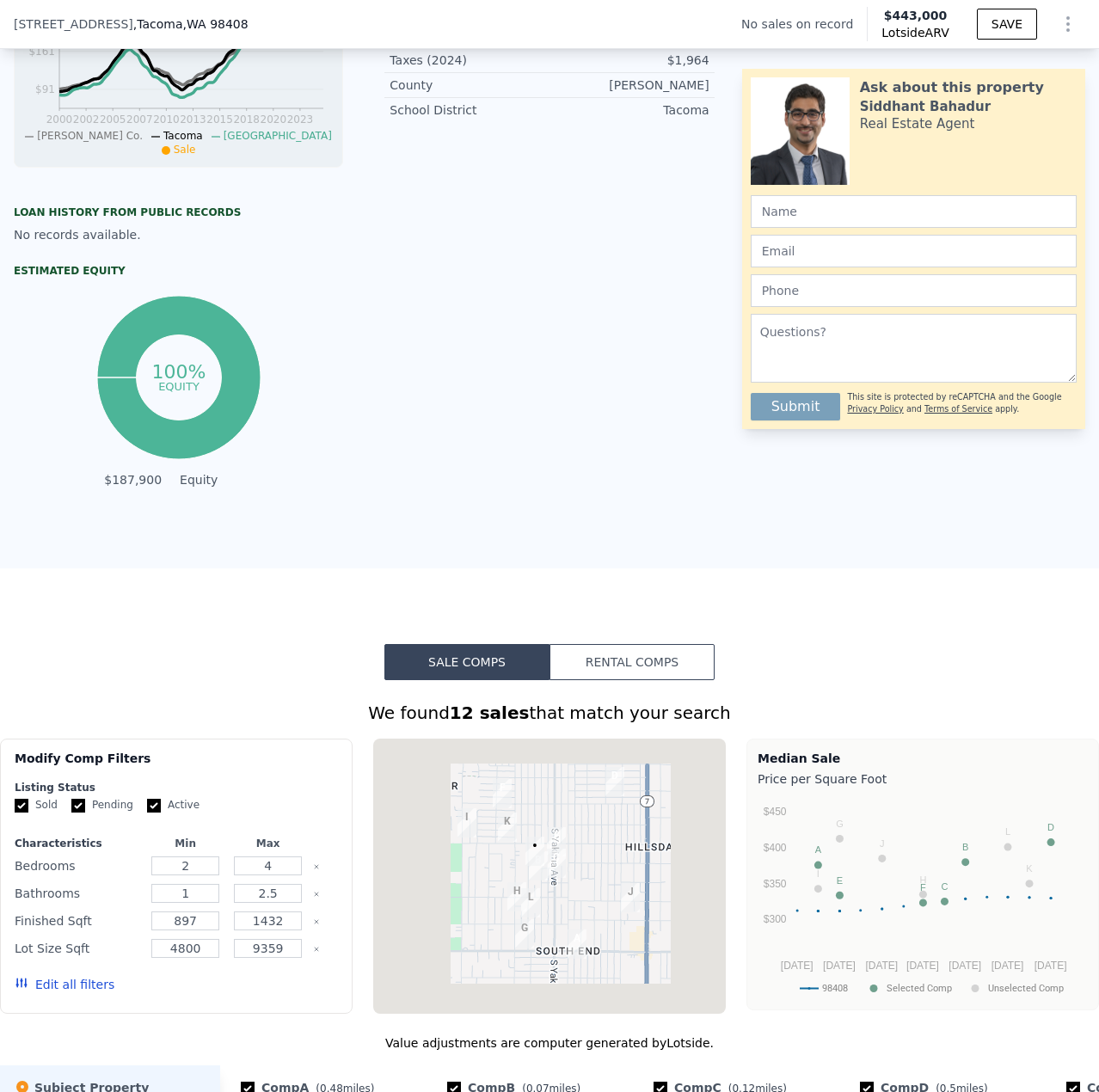
scroll to position [1283, 0]
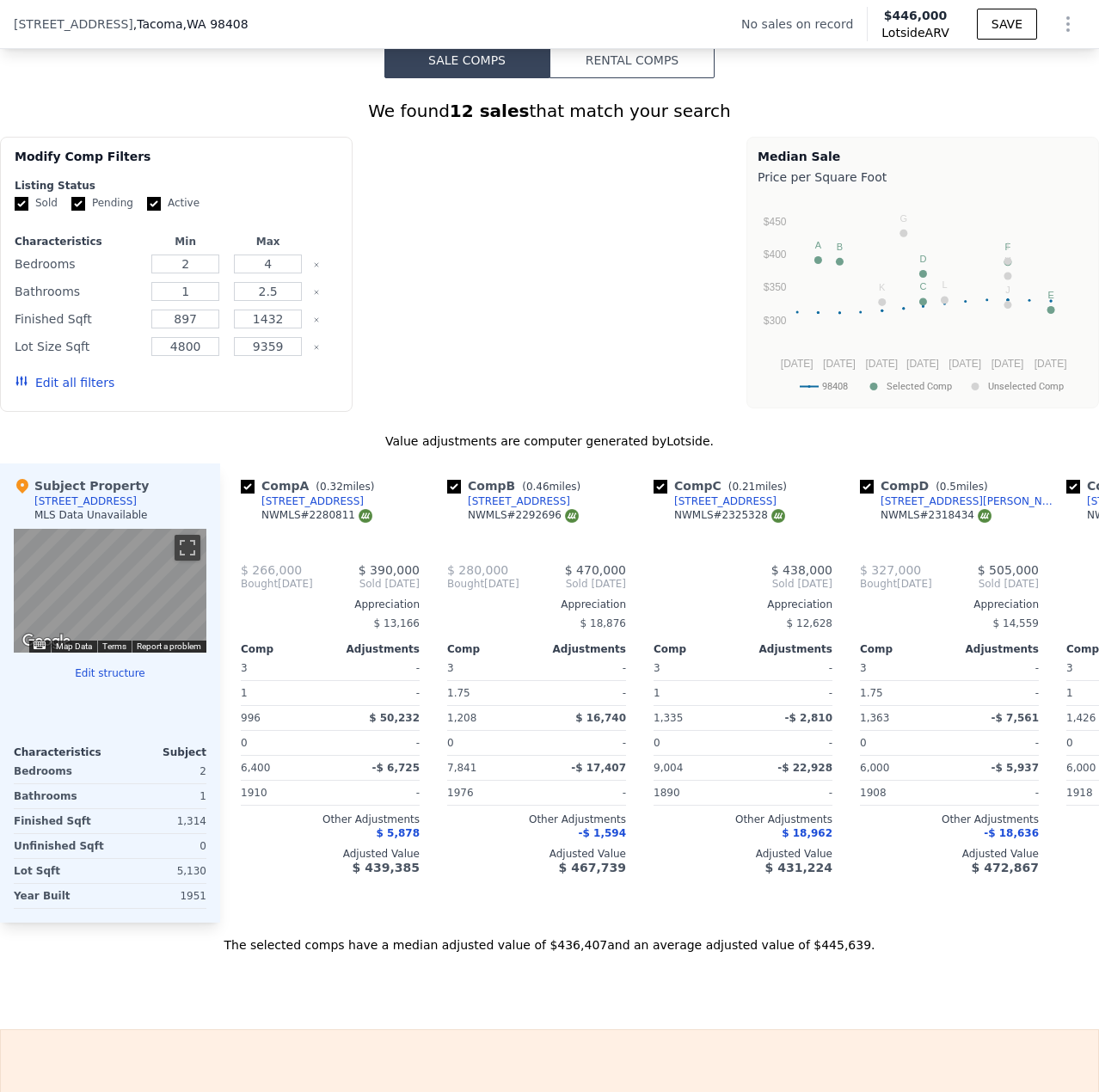
type input "3"
type input "2"
type input "996"
type input "1426"
type input "4750"
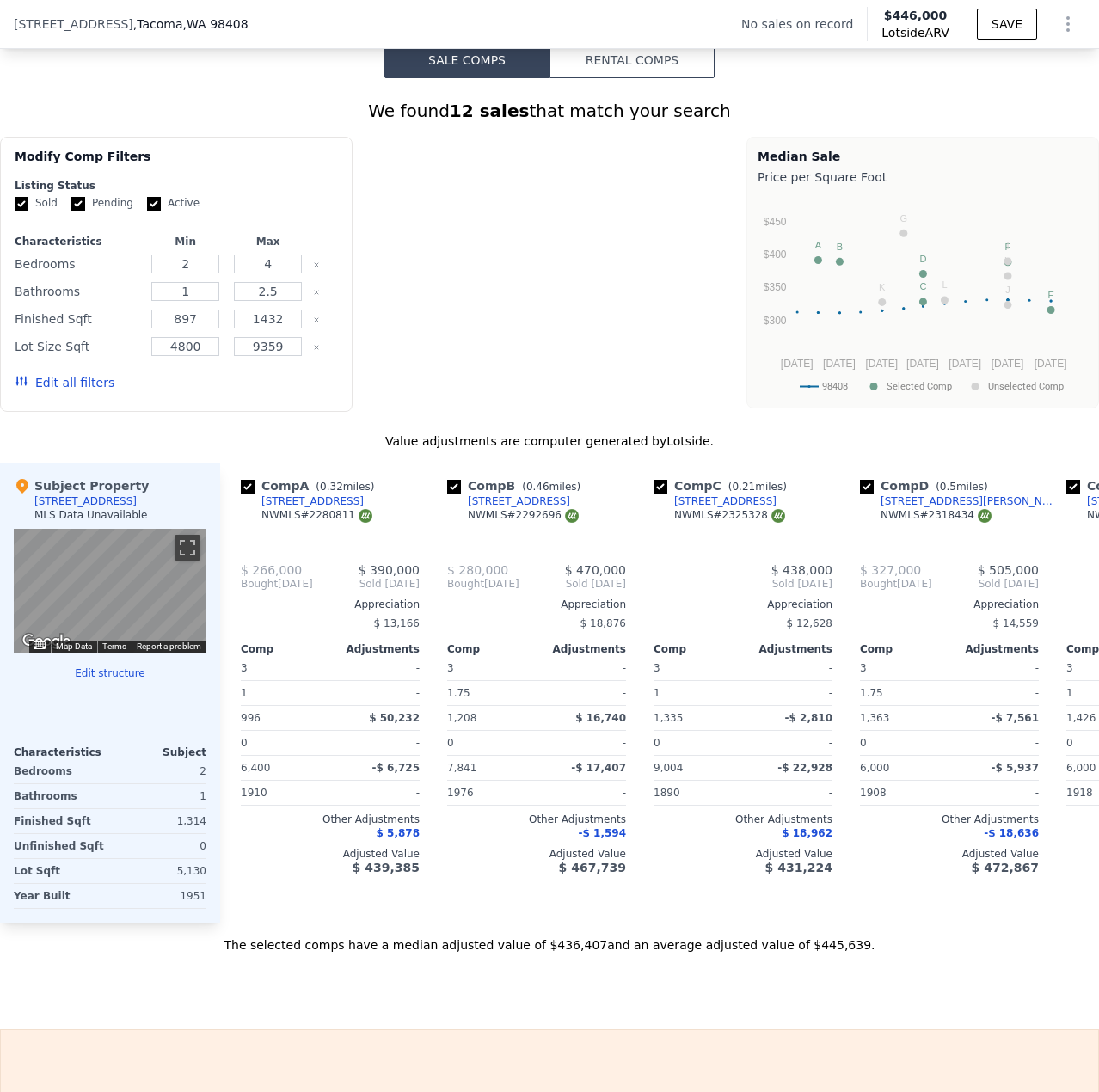
type input "9004"
type input "$ 446,000"
type input "5"
type input "$ 30,000"
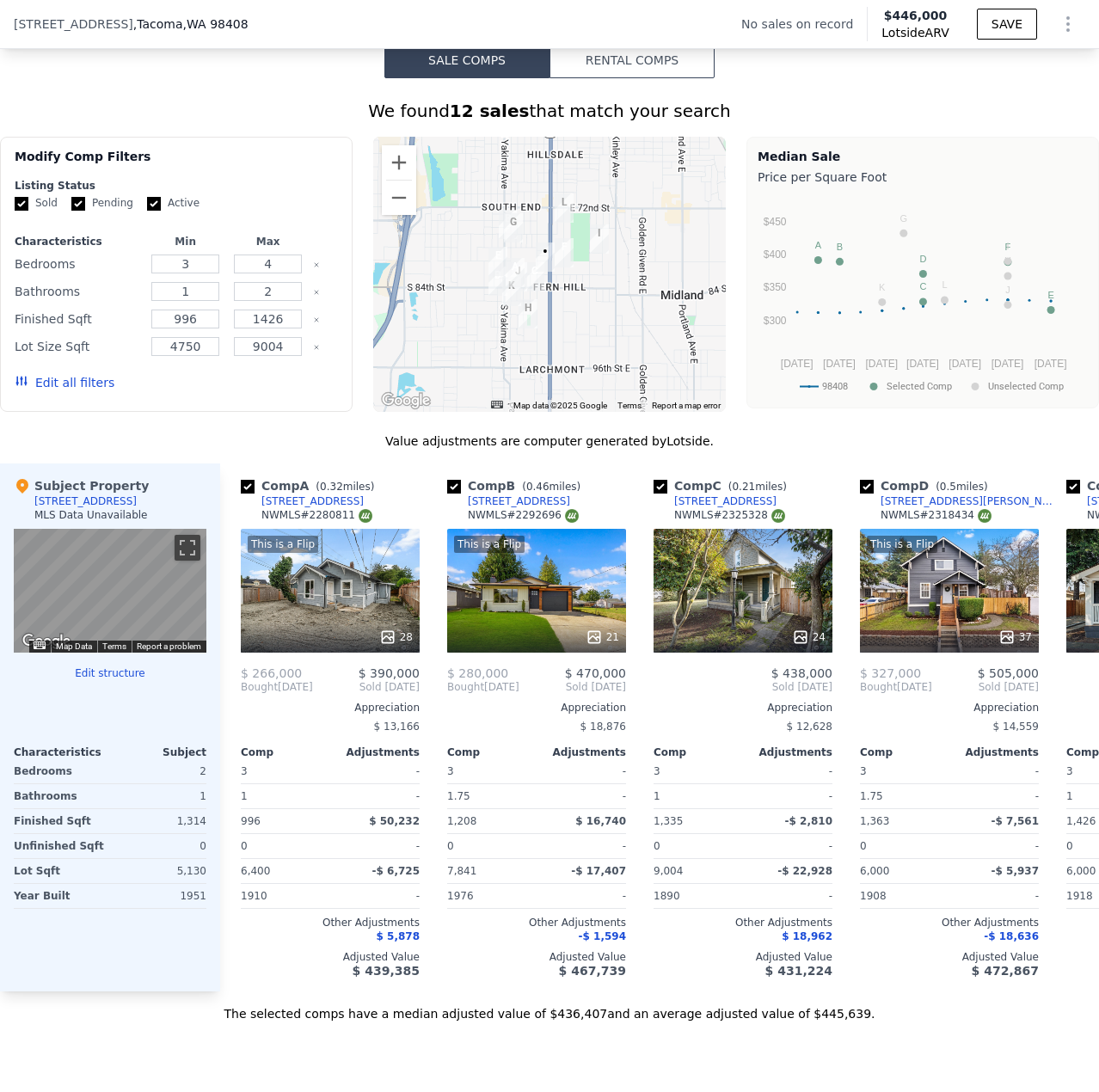
click at [91, 678] on div "Subject Property 8107 S C St MLS Data Unavailable ← Move left → Move right ↑ Mo…" at bounding box center [110, 727] width 220 height 528
click at [95, 680] on button "Edit structure" at bounding box center [110, 673] width 193 height 13
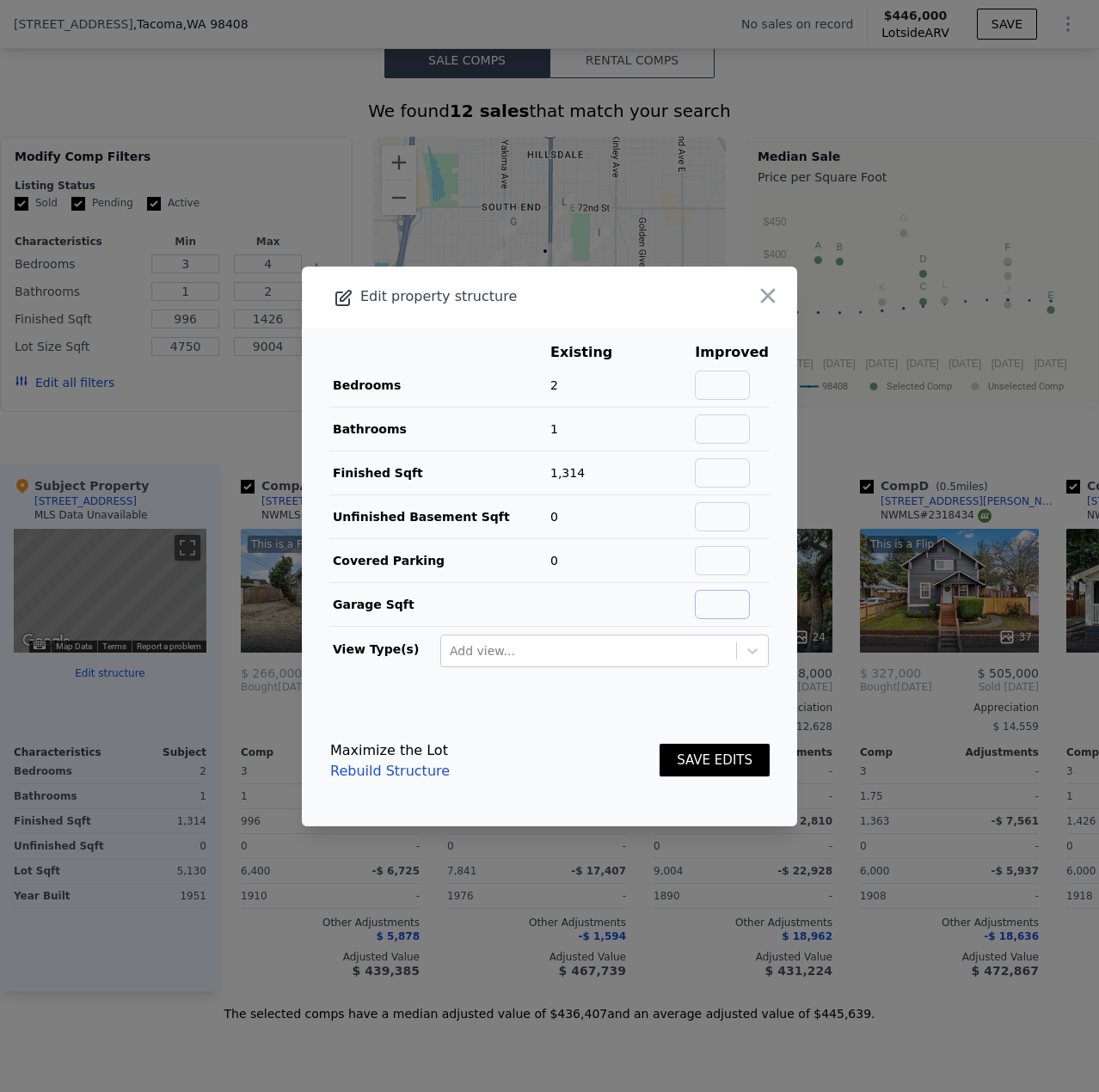
click at [720, 609] on input "text" at bounding box center [722, 604] width 55 height 29
type input "1000"
click at [727, 761] on button "SAVE EDITS" at bounding box center [714, 760] width 110 height 34
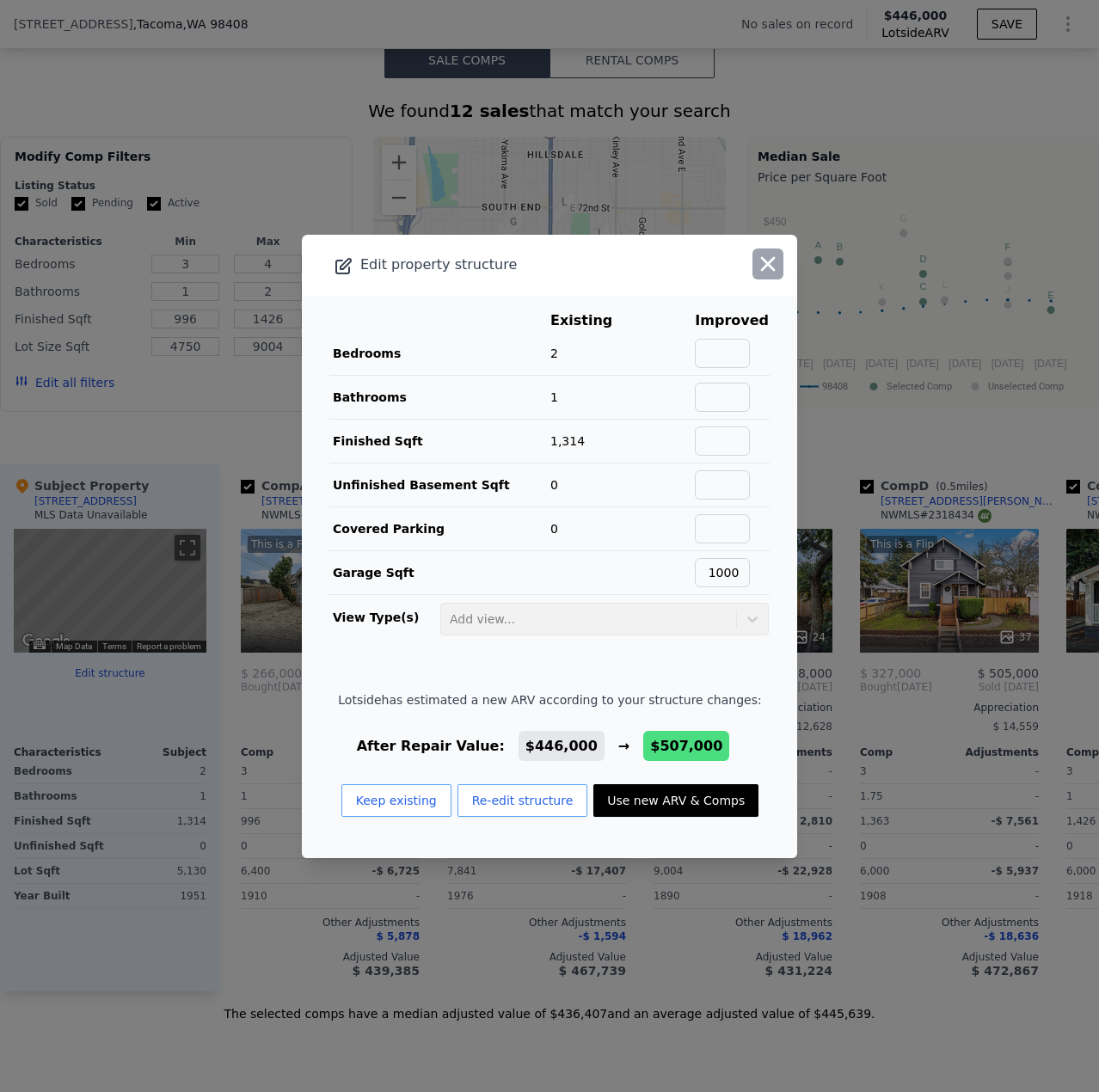
click at [760, 267] on icon "button" at bounding box center [768, 264] width 14 height 14
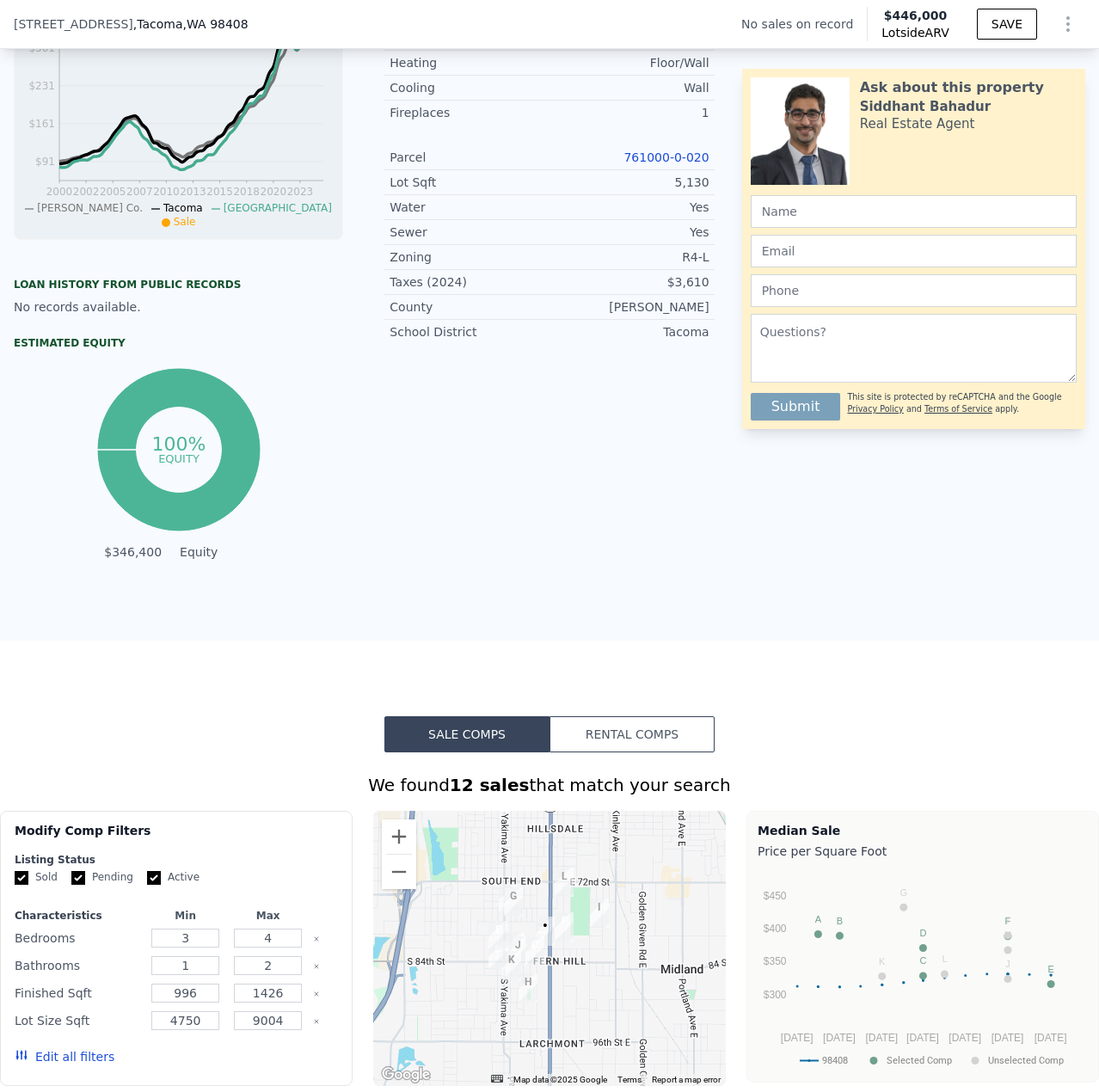
scroll to position [252, 0]
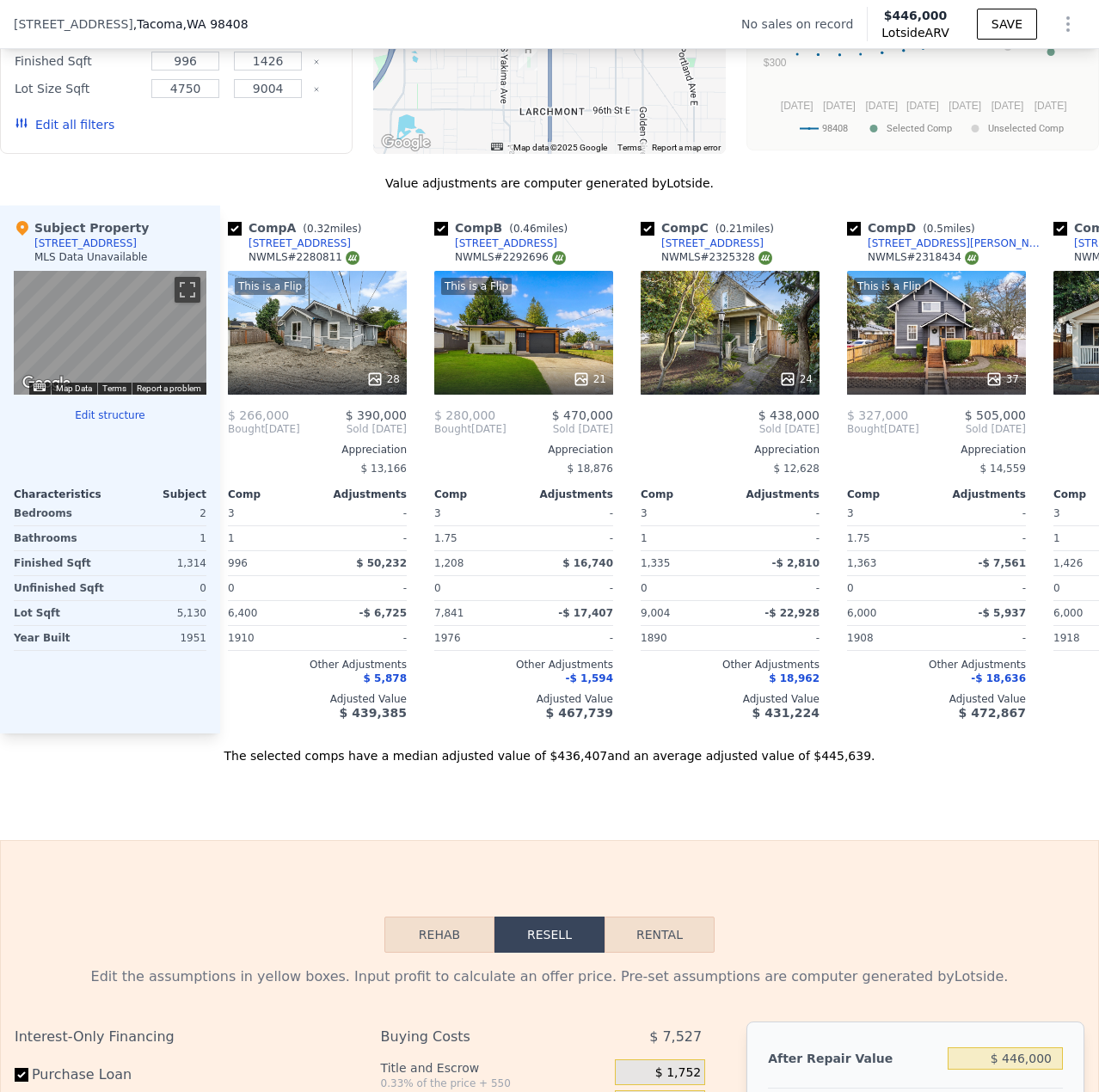
scroll to position [0, 11]
